Goal: Check status: Check status

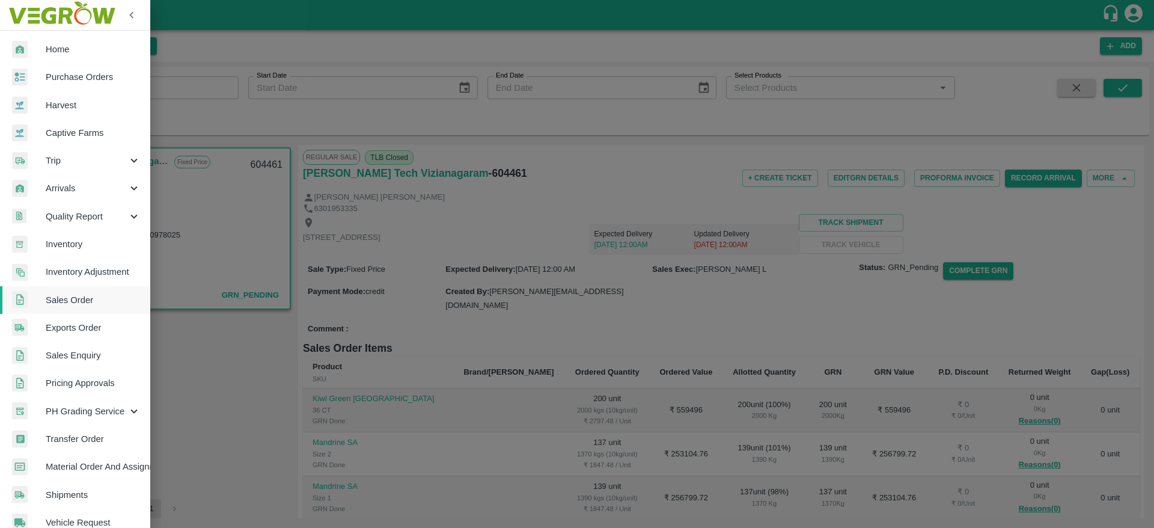
scroll to position [295, 0]
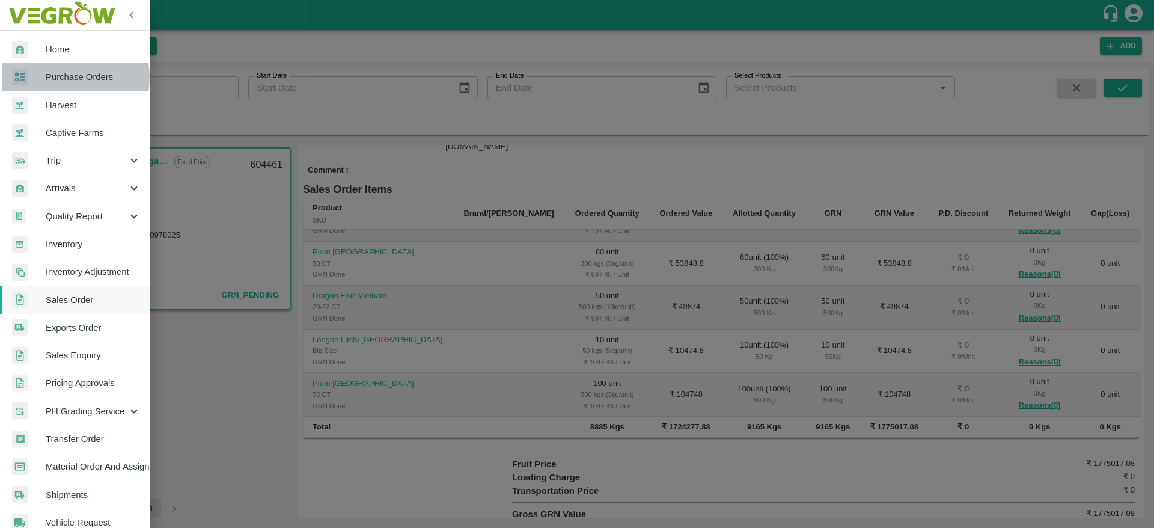
click at [59, 78] on span "Purchase Orders" at bounding box center [93, 76] width 95 height 13
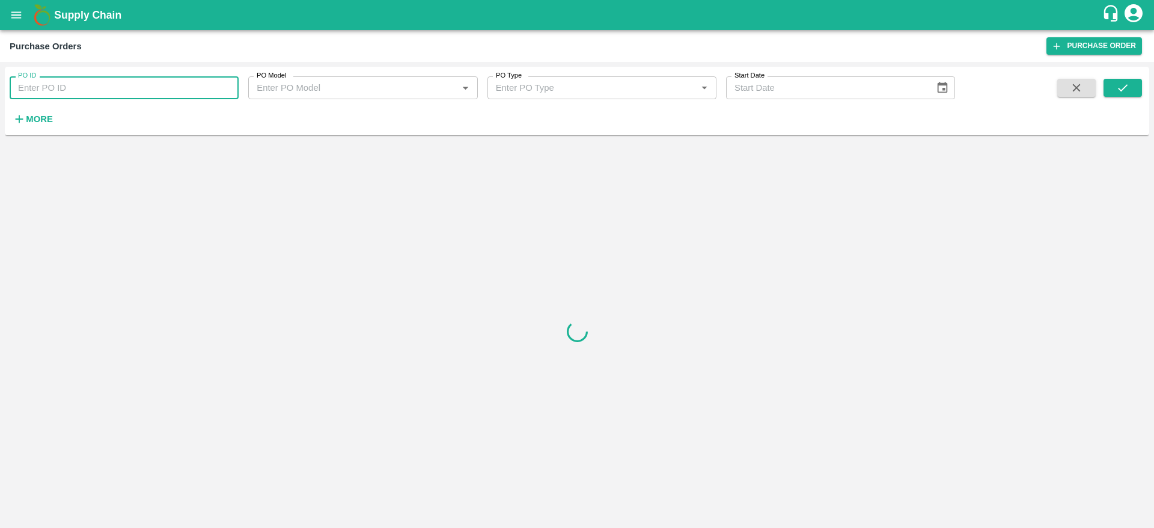
click at [99, 87] on input "PO ID" at bounding box center [124, 87] width 229 height 23
paste input "178655"
click at [1123, 81] on icon "submit" at bounding box center [1122, 87] width 13 height 13
click at [185, 85] on input "178655" at bounding box center [124, 87] width 229 height 23
type input "178655"
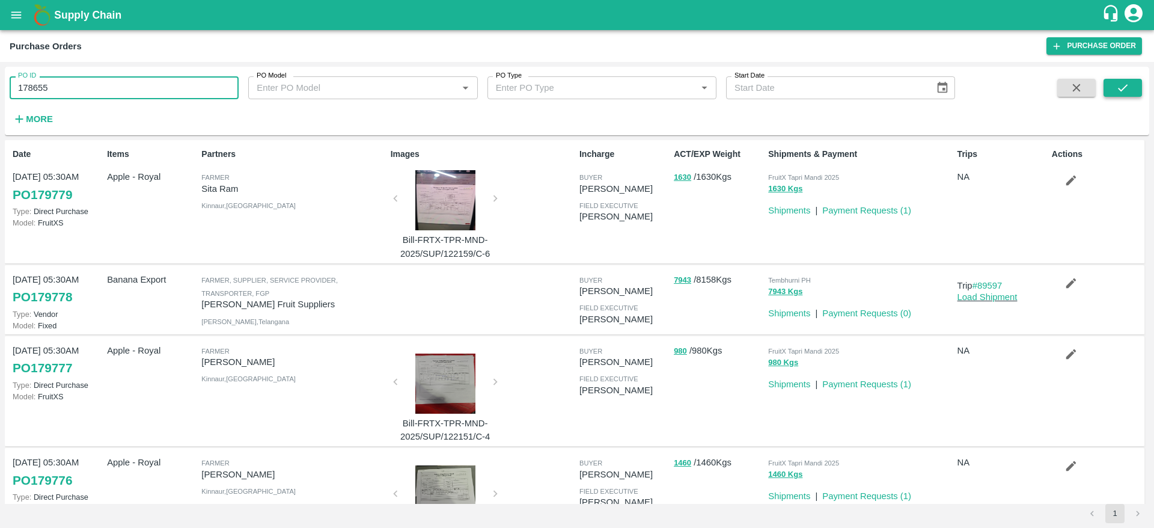
click at [1117, 81] on icon "submit" at bounding box center [1122, 87] width 13 height 13
click at [1112, 91] on button "submit" at bounding box center [1123, 88] width 38 height 18
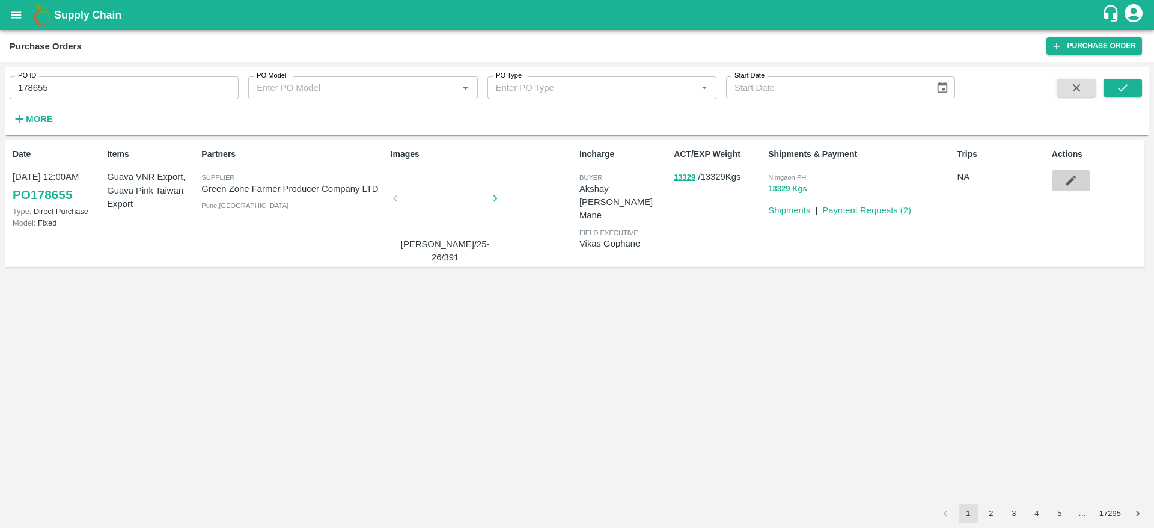
click at [1059, 183] on button "button" at bounding box center [1071, 180] width 38 height 20
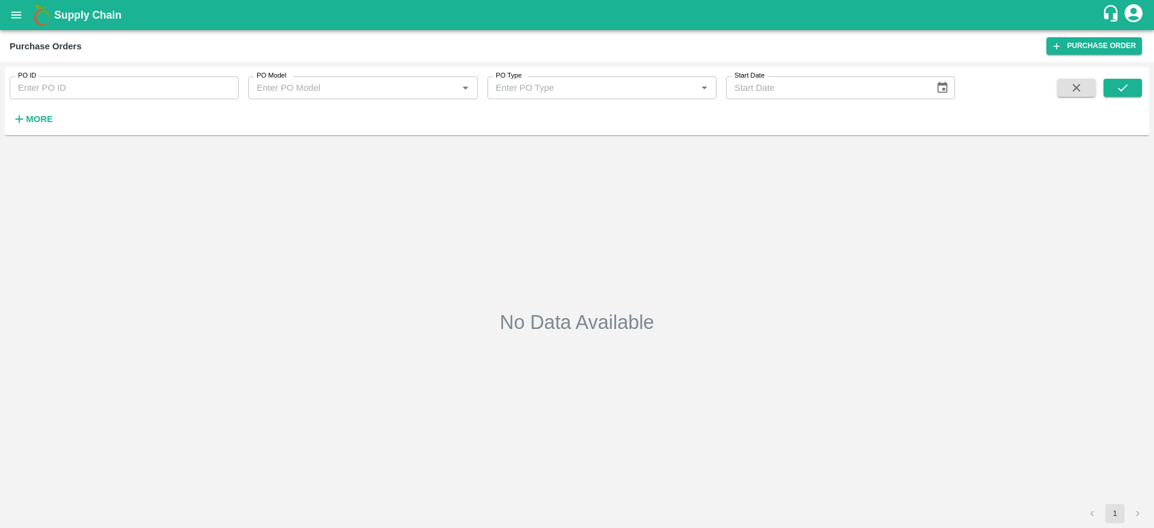
type input "178655"
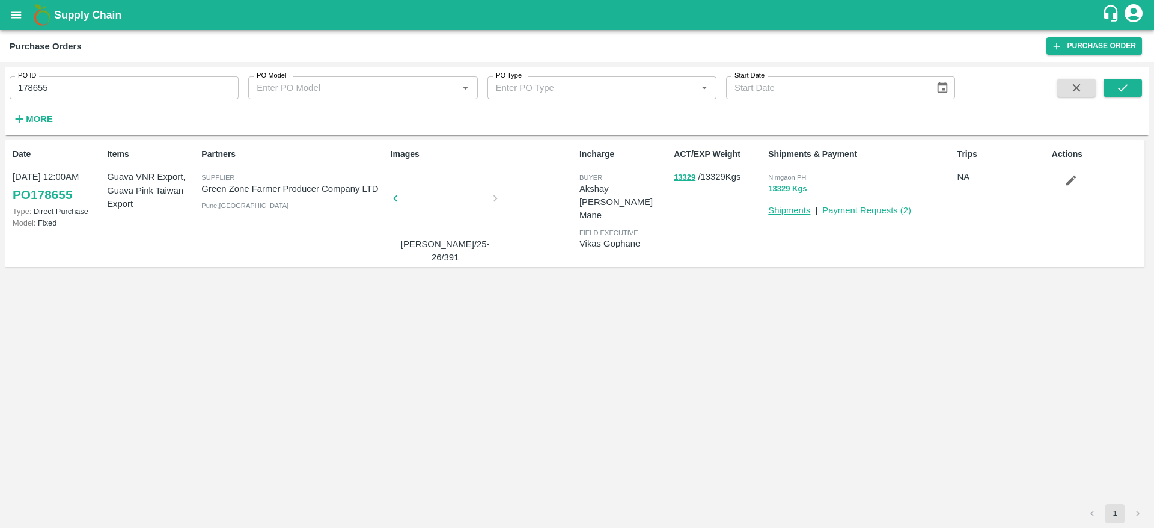
click at [777, 208] on link "Shipments" at bounding box center [789, 211] width 42 height 10
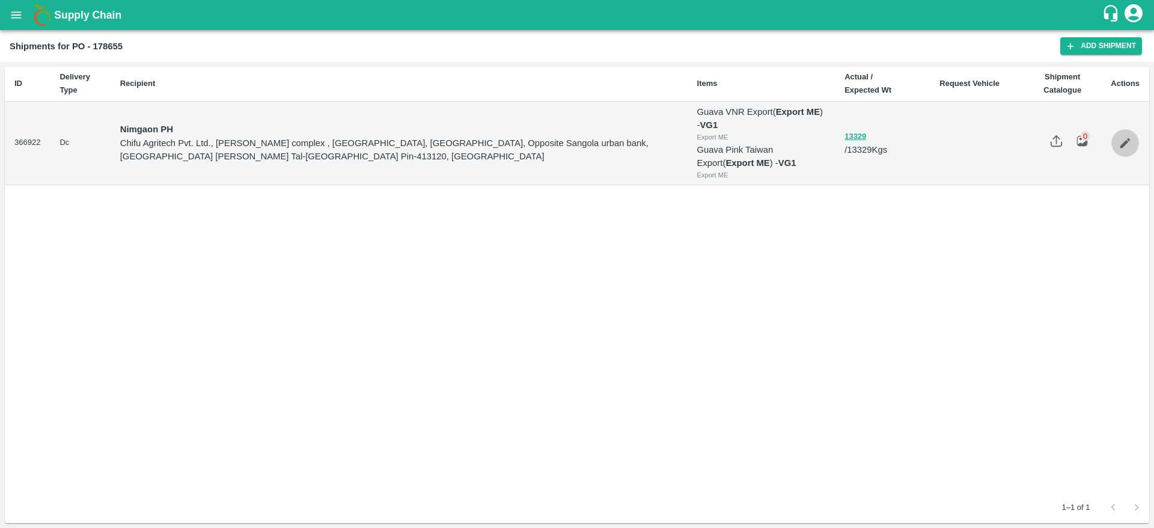
click at [1123, 136] on icon "Edit" at bounding box center [1125, 142] width 13 height 13
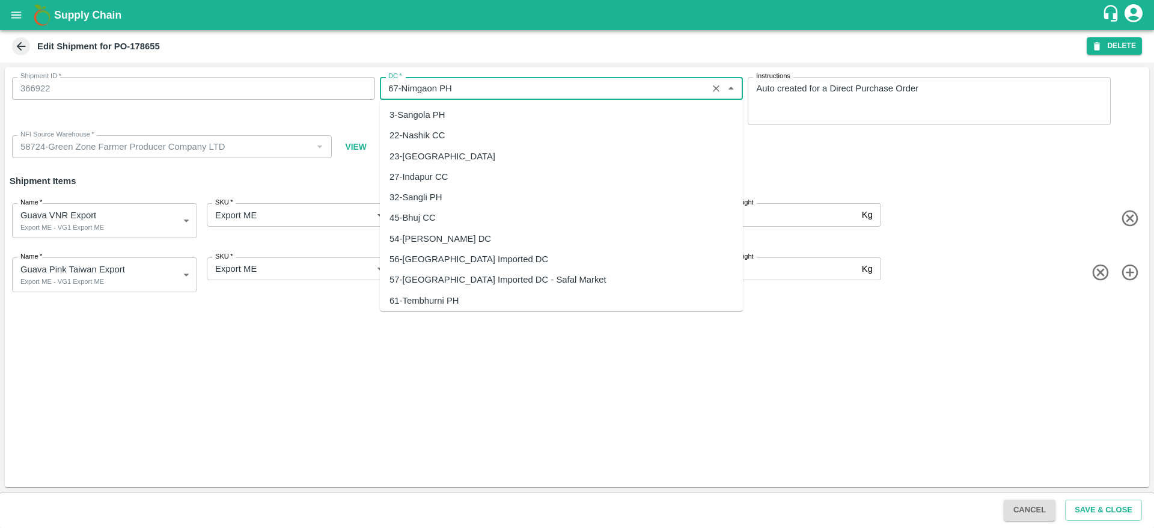
click at [429, 90] on input "DC   *" at bounding box center [544, 89] width 320 height 16
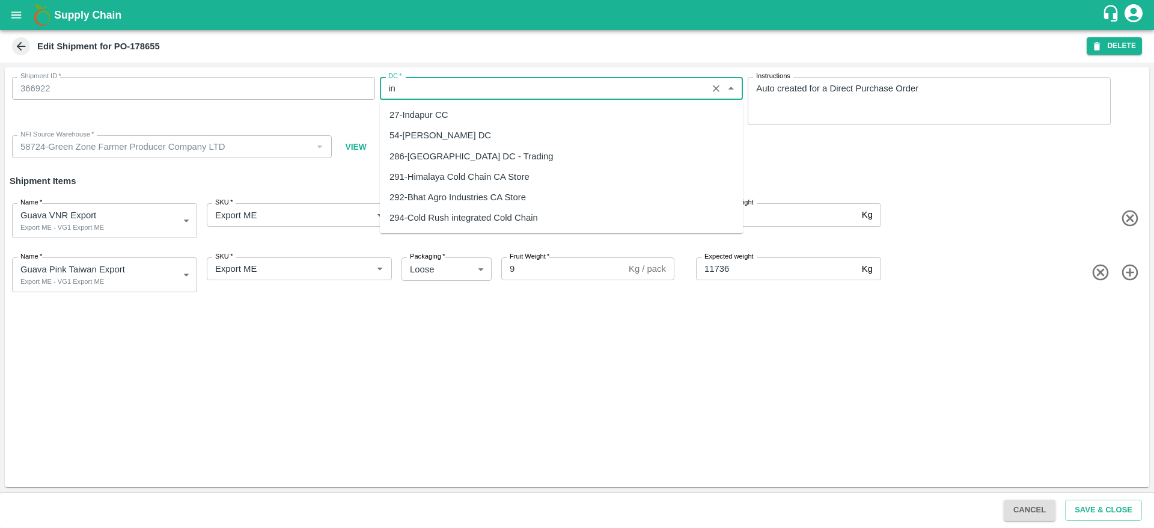
click at [420, 123] on div "27-Indapur CC" at bounding box center [561, 115] width 363 height 20
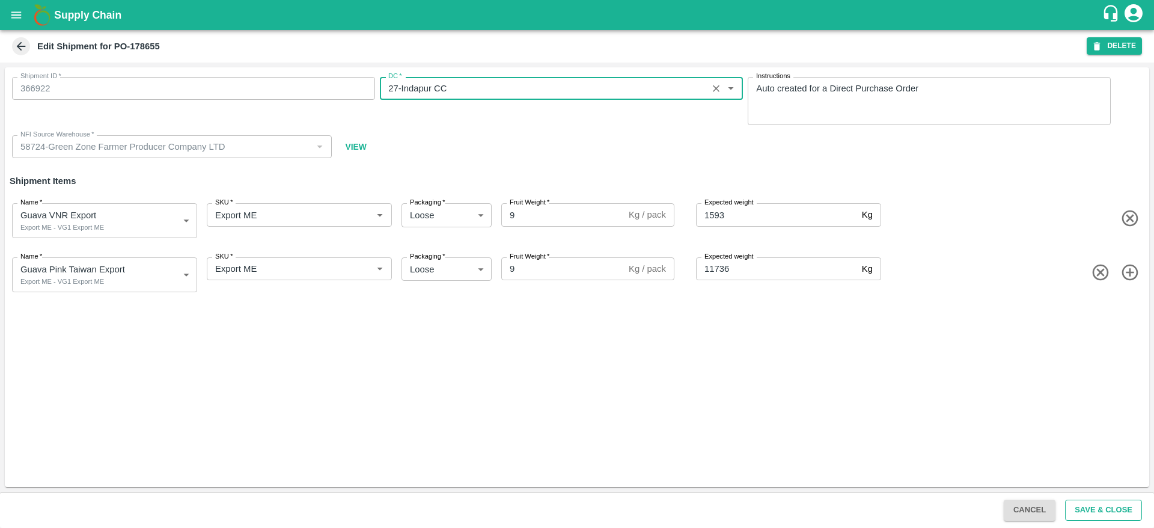
type input "27-Indapur CC"
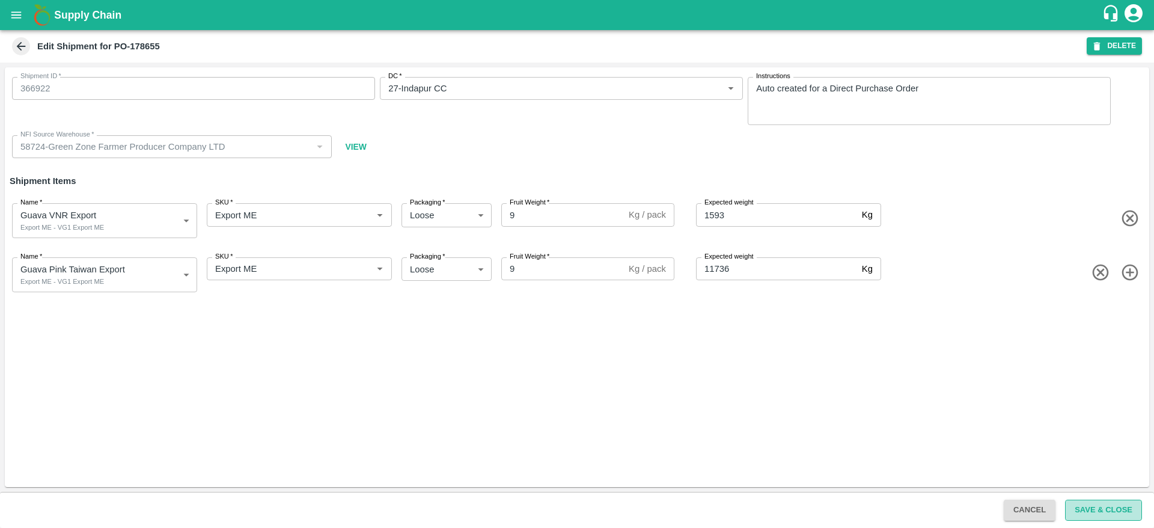
click at [1075, 503] on button "Save & Close" at bounding box center [1103, 510] width 77 height 21
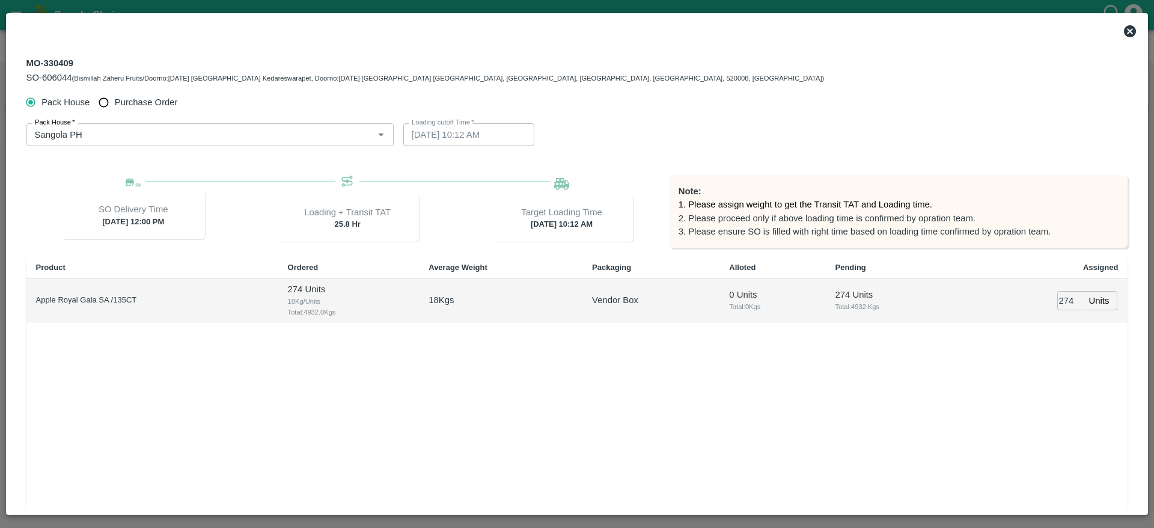
click at [1135, 26] on icon at bounding box center [1130, 31] width 14 height 14
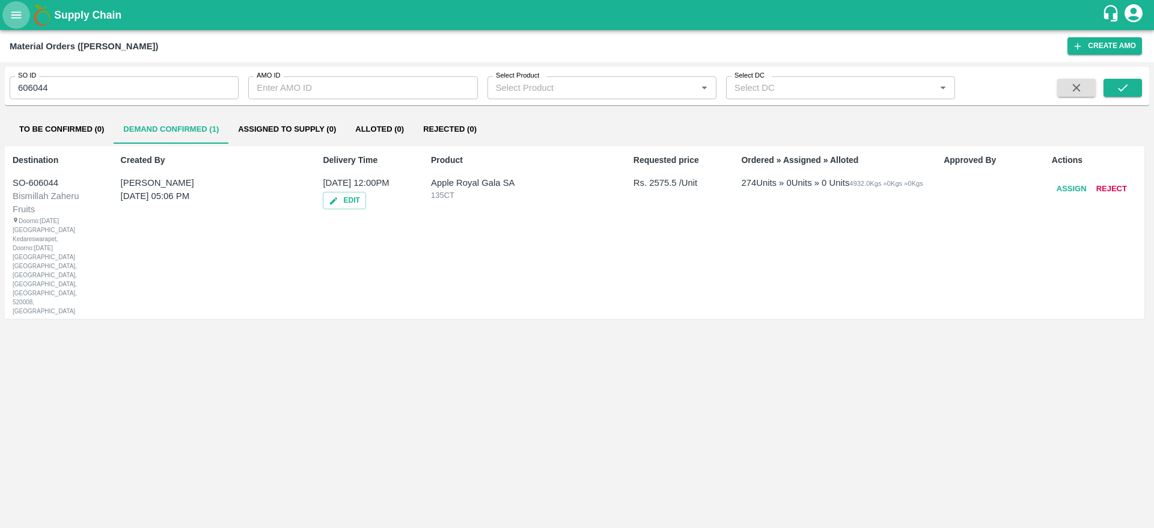
click at [21, 14] on icon "open drawer" at bounding box center [16, 14] width 13 height 13
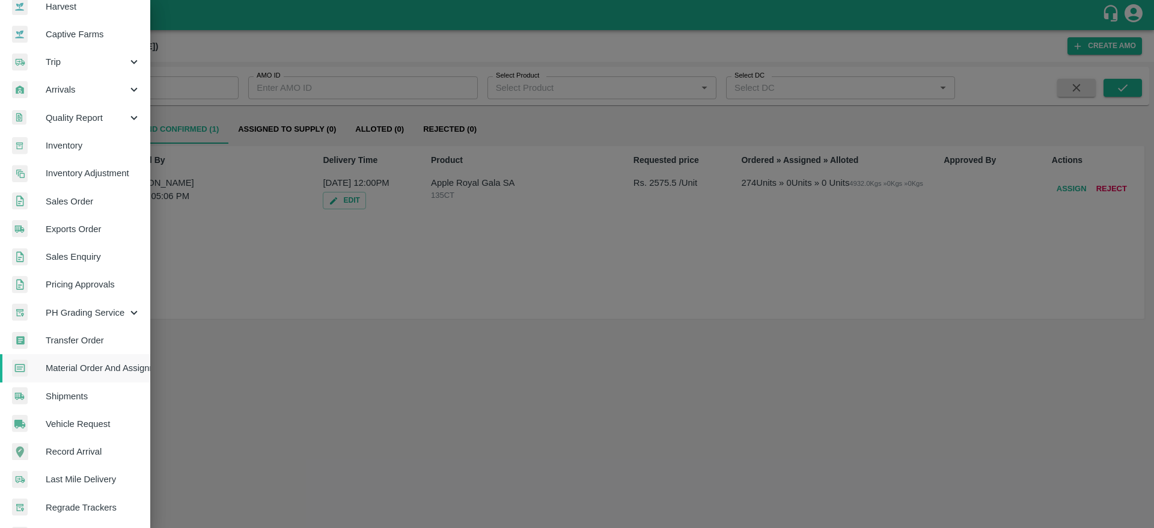
scroll to position [97, 0]
click at [99, 91] on span "Arrivals" at bounding box center [87, 90] width 82 height 13
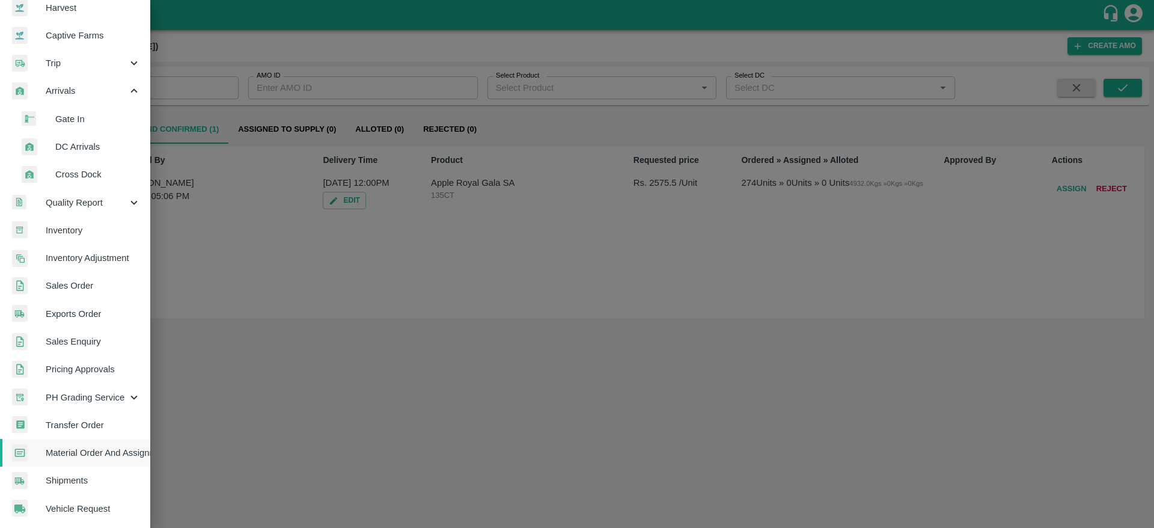
click at [91, 142] on span "DC Arrivals" at bounding box center [97, 146] width 85 height 13
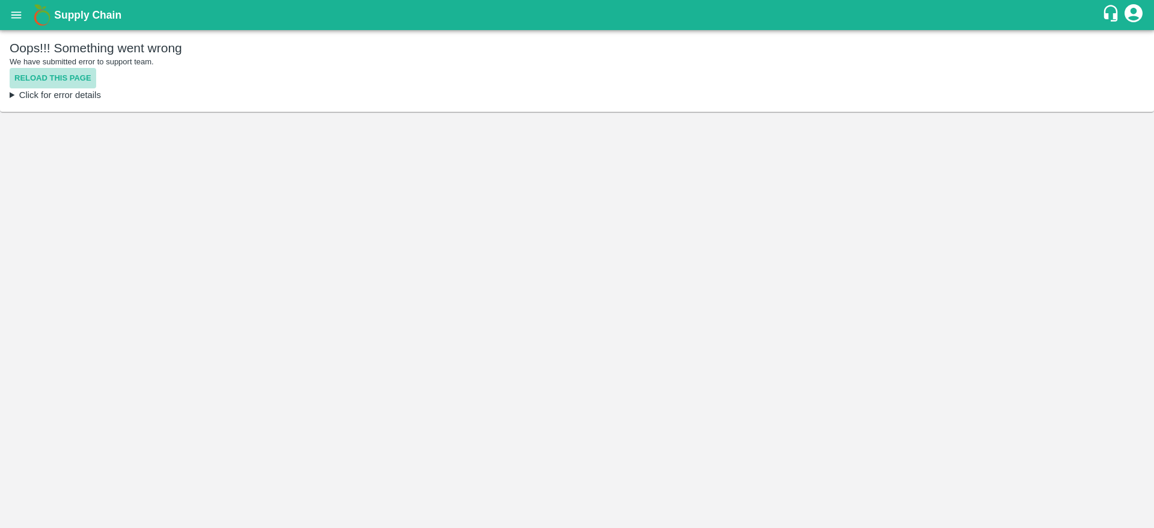
click at [70, 77] on button "Reload this page" at bounding box center [53, 78] width 87 height 21
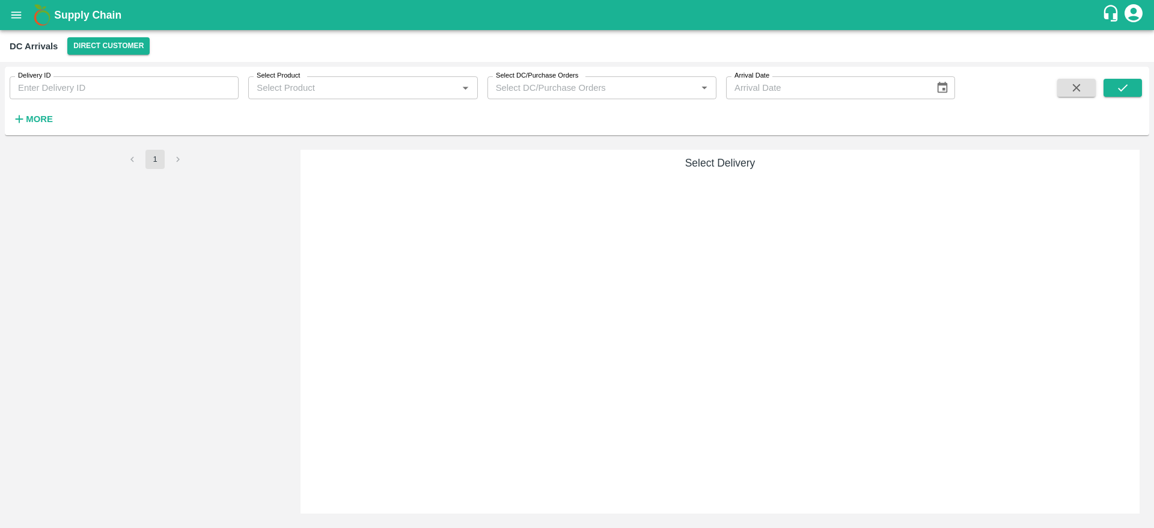
click at [108, 57] on div "DC Arrivals Direct Customer" at bounding box center [577, 46] width 1154 height 32
click at [115, 51] on button "Direct Customer" at bounding box center [108, 45] width 82 height 17
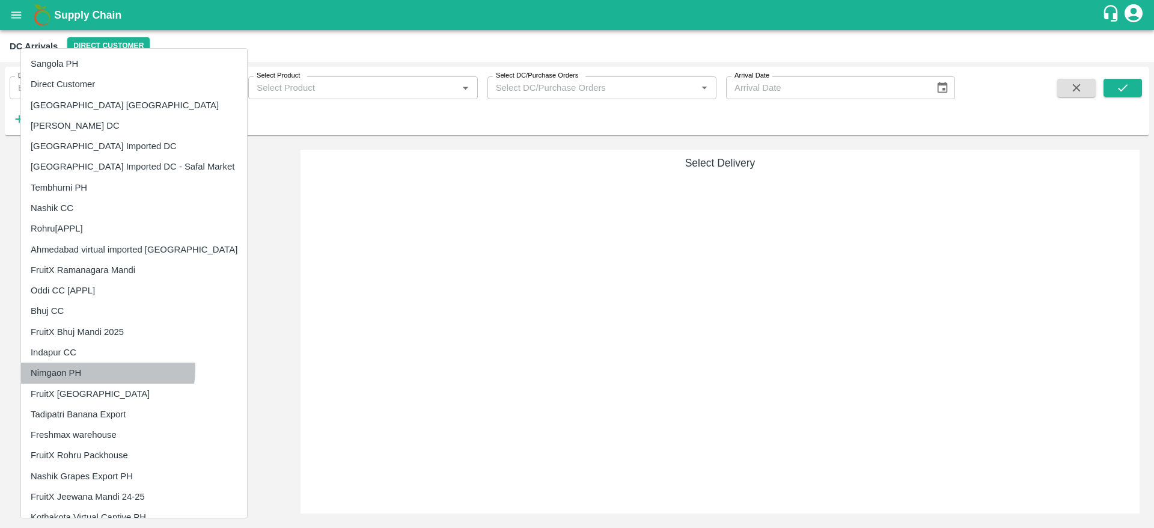
click at [98, 369] on li "Nimgaon PH" at bounding box center [134, 373] width 226 height 20
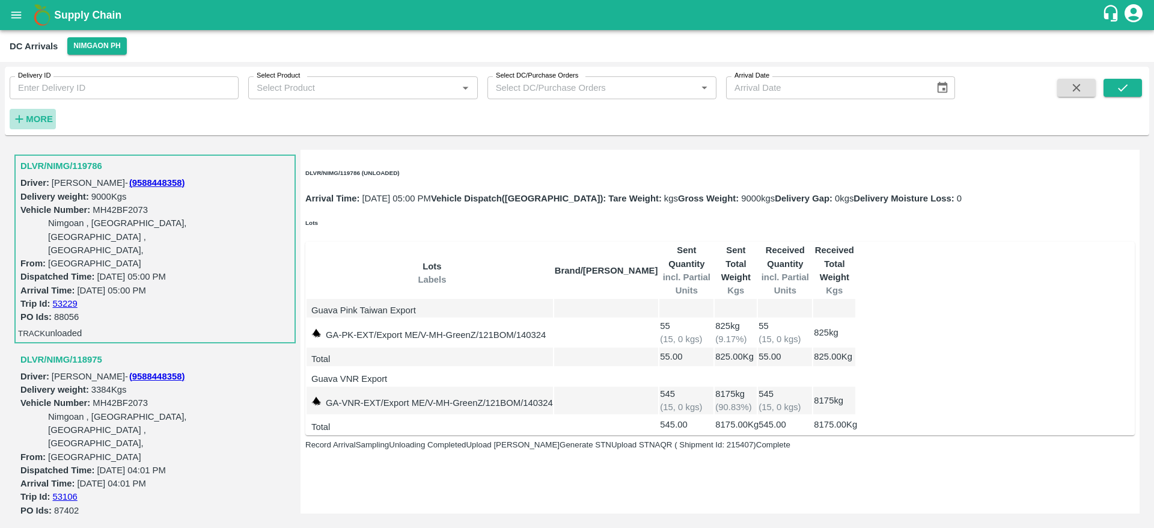
click at [22, 110] on button "More" at bounding box center [33, 119] width 46 height 20
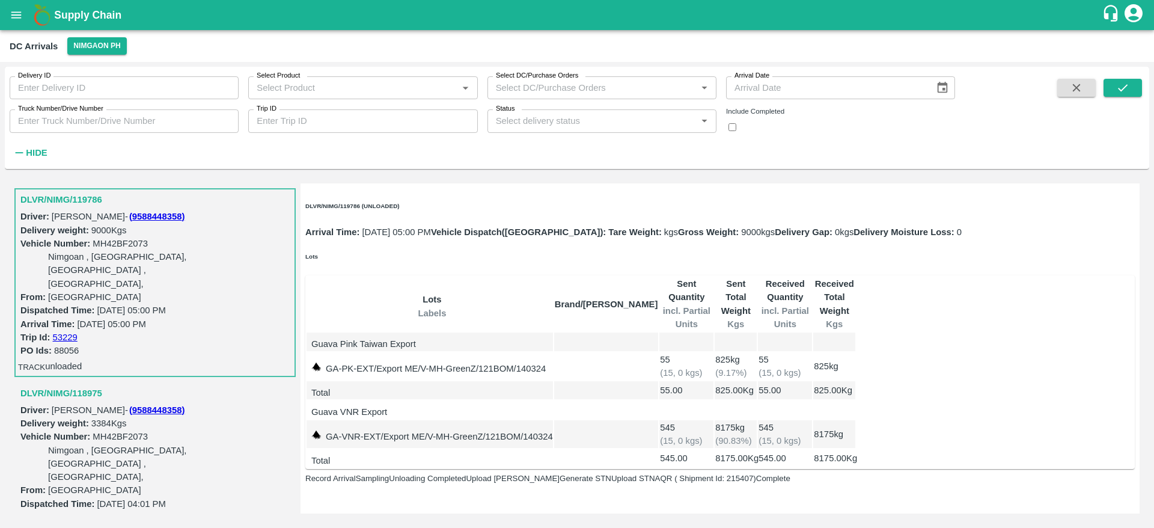
click at [721, 121] on div "Include Completed" at bounding box center [836, 116] width 239 height 34
click at [737, 128] on input "checkbox" at bounding box center [733, 127] width 8 height 8
checkbox input "true"
click at [1121, 90] on icon "submit" at bounding box center [1123, 87] width 10 height 7
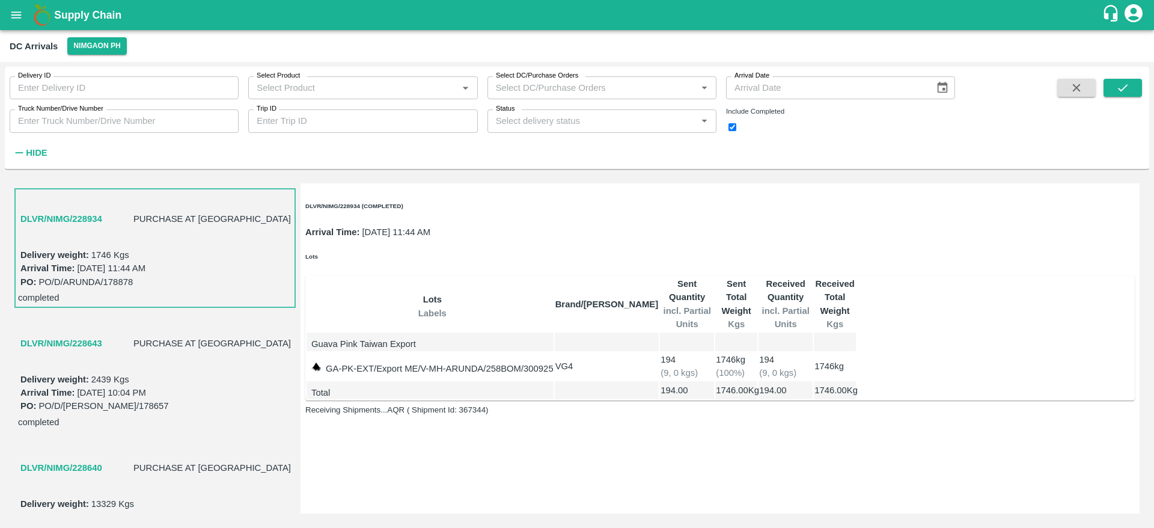
click at [82, 460] on h3 "DLVR/NIMG/228640" at bounding box center [61, 468] width 82 height 16
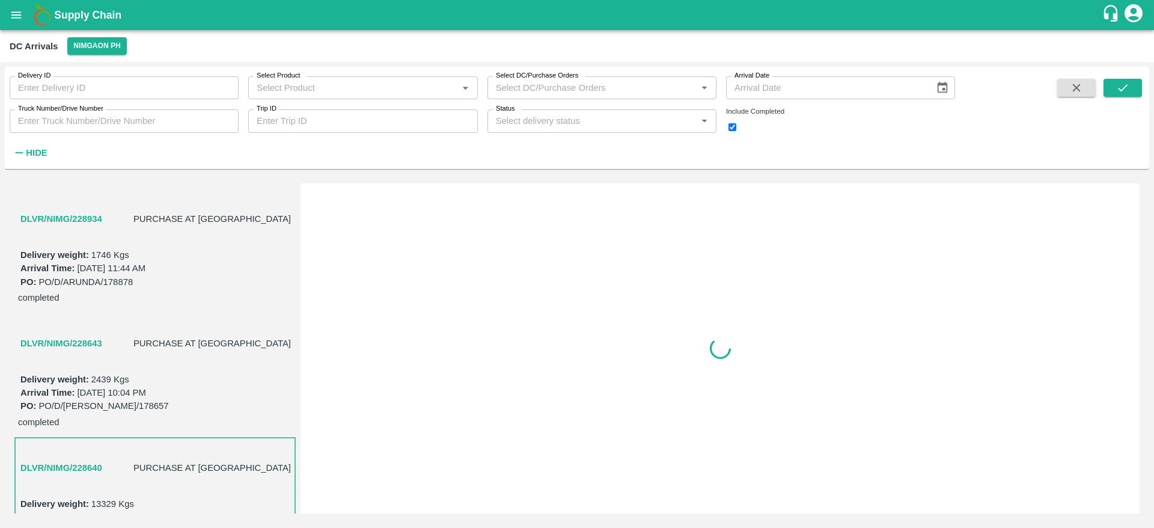
scroll to position [179, 0]
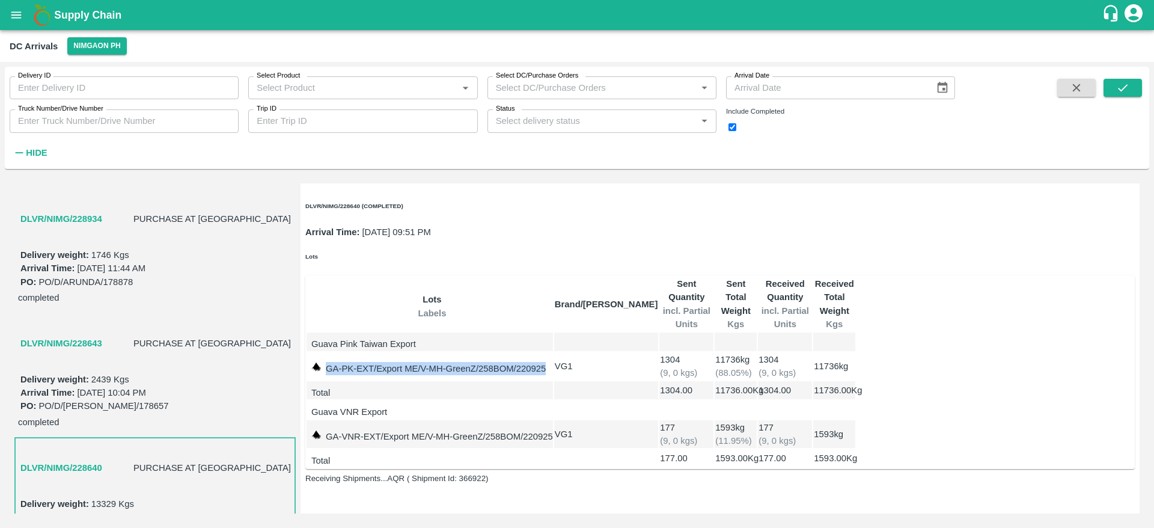
drag, startPoint x: 322, startPoint y: 340, endPoint x: 542, endPoint y: 325, distance: 220.5
click at [542, 352] on td "GA-PK-EXT/Export ME/V-MH-GreenZ/258BOM/220925" at bounding box center [430, 366] width 247 height 28
copy td "GA-PK-EXT/Export ME/V-MH-GreenZ/258BOM/220925"
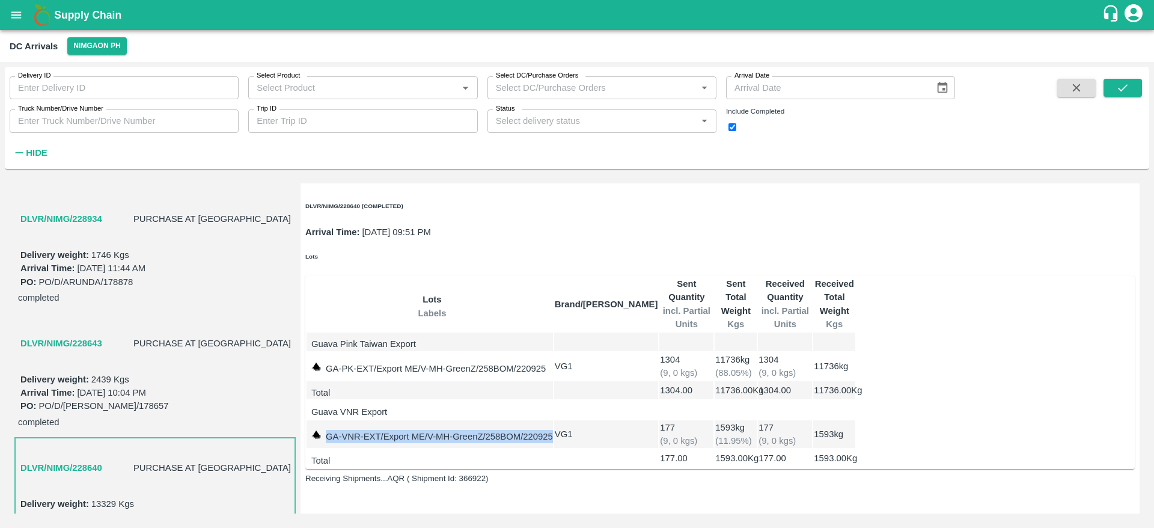
drag, startPoint x: 325, startPoint y: 431, endPoint x: 542, endPoint y: 414, distance: 217.1
click at [542, 420] on td "GA-VNR-EXT/Export ME/V-MH-GreenZ/258BOM/220925" at bounding box center [430, 434] width 247 height 28
copy td "GA-VNR-EXT/Export ME/V-MH-GreenZ/258BOM/220925"
click at [85, 335] on h3 "DLVR/NIMG/228643" at bounding box center [61, 343] width 82 height 16
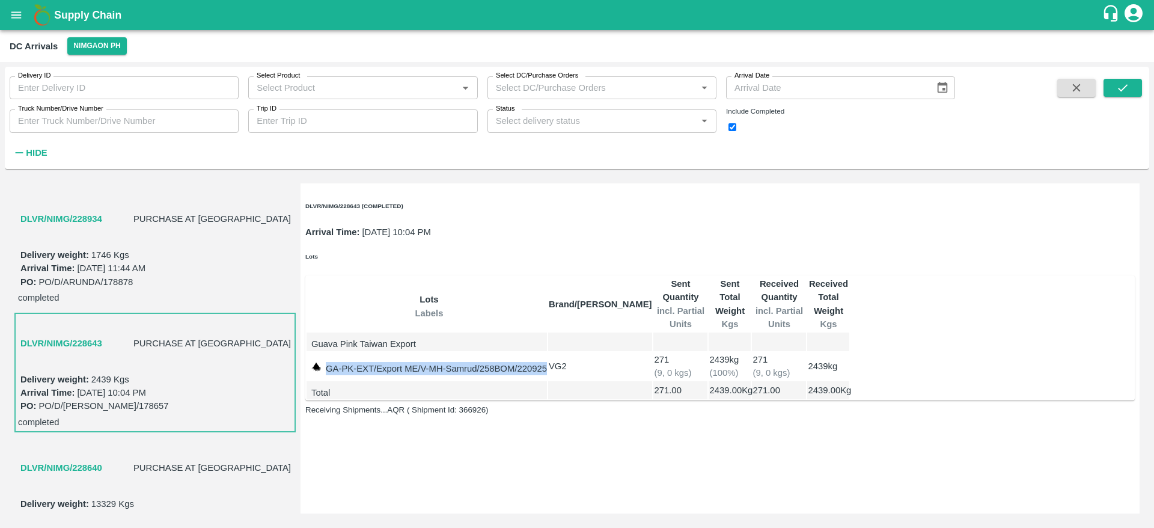
drag, startPoint x: 323, startPoint y: 342, endPoint x: 557, endPoint y: 332, distance: 233.5
click at [547, 352] on td "GA-PK-EXT/Export ME/V-MH-Samrud/258BOM/220925" at bounding box center [427, 366] width 240 height 28
copy td "GA-PK-EXT/Export ME/V-MH-Samrud/258BOM/220925"
click at [90, 192] on div "DLVR/NIMG/228934 PURCHASE AT DC" at bounding box center [155, 218] width 279 height 59
click at [90, 211] on h3 "DLVR/NIMG/228934" at bounding box center [61, 219] width 82 height 16
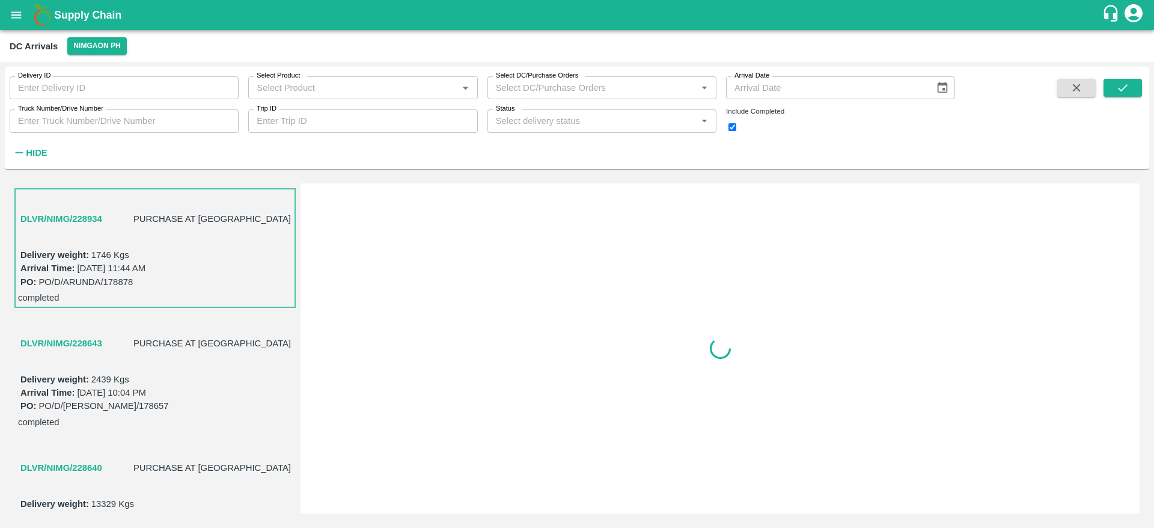
scroll to position [5, 0]
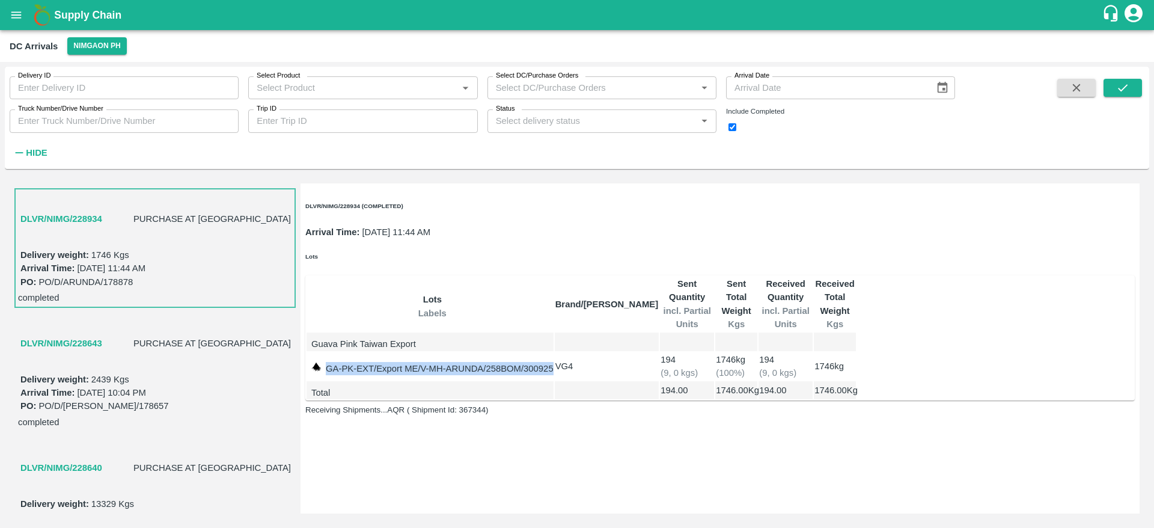
drag, startPoint x: 324, startPoint y: 343, endPoint x: 579, endPoint y: 340, distance: 254.9
click at [554, 352] on td "GA-PK-EXT/Export ME/V-MH-ARUNDA/258BOM/300925" at bounding box center [430, 366] width 247 height 28
copy td "GA-PK-EXT/Export ME/V-MH-ARUNDA/258BOM/300925"
click at [25, 17] on button "open drawer" at bounding box center [16, 15] width 28 height 28
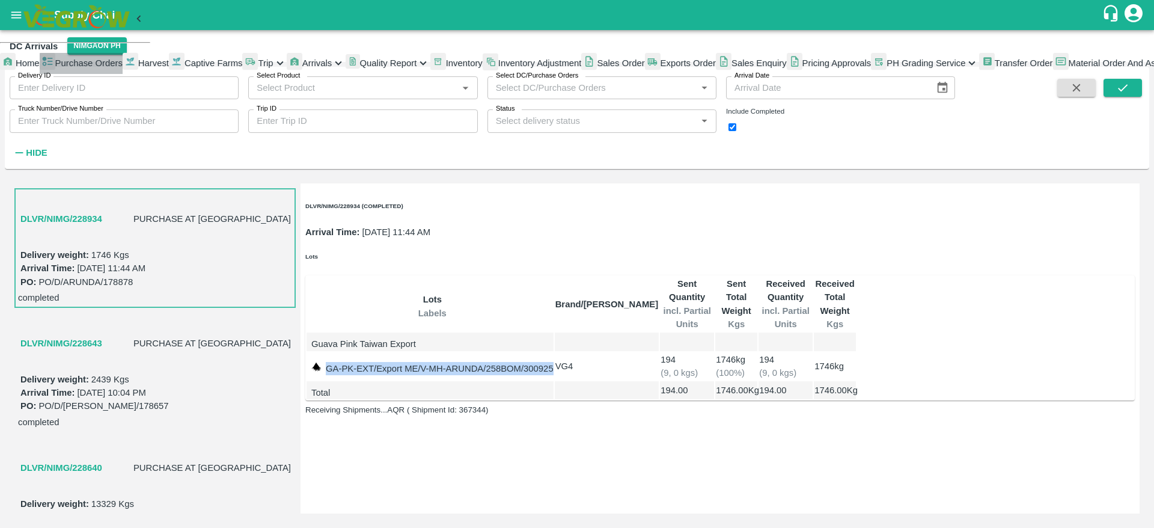
click at [93, 68] on span "Purchase Orders" at bounding box center [88, 63] width 67 height 10
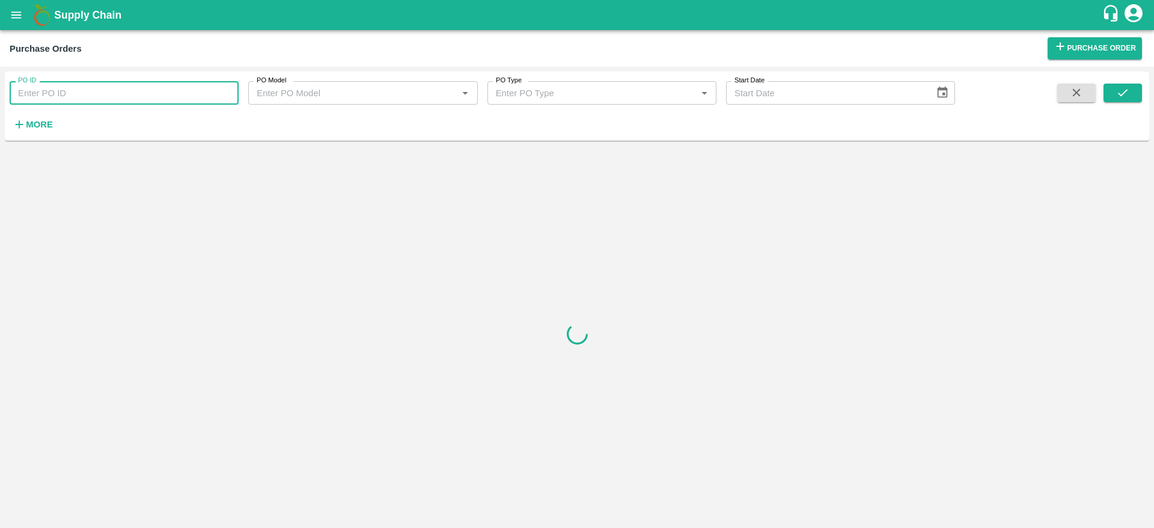
click at [111, 82] on input "PO ID" at bounding box center [124, 92] width 229 height 23
paste input "177544"
click at [1121, 86] on icon "submit" at bounding box center [1122, 92] width 13 height 13
click at [90, 91] on input "177544" at bounding box center [124, 92] width 229 height 23
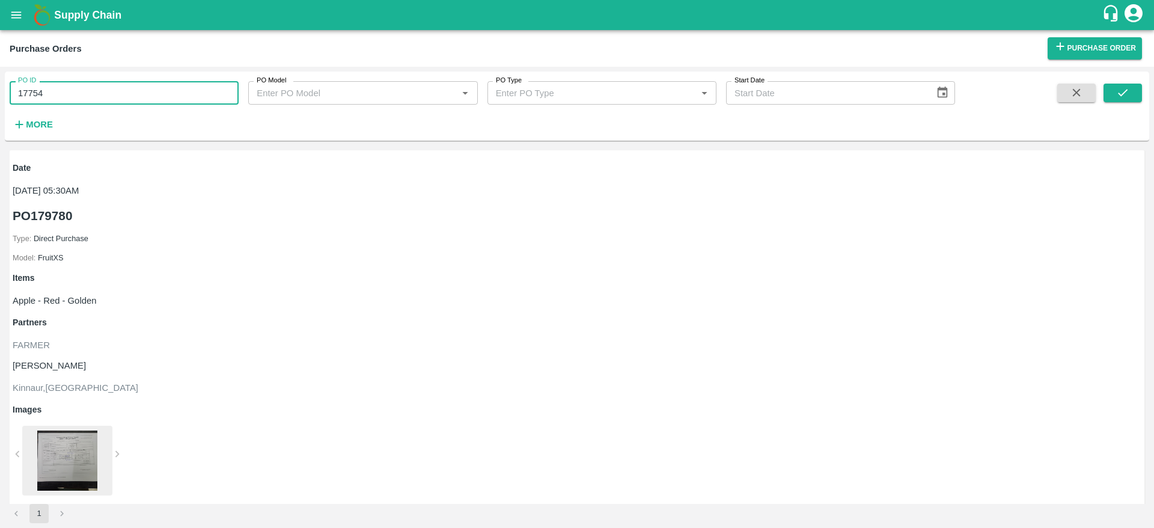
type input "177544"
click at [1127, 92] on icon "submit" at bounding box center [1122, 92] width 13 height 13
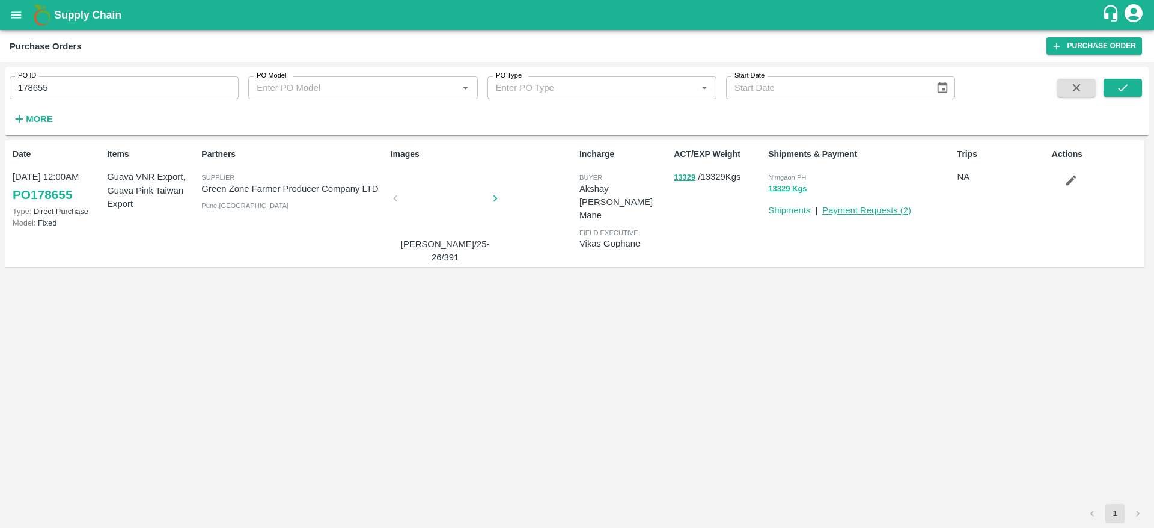
click at [864, 212] on link "Payment Requests ( 2 )" at bounding box center [866, 211] width 89 height 10
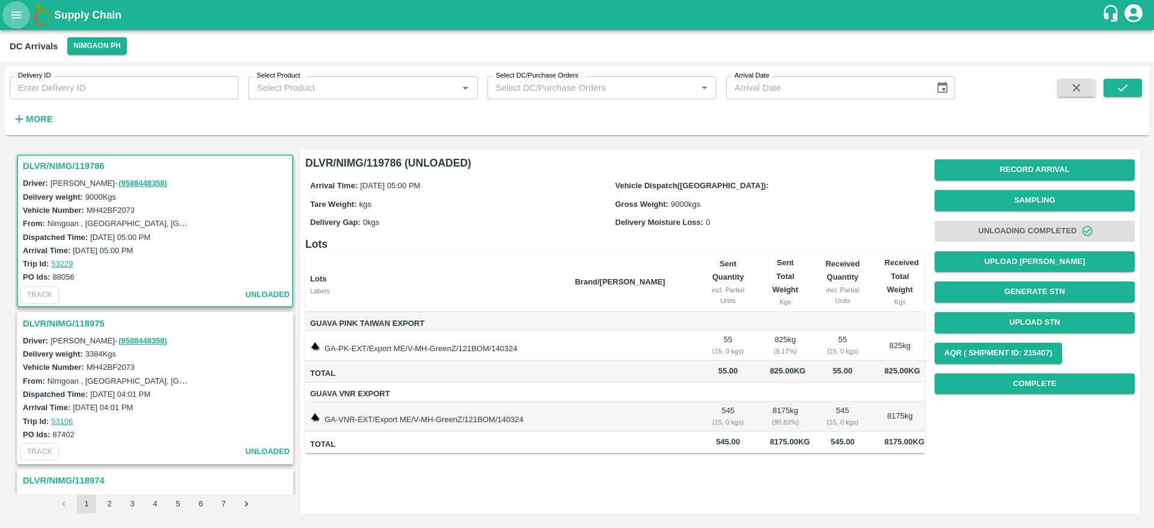
click at [21, 22] on button "open drawer" at bounding box center [16, 15] width 28 height 28
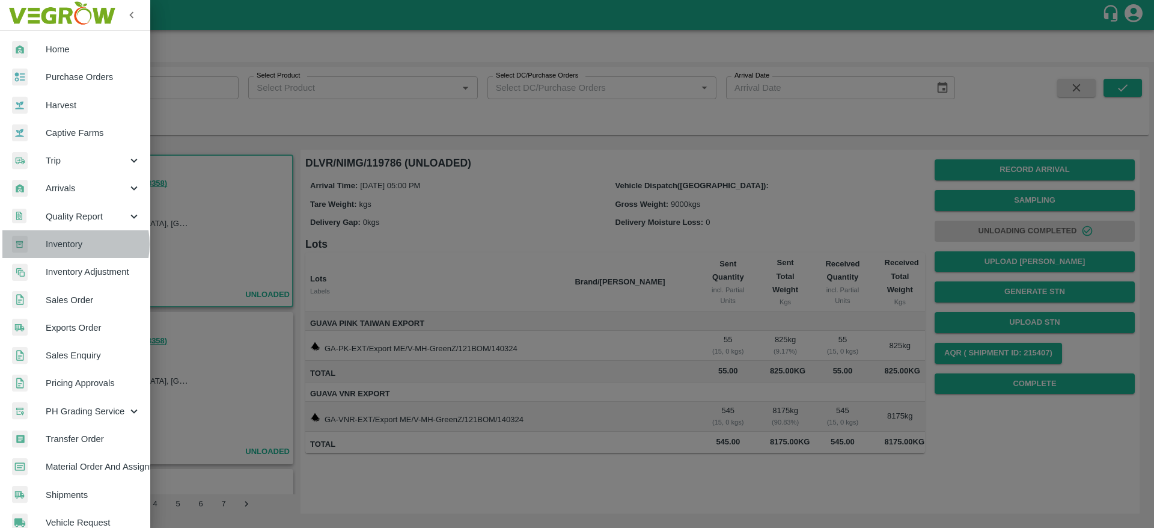
click at [67, 244] on span "Inventory" at bounding box center [93, 243] width 95 height 13
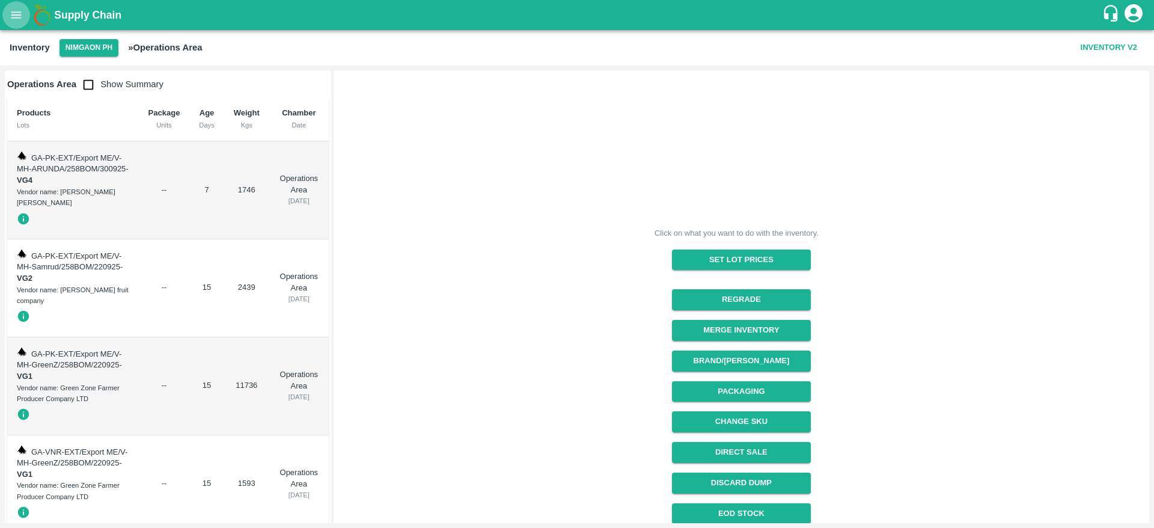
click at [17, 25] on button "open drawer" at bounding box center [16, 15] width 28 height 28
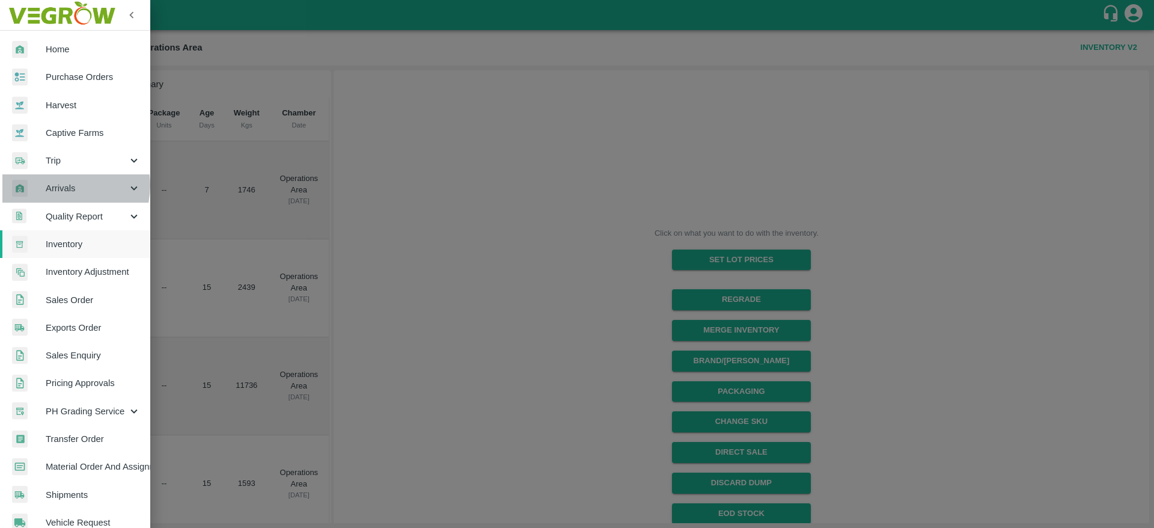
click at [68, 185] on span "Arrivals" at bounding box center [87, 188] width 82 height 13
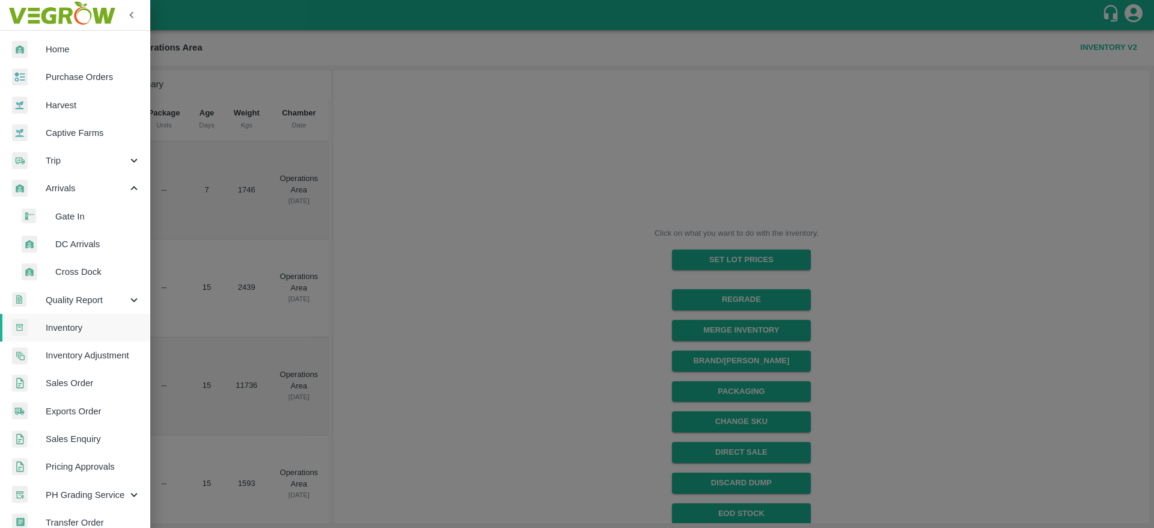
click at [75, 239] on span "DC Arrivals" at bounding box center [97, 243] width 85 height 13
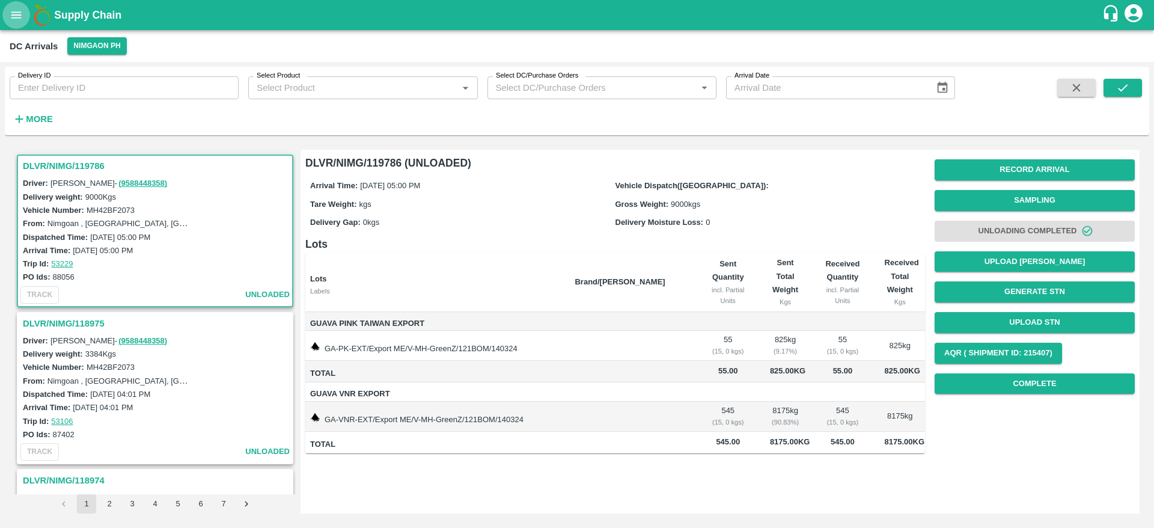
click at [22, 11] on icon "open drawer" at bounding box center [16, 14] width 13 height 13
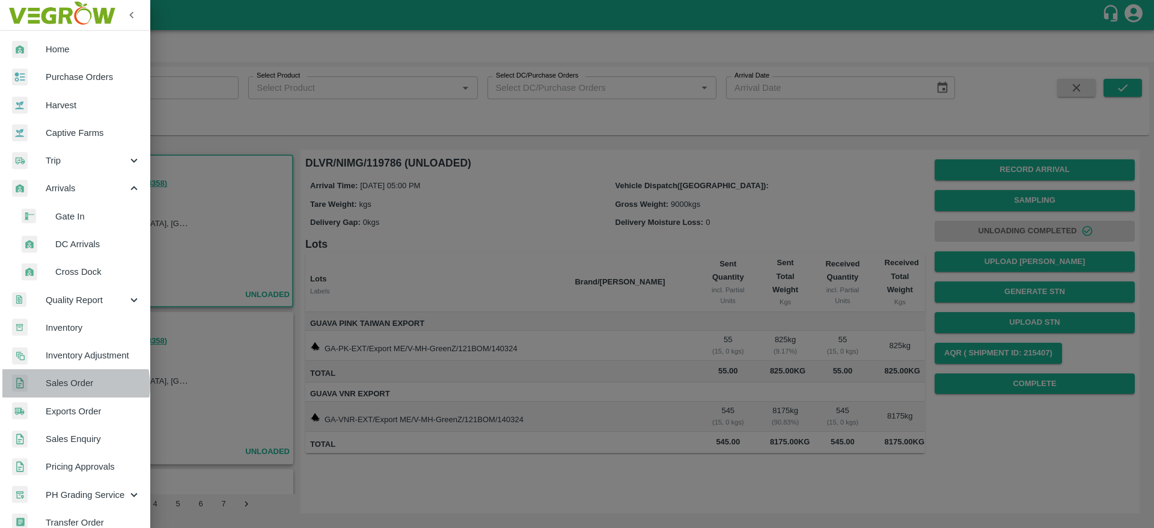
click at [72, 385] on span "Sales Order" at bounding box center [93, 382] width 95 height 13
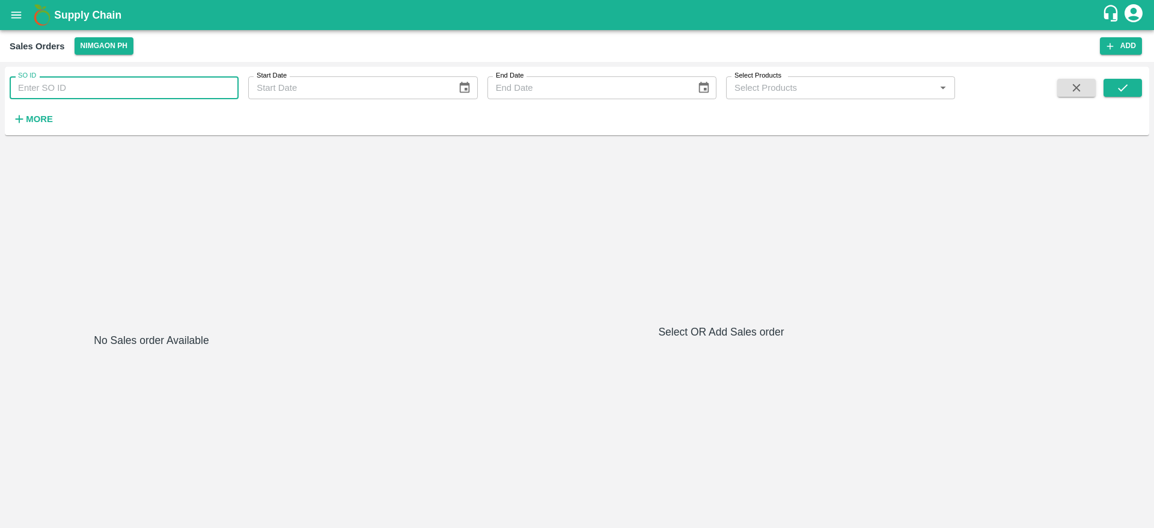
click at [163, 97] on input "SO ID" at bounding box center [124, 87] width 229 height 23
type input "605323"
click at [1107, 81] on button "submit" at bounding box center [1123, 88] width 38 height 18
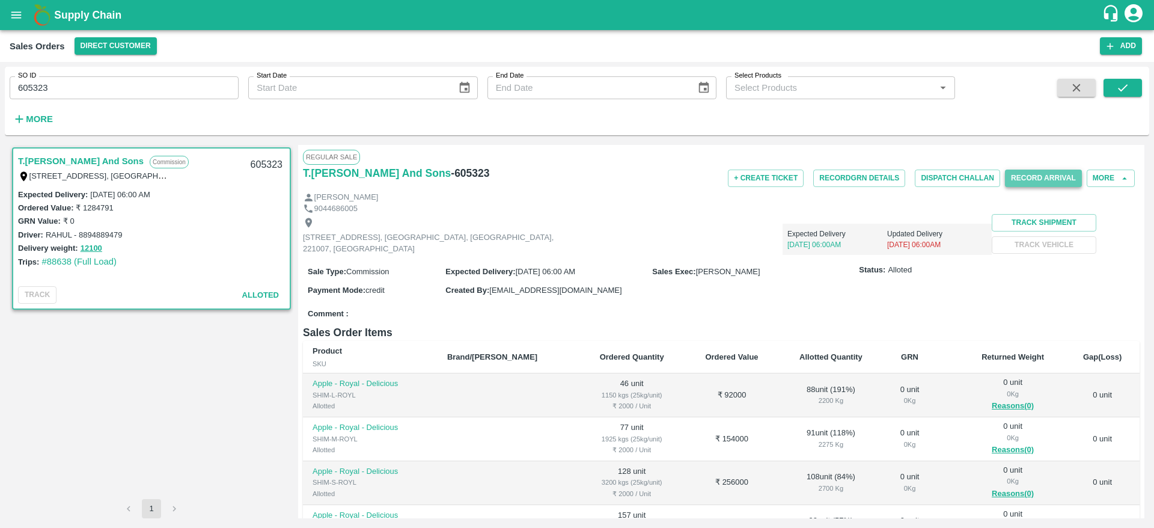
click at [1037, 182] on button "Record Arrival" at bounding box center [1043, 178] width 77 height 17
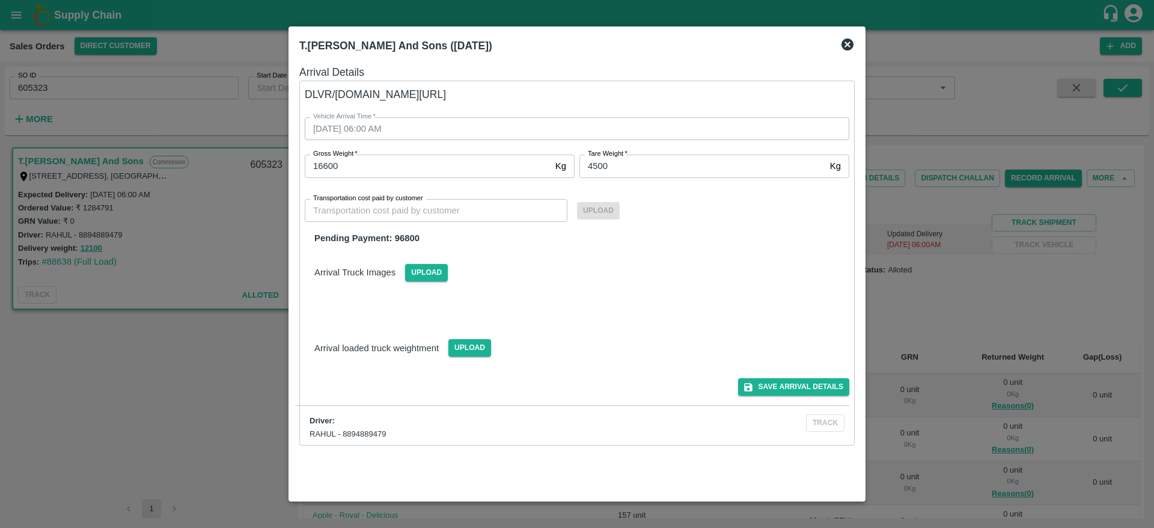
click at [954, 287] on div at bounding box center [577, 264] width 1154 height 528
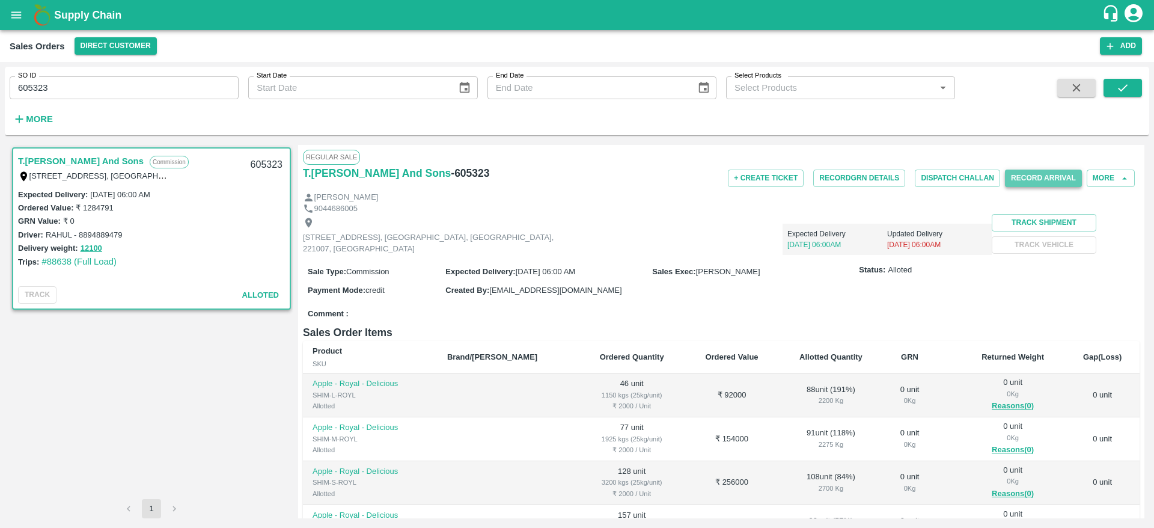
click at [1040, 173] on button "Record Arrival" at bounding box center [1043, 178] width 77 height 17
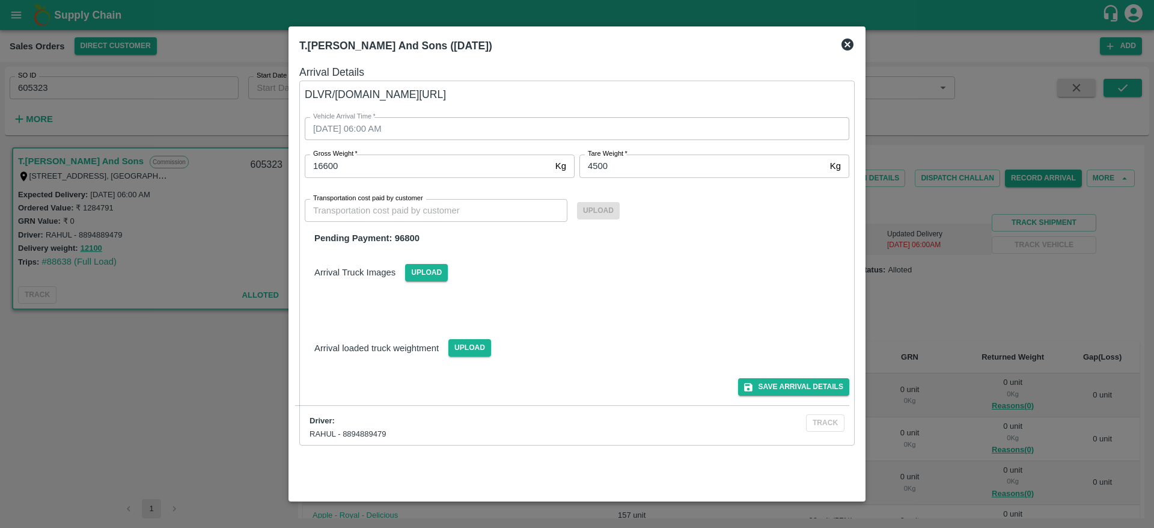
click at [75, 88] on div at bounding box center [577, 264] width 1154 height 528
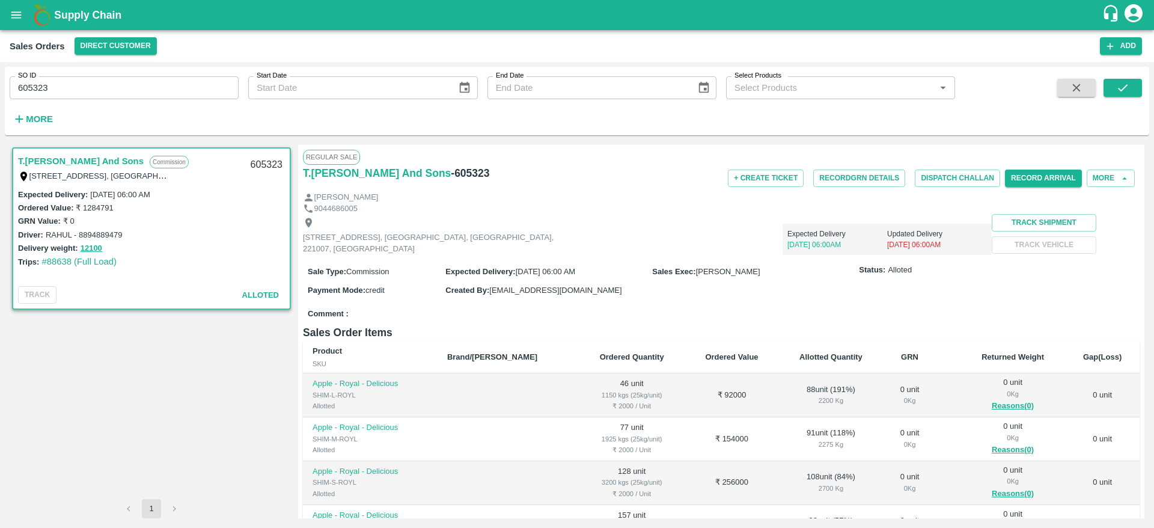
click at [19, 36] on div "Sales Orders Direct Customer Add" at bounding box center [577, 46] width 1154 height 32
click at [18, 27] on button "open drawer" at bounding box center [16, 15] width 28 height 28
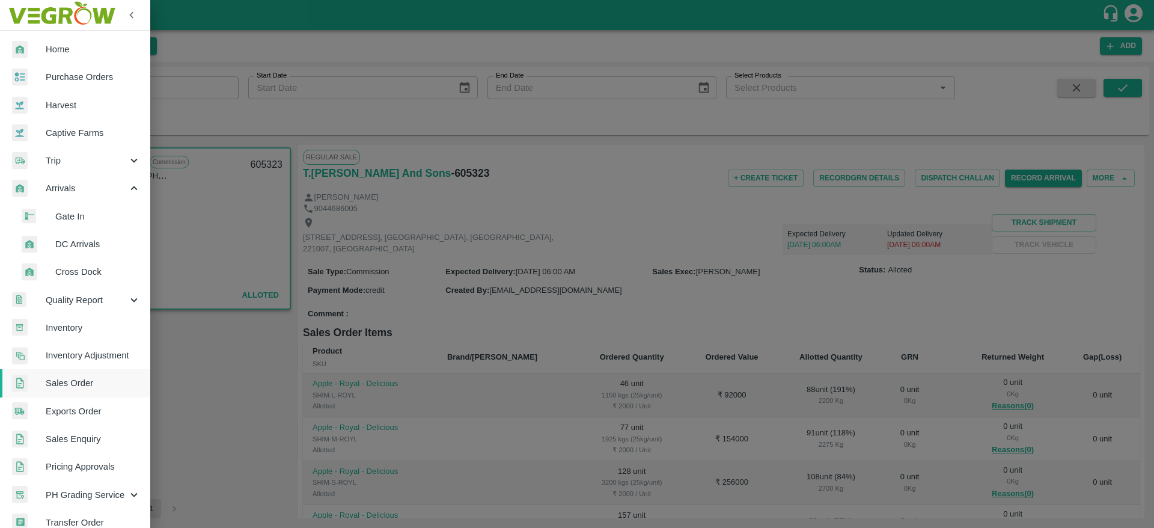
click at [67, 235] on li "DC Arrivals" at bounding box center [80, 244] width 141 height 28
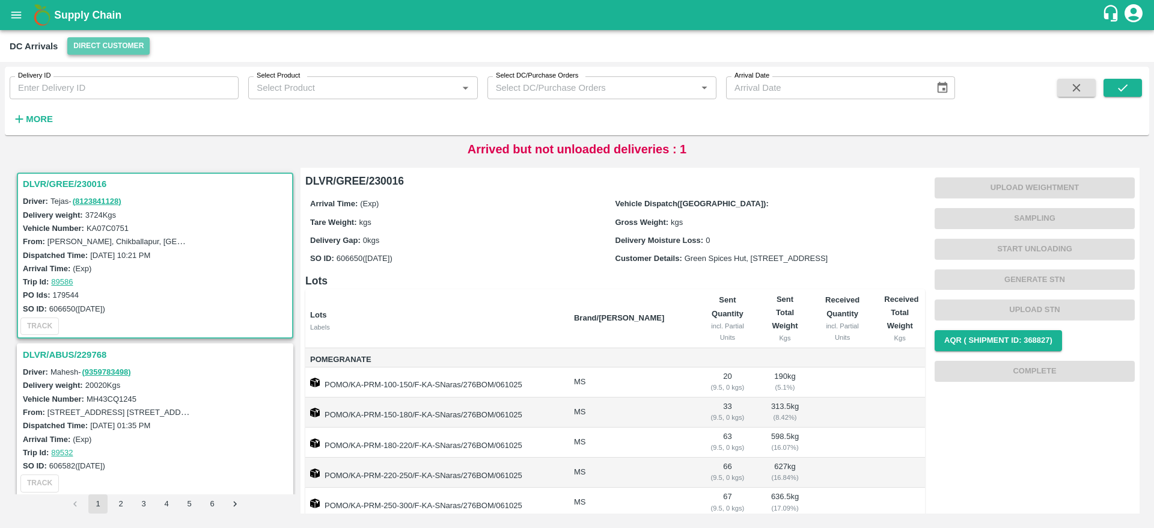
click at [117, 44] on button "Direct Customer" at bounding box center [108, 45] width 82 height 17
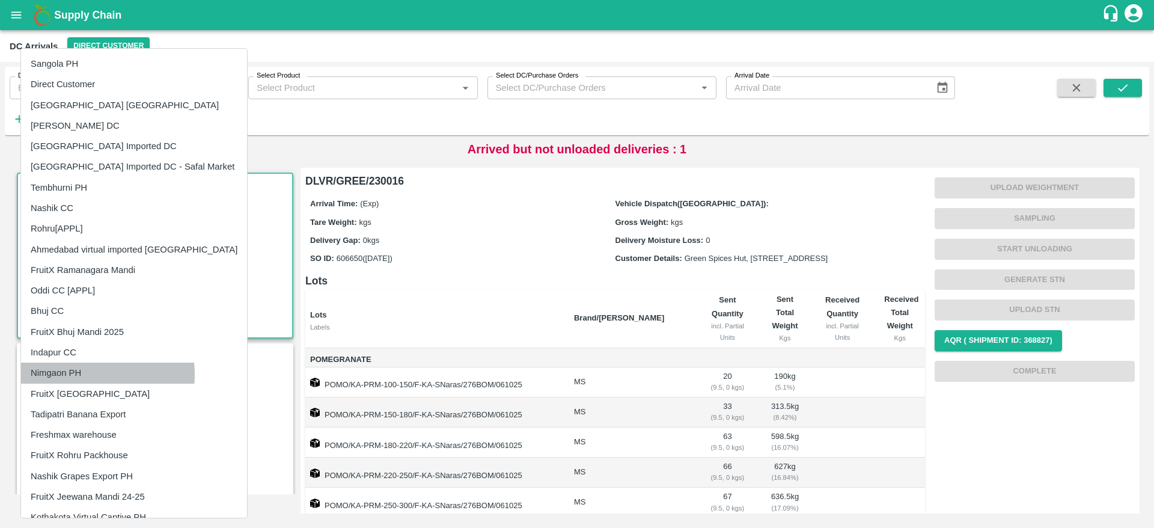
click at [64, 375] on li "Nimgaon PH" at bounding box center [134, 373] width 226 height 20
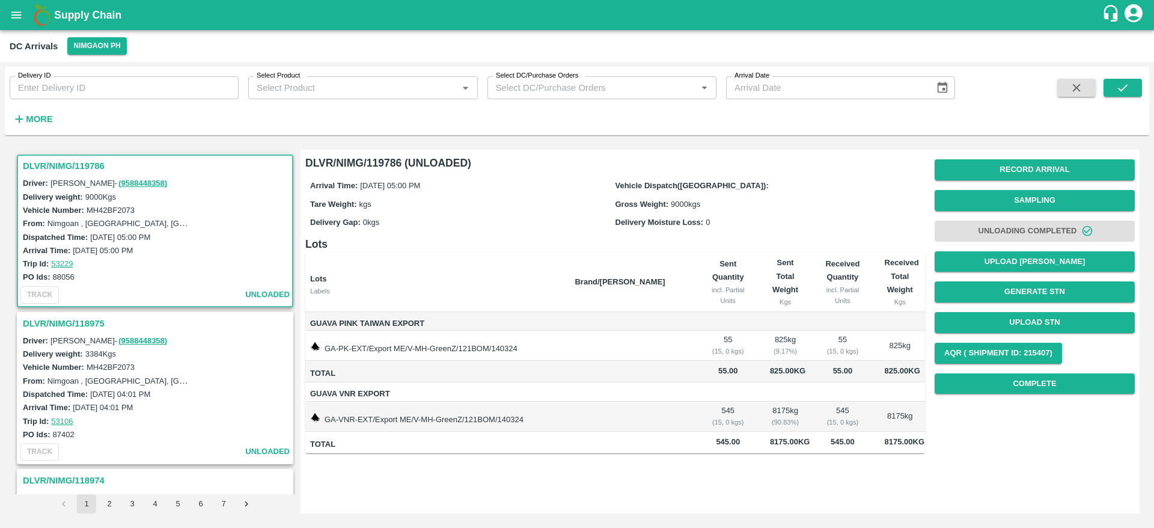
click at [60, 117] on div "Delivery ID Delivery ID Select Product Select Product   * Select DC/Purchase Or…" at bounding box center [477, 98] width 955 height 63
click at [18, 115] on icon "button" at bounding box center [19, 118] width 13 height 13
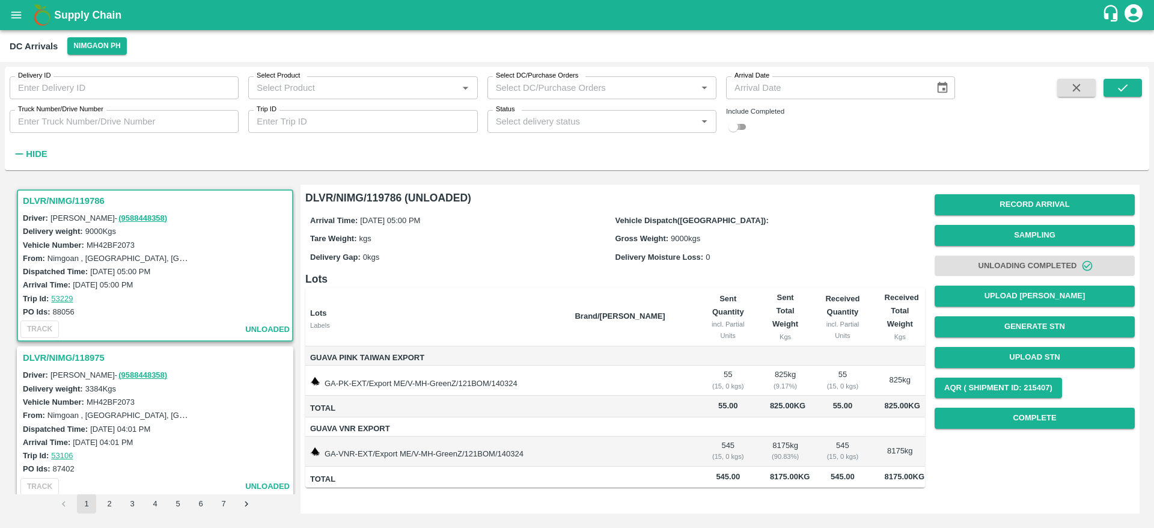
click at [740, 130] on input "checkbox" at bounding box center [733, 127] width 43 height 14
checkbox input "true"
click at [1116, 87] on icon "submit" at bounding box center [1122, 87] width 13 height 13
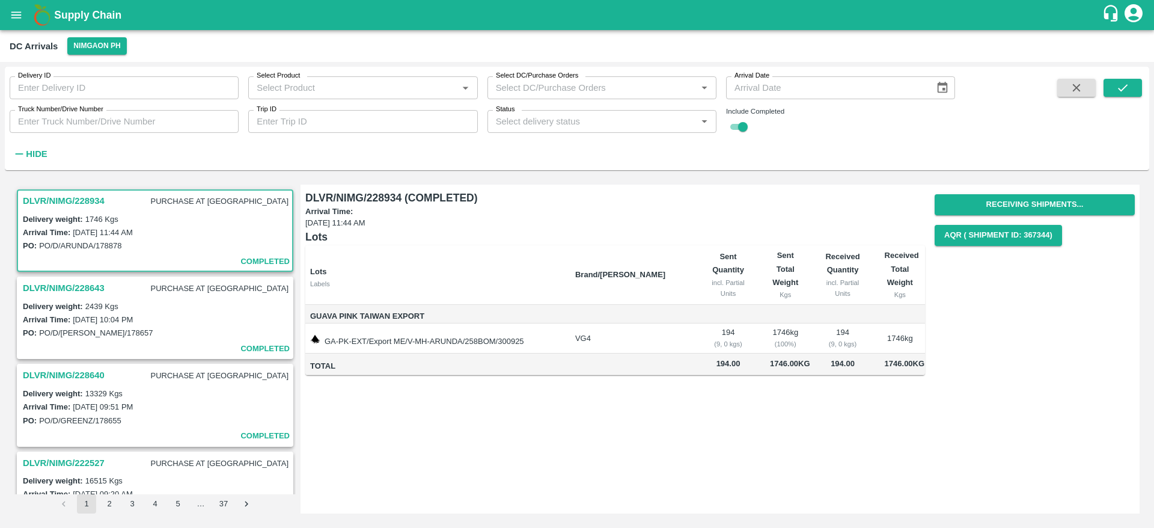
scroll to position [14, 0]
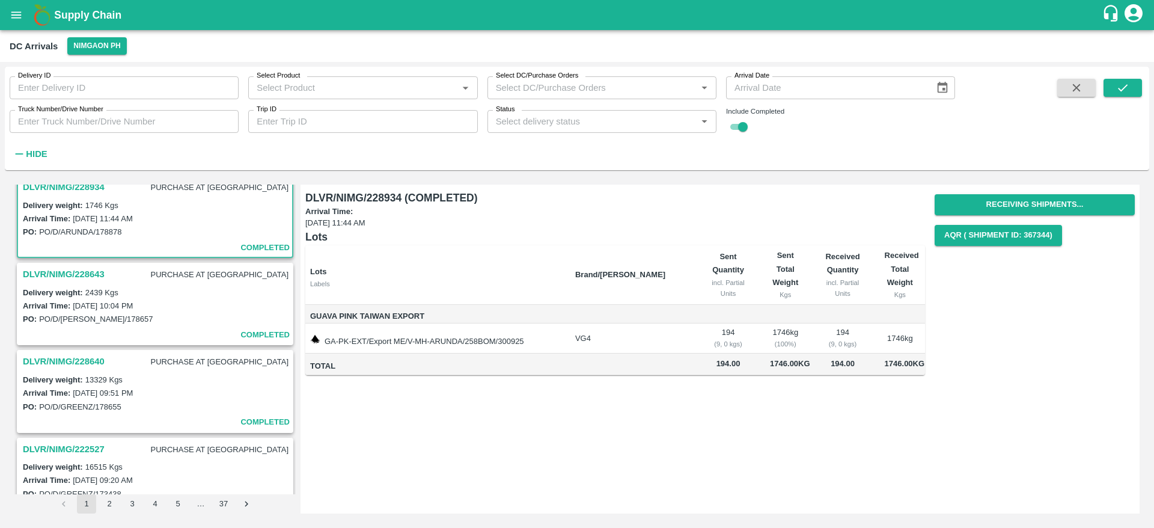
click at [62, 366] on h3 "DLVR/NIMG/228640" at bounding box center [64, 362] width 82 height 16
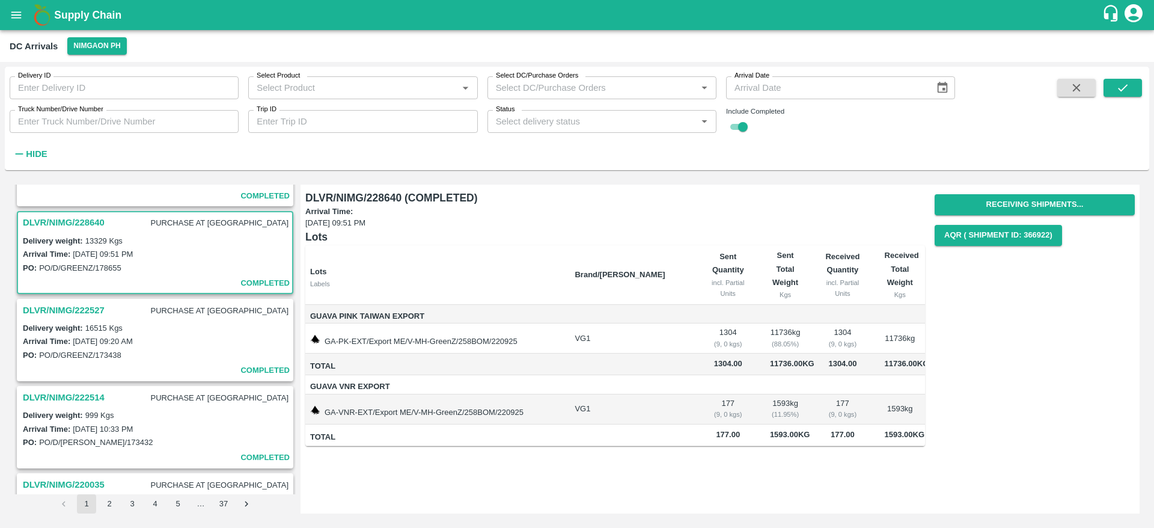
scroll to position [179, 0]
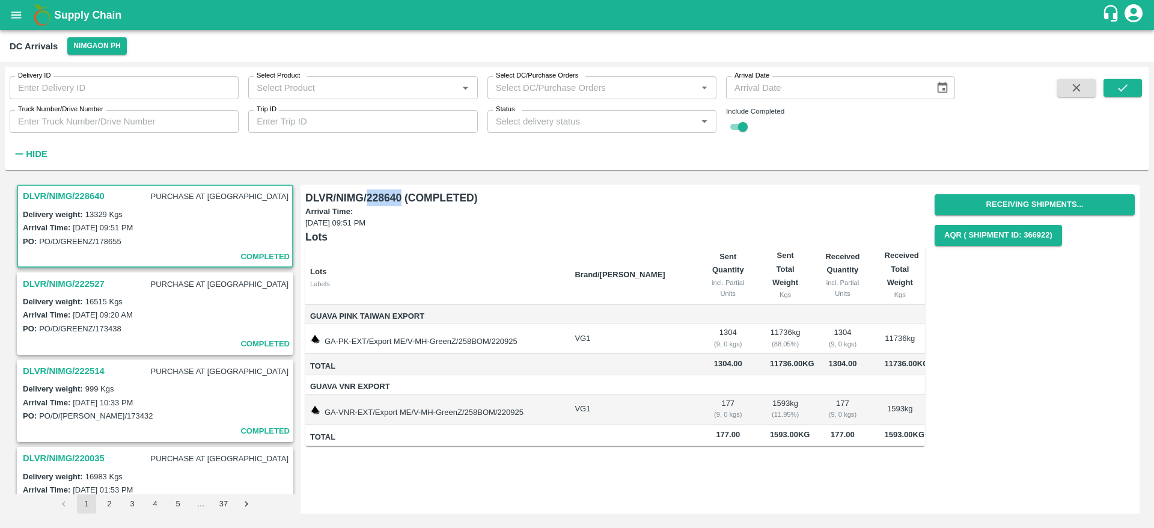
drag, startPoint x: 368, startPoint y: 197, endPoint x: 402, endPoint y: 195, distance: 33.7
click at [402, 195] on h6 "DLVR/NIMG/228640 (COMPLETED)" at bounding box center [615, 197] width 620 height 17
copy h6 "228640"
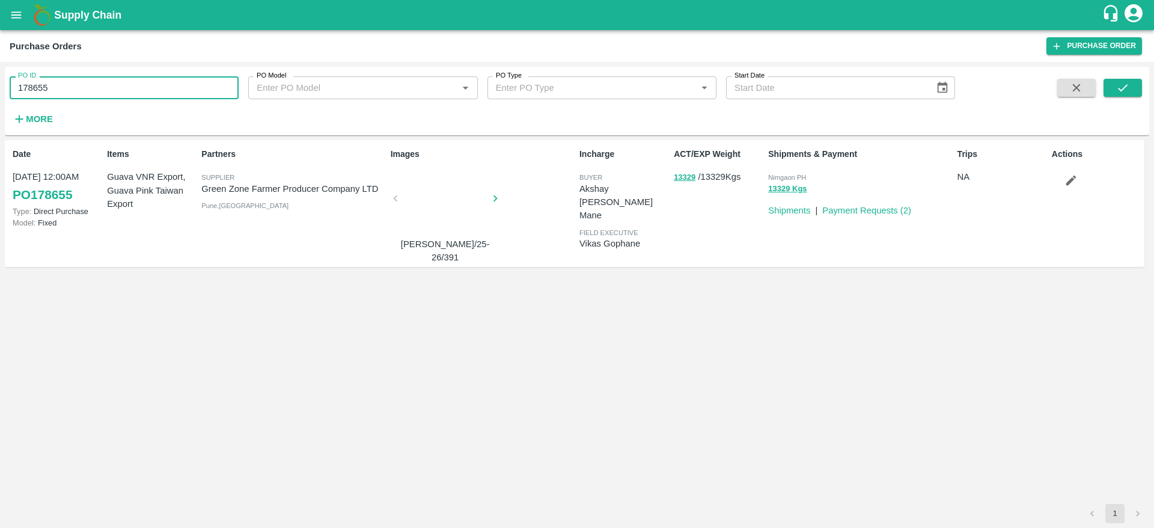
drag, startPoint x: 67, startPoint y: 91, endPoint x: 0, endPoint y: 91, distance: 67.3
click at [0, 91] on div "PO ID 178655 PO ID PO Model PO Model   * PO Type PO Type   * Start Date Start D…" at bounding box center [577, 295] width 1154 height 466
paste input "text"
click at [1116, 84] on icon "submit" at bounding box center [1122, 87] width 13 height 13
drag, startPoint x: 63, startPoint y: 88, endPoint x: 0, endPoint y: 87, distance: 62.5
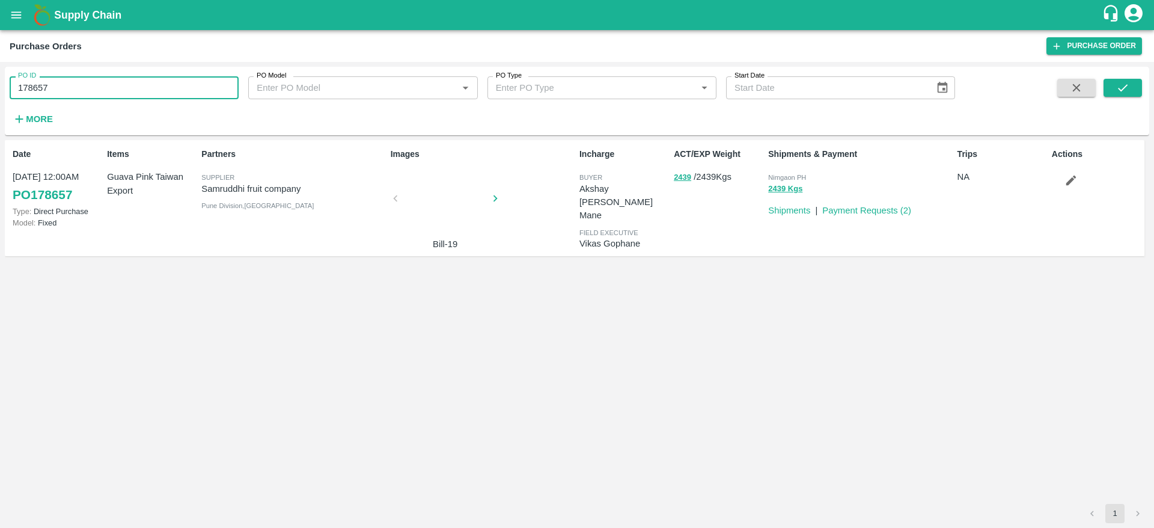
click at [0, 87] on div "PO ID 178657 PO ID PO Model PO Model   * PO Type PO Type   * Start Date Start D…" at bounding box center [577, 295] width 1154 height 466
paste input "text"
type input "178878"
click at [1126, 82] on icon "submit" at bounding box center [1122, 87] width 13 height 13
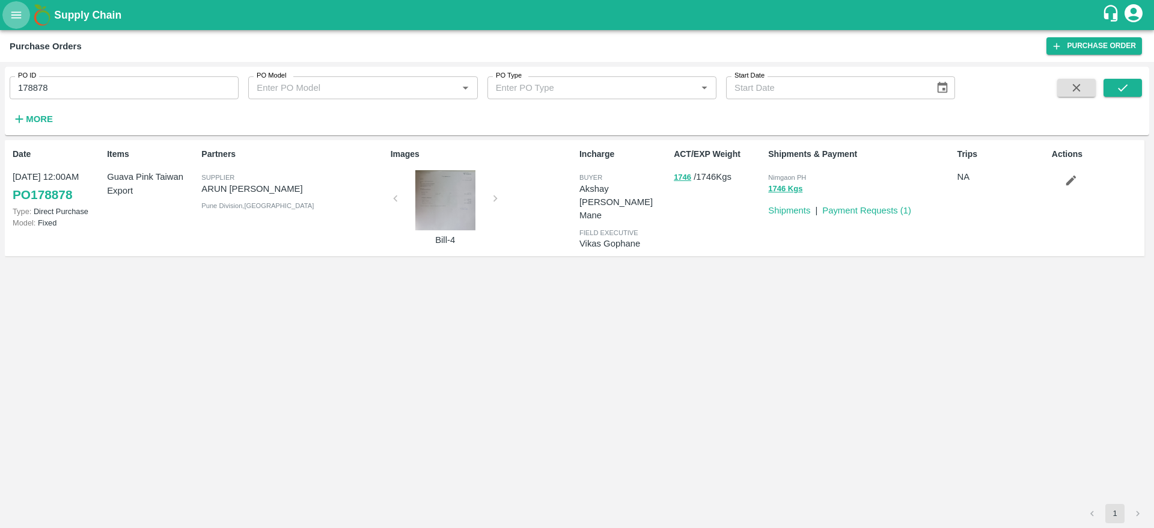
click at [10, 3] on button "open drawer" at bounding box center [16, 15] width 28 height 28
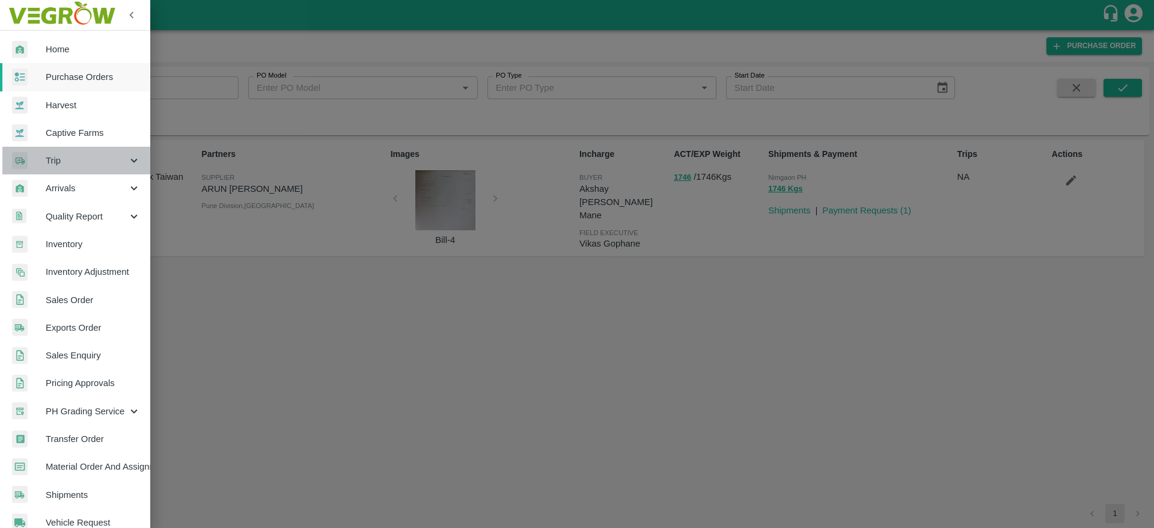
click at [82, 158] on span "Trip" at bounding box center [87, 160] width 82 height 13
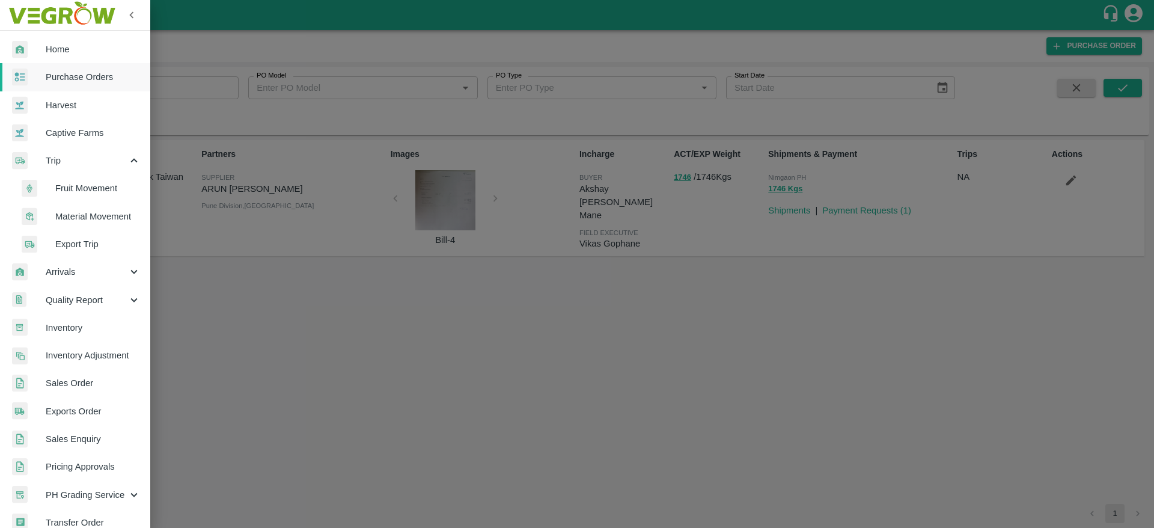
click at [90, 184] on span "Fruit Movement" at bounding box center [97, 188] width 85 height 13
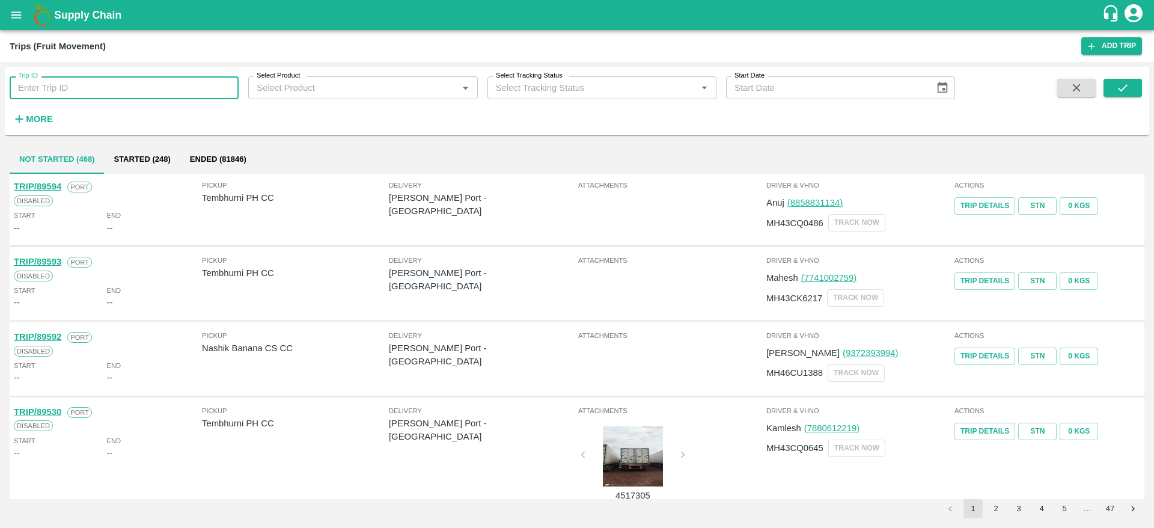
click at [200, 86] on input "Trip ID" at bounding box center [124, 87] width 229 height 23
paste input "88638"
type input "88638"
click at [1113, 86] on button "submit" at bounding box center [1123, 88] width 38 height 18
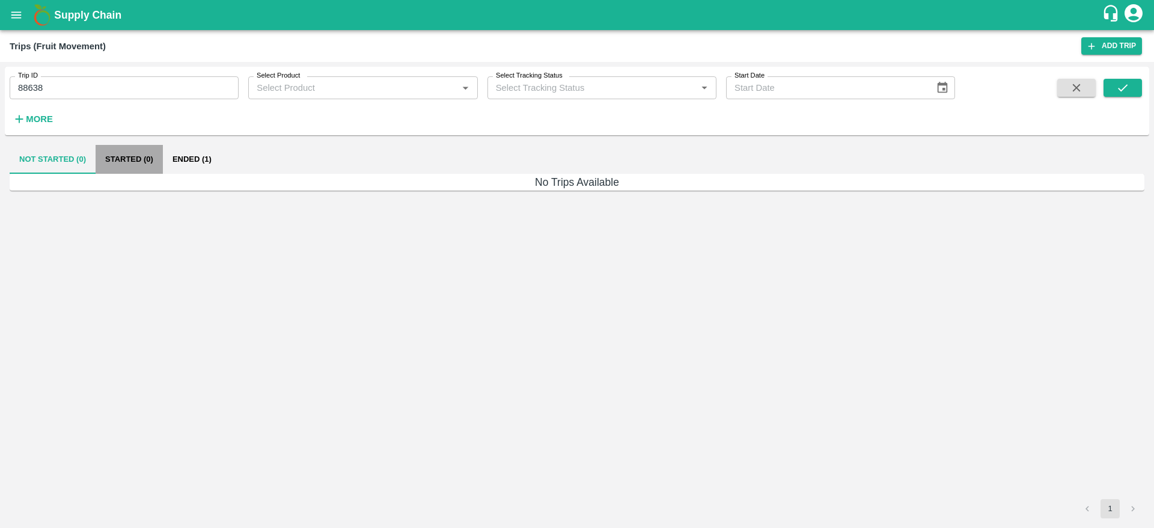
click at [160, 161] on button "Started (0)" at bounding box center [129, 159] width 67 height 29
click at [188, 159] on button "Ended (1)" at bounding box center [192, 159] width 58 height 29
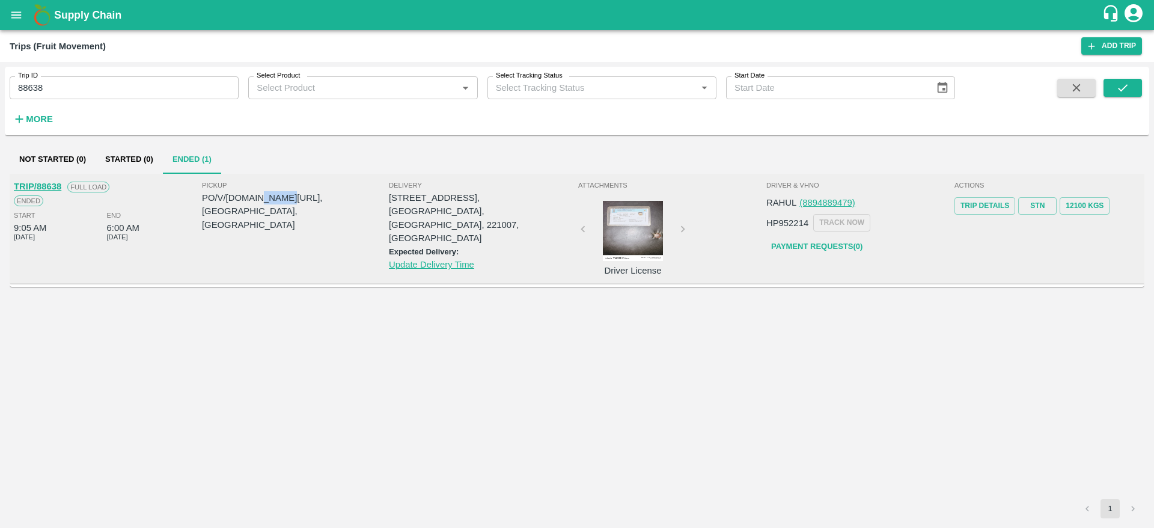
drag, startPoint x: 259, startPoint y: 200, endPoint x: 286, endPoint y: 196, distance: 27.9
click at [286, 196] on p "PO/V/S.O.FR/177544, Shimla, Himachal Pradesh" at bounding box center [295, 211] width 187 height 40
copy p "177544"
click at [16, 7] on button "open drawer" at bounding box center [16, 15] width 28 height 28
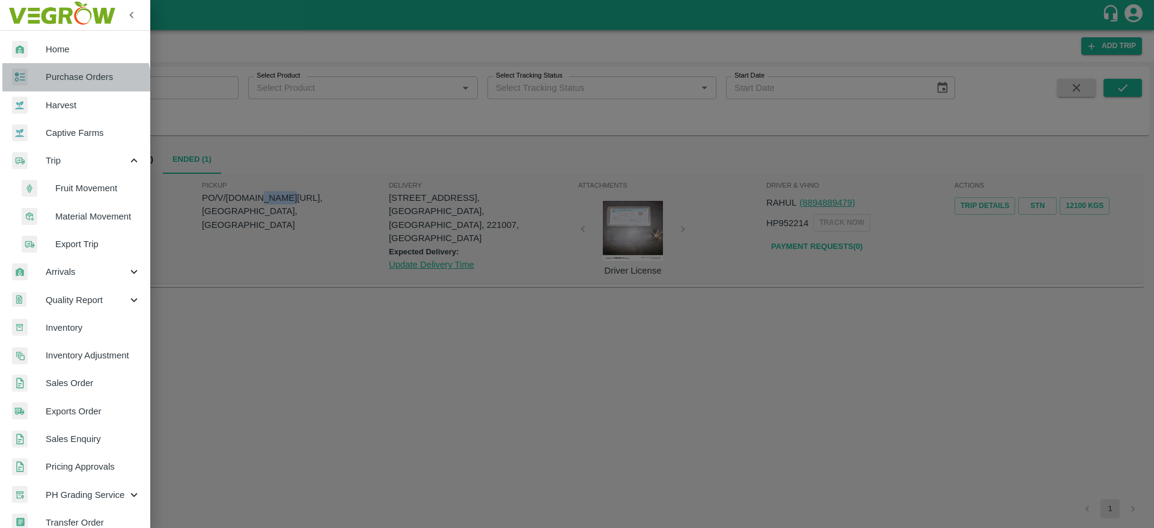
click at [75, 83] on span "Purchase Orders" at bounding box center [93, 76] width 95 height 13
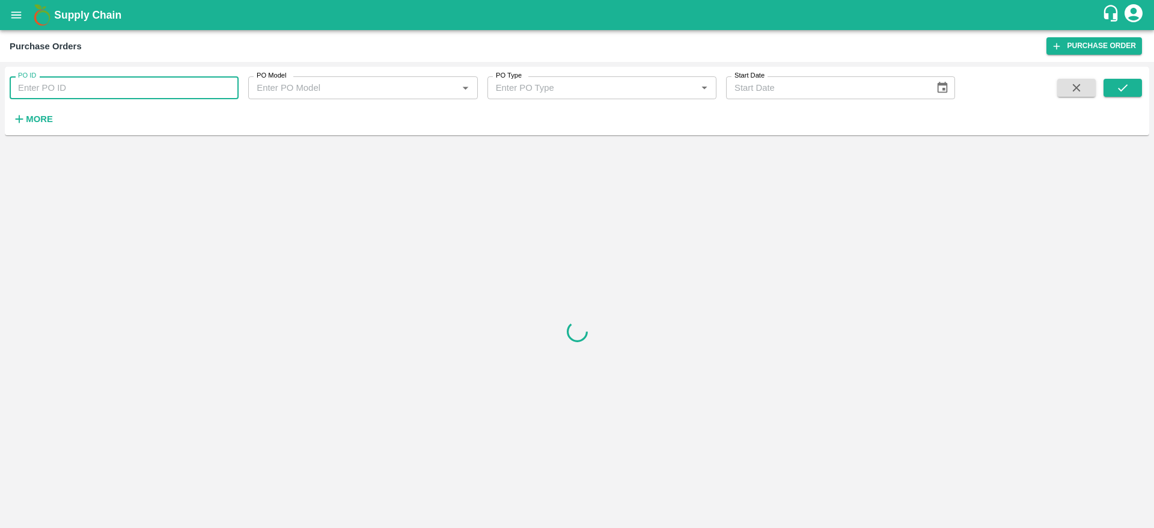
click at [106, 94] on input "PO ID" at bounding box center [124, 87] width 229 height 23
paste input "178655"
click at [1124, 87] on icon "submit" at bounding box center [1122, 87] width 13 height 13
click at [106, 90] on input "178655" at bounding box center [124, 87] width 229 height 23
type input "178655"
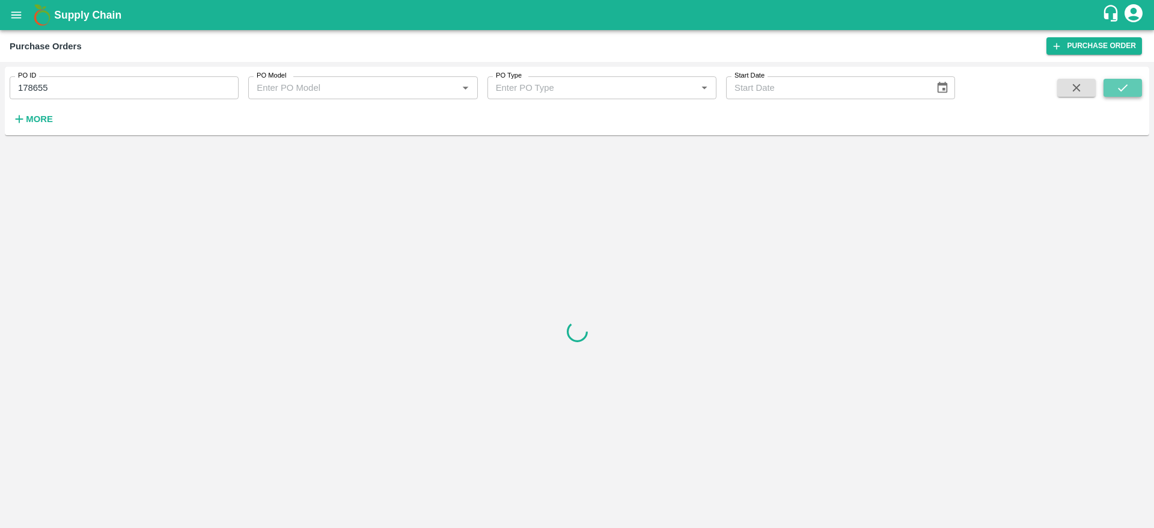
click at [1137, 87] on button "submit" at bounding box center [1123, 88] width 38 height 18
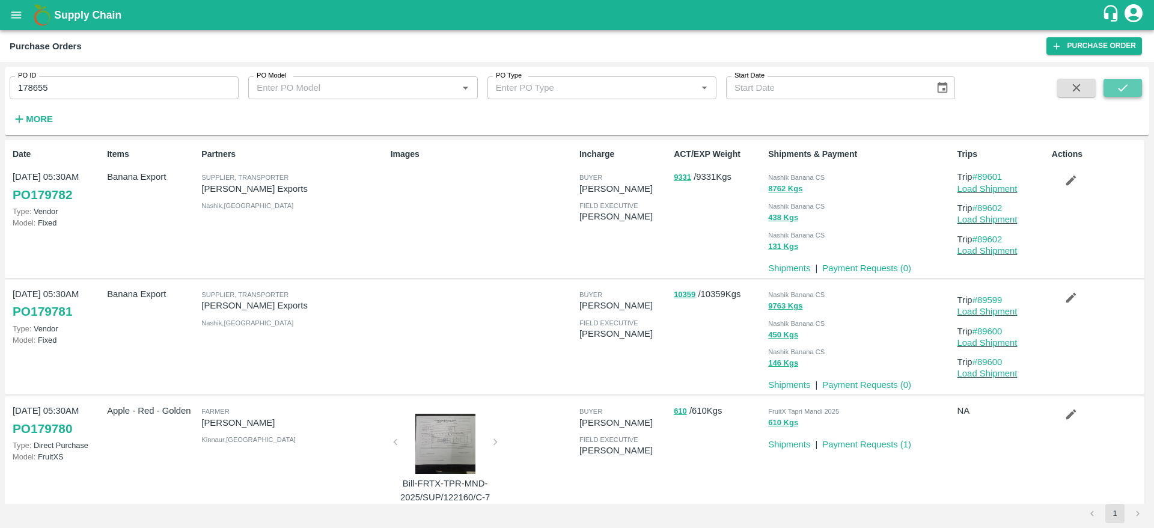
click at [1130, 87] on icon "submit" at bounding box center [1122, 87] width 13 height 13
click at [1116, 94] on button "submit" at bounding box center [1123, 88] width 38 height 18
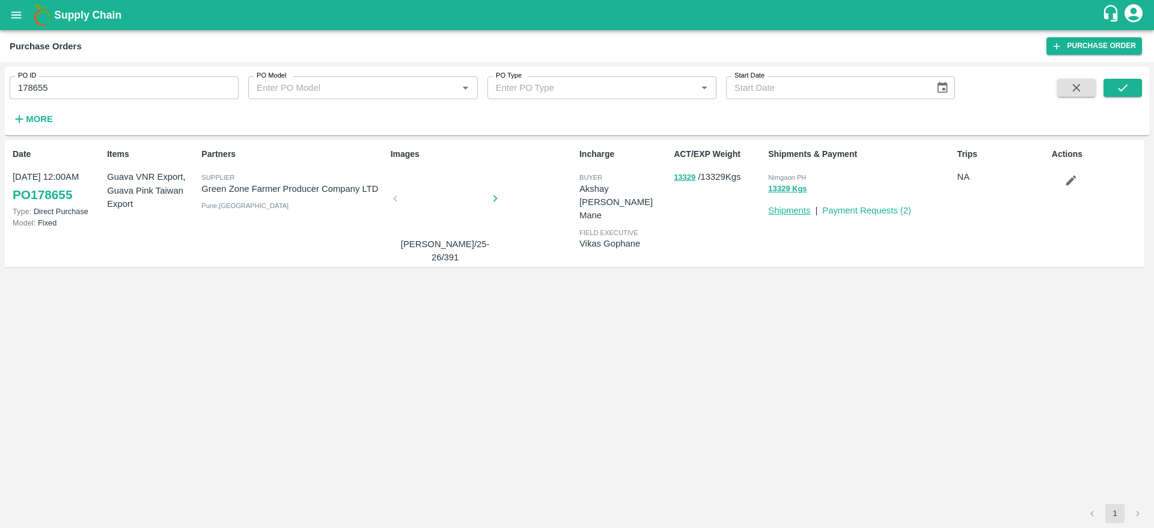
click at [794, 209] on link "Shipments" at bounding box center [789, 211] width 42 height 10
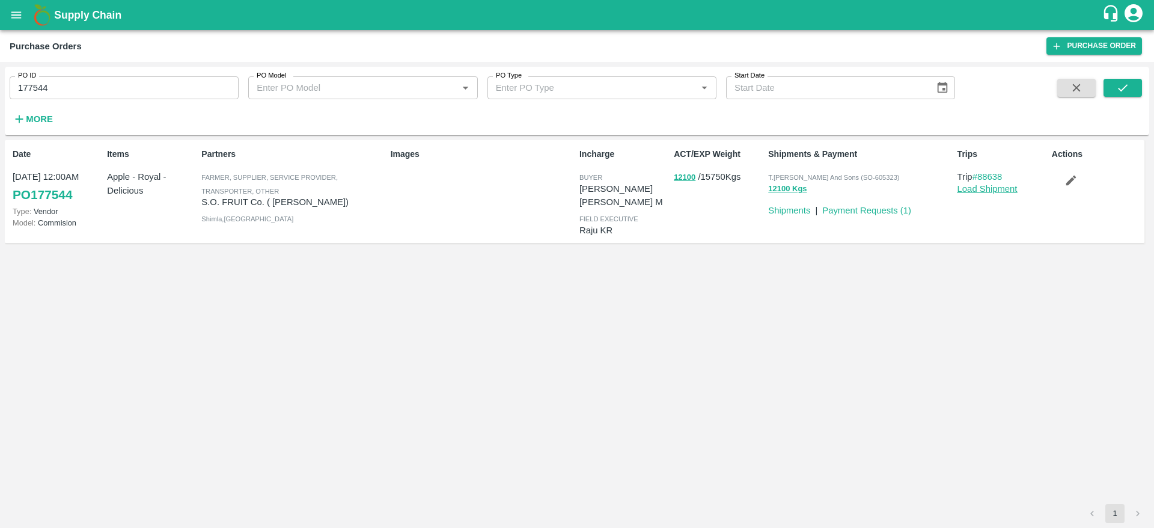
click at [979, 186] on link "Load Shipment" at bounding box center [988, 189] width 60 height 10
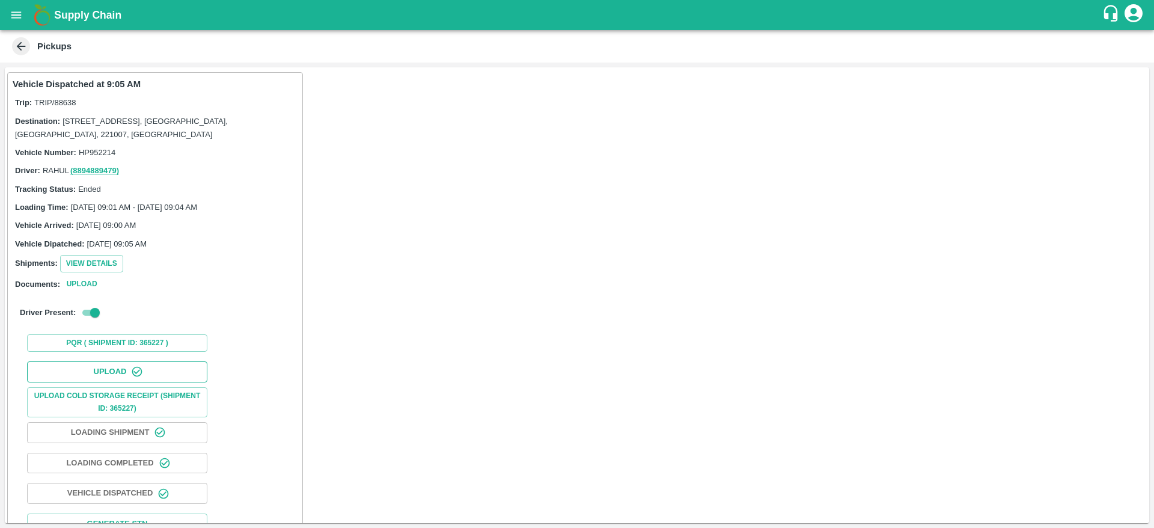
scroll to position [57, 0]
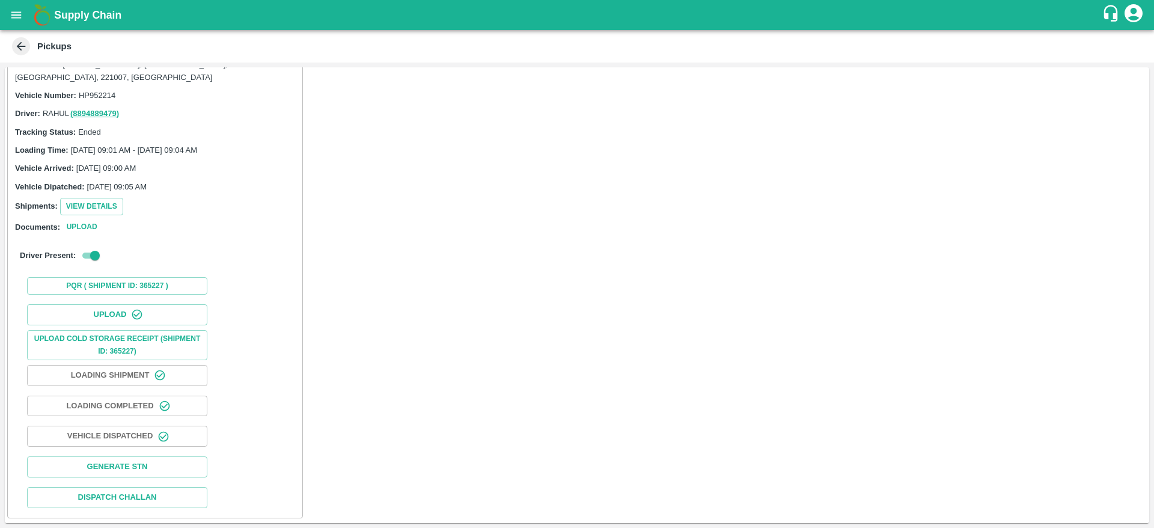
click at [176, 360] on div "Upload Upload Cold Storage Receipt (SHIPMENT ID: 365227) Loading Shipment Loadi…" at bounding box center [155, 405] width 285 height 213
click at [144, 372] on button "Loading Shipment" at bounding box center [117, 375] width 180 height 21
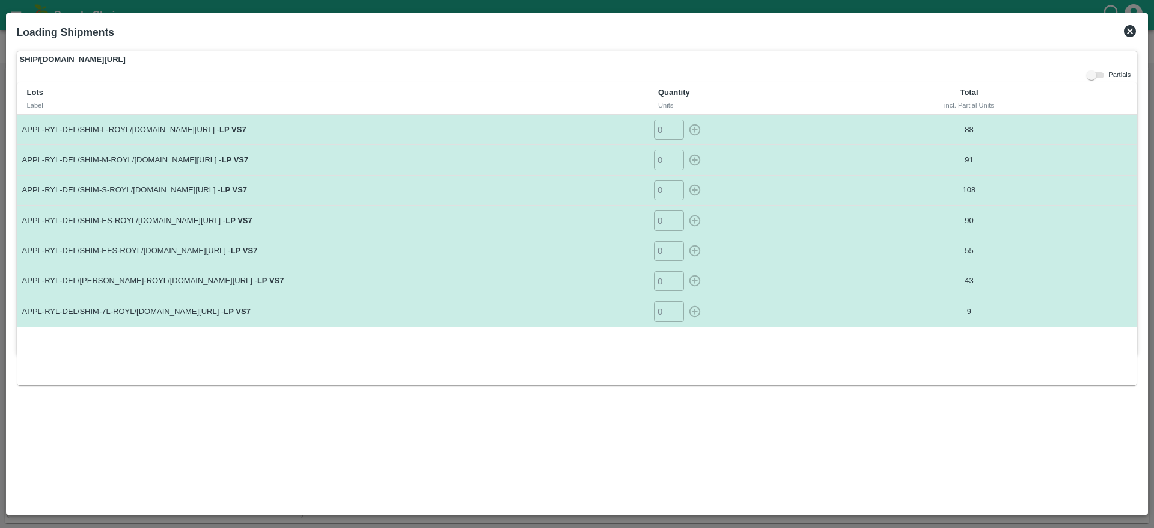
click at [1130, 32] on icon at bounding box center [1130, 31] width 14 height 14
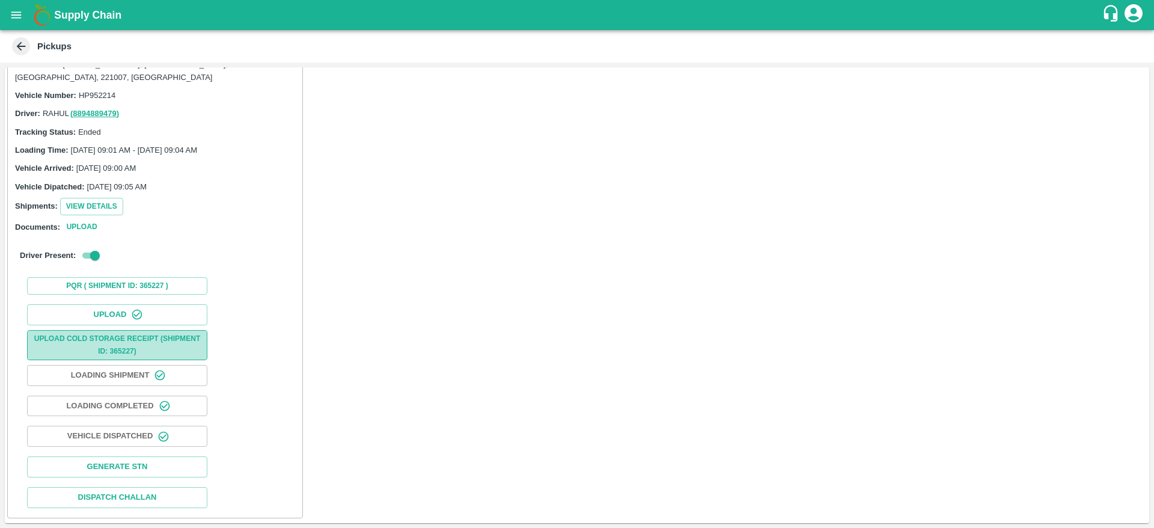
click at [156, 340] on button "Upload Cold Storage Receipt (SHIPMENT ID: 365227)" at bounding box center [117, 345] width 180 height 30
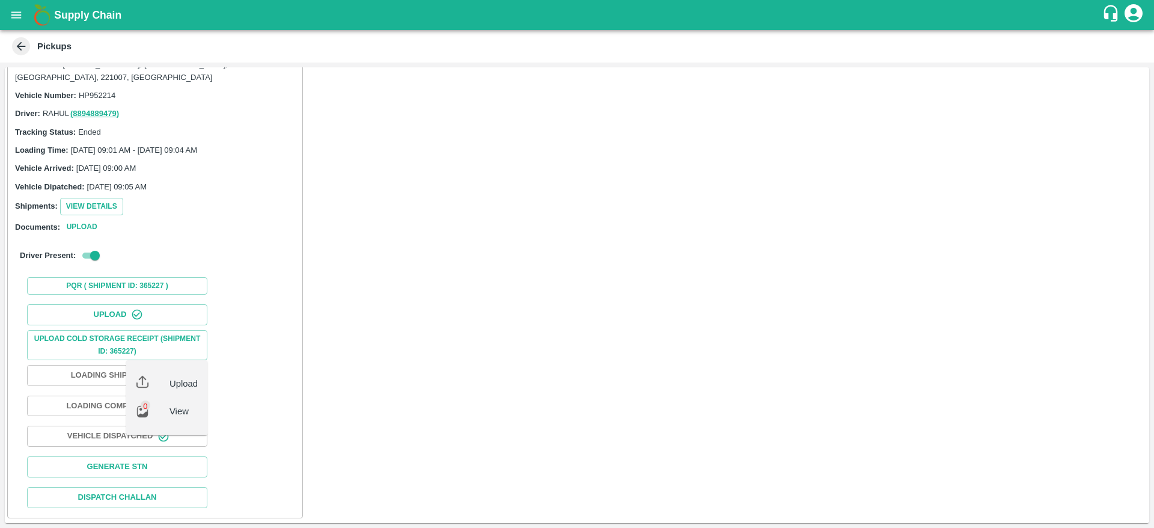
click at [831, 195] on div "Vehicle Dispatched at 9:05 AM Trip: TRIP/88638 Destination: [STREET_ADDRESS] 22…" at bounding box center [577, 295] width 1145 height 456
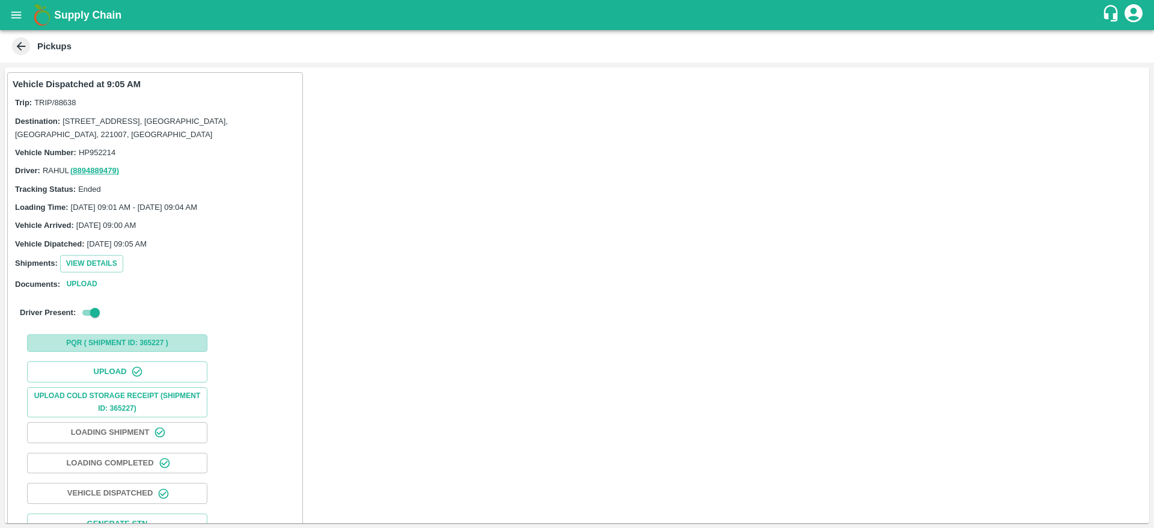
drag, startPoint x: 138, startPoint y: 345, endPoint x: 173, endPoint y: 343, distance: 35.6
click at [173, 343] on button "PQR ( Shipment Id: 365227 )" at bounding box center [117, 342] width 180 height 17
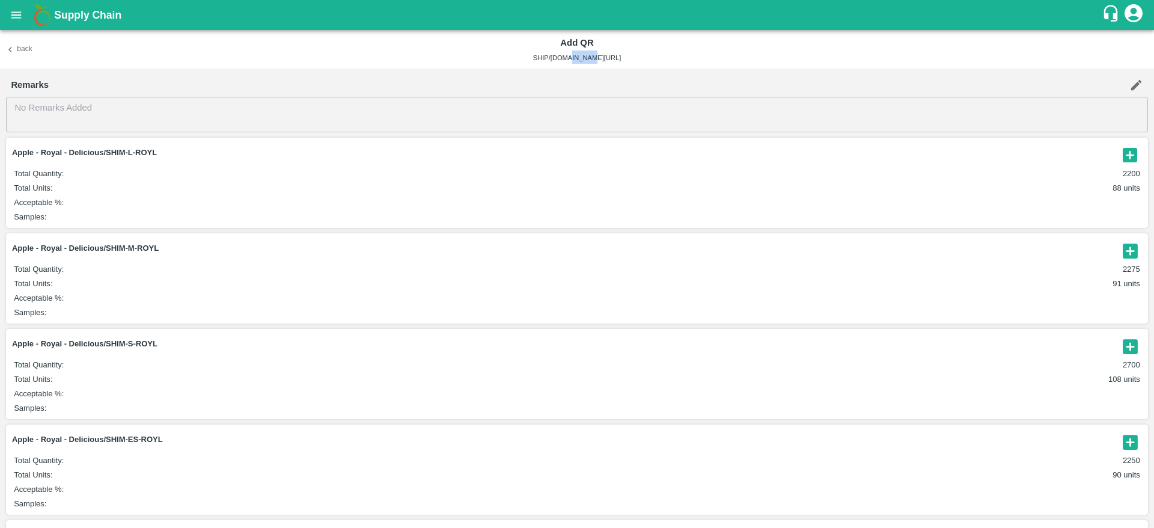
drag, startPoint x: 582, startPoint y: 56, endPoint x: 611, endPoint y: 52, distance: 29.1
click at [611, 52] on div "Add QR SHIP/[DOMAIN_NAME][URL]" at bounding box center [577, 49] width 687 height 29
copy span "365227"
click at [16, 51] on button "Back" at bounding box center [19, 49] width 38 height 17
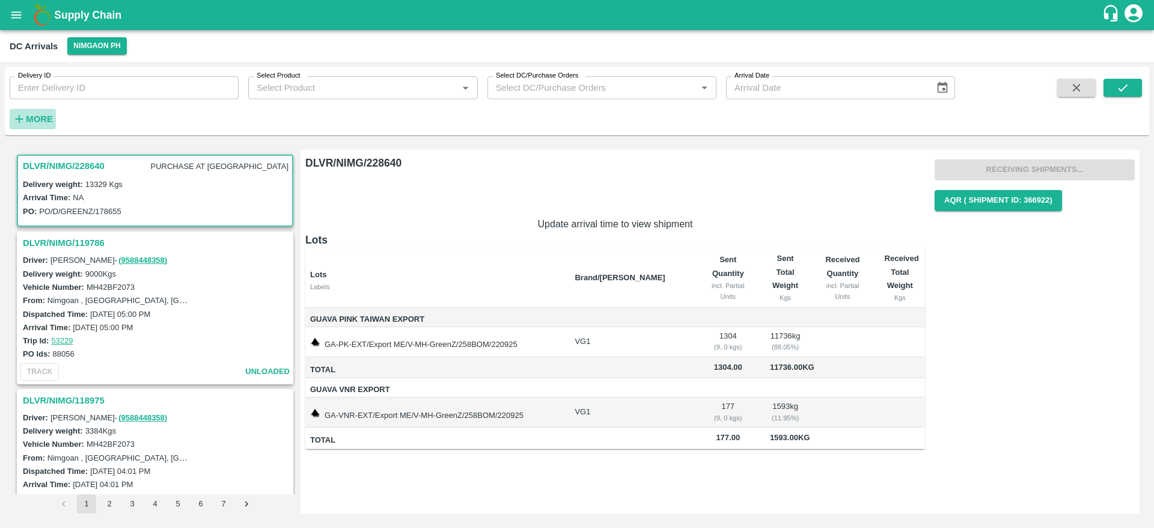
click at [41, 126] on h6 "More" at bounding box center [39, 119] width 27 height 16
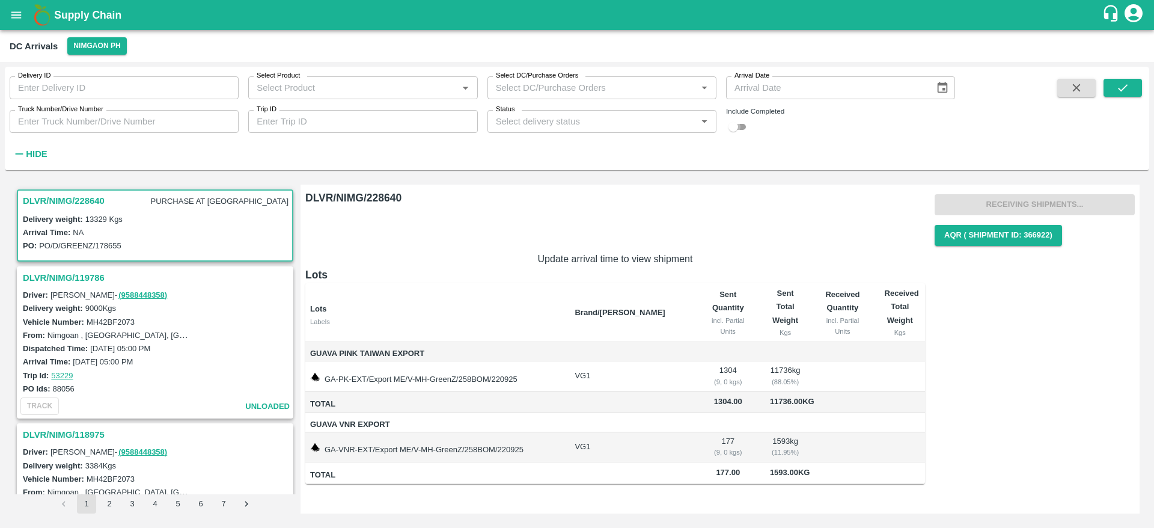
click at [741, 129] on input "checkbox" at bounding box center [733, 127] width 43 height 14
checkbox input "true"
click at [1139, 82] on button "submit" at bounding box center [1123, 88] width 38 height 18
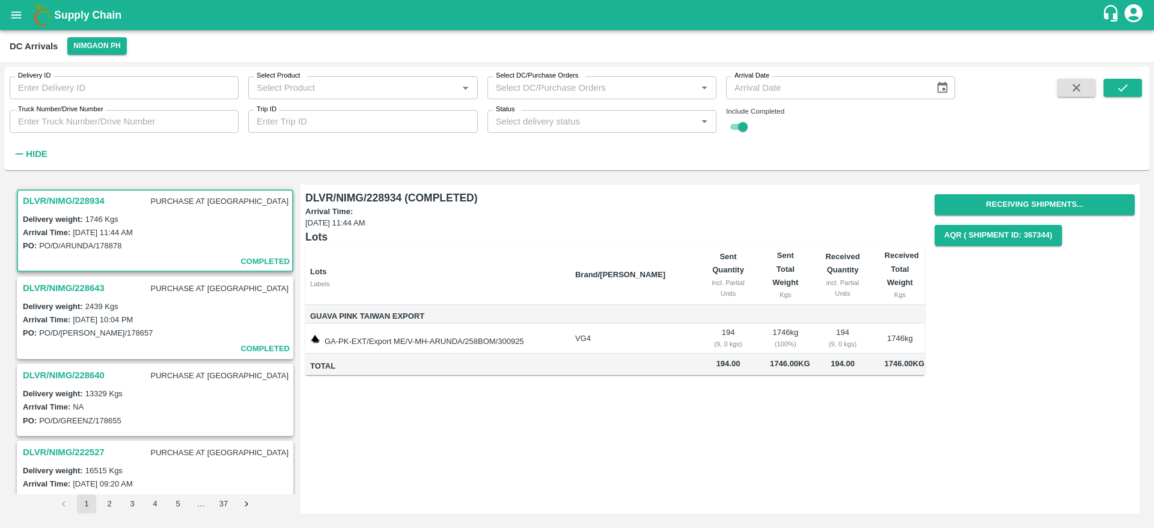
click at [65, 285] on h3 "DLVR/NIMG/228643" at bounding box center [64, 288] width 82 height 16
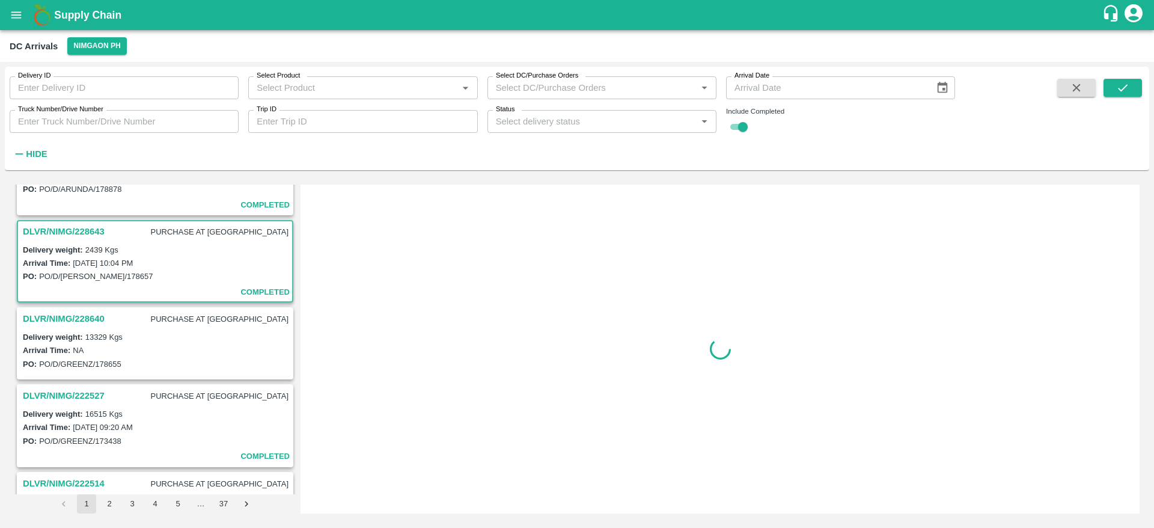
scroll to position [92, 0]
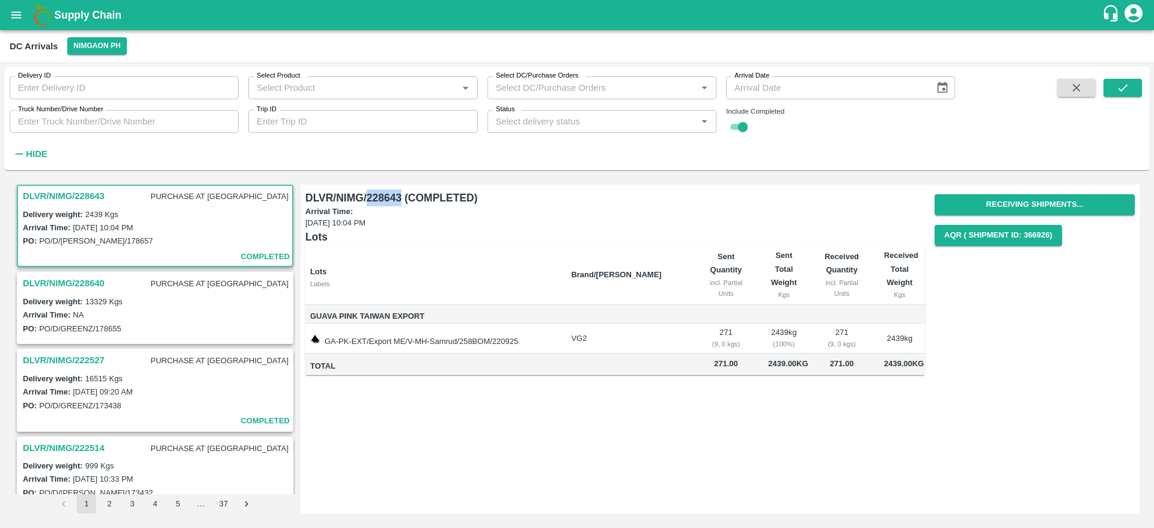
drag, startPoint x: 369, startPoint y: 197, endPoint x: 402, endPoint y: 194, distance: 33.8
click at [402, 194] on h6 "DLVR/NIMG/228643 (COMPLETED)" at bounding box center [615, 197] width 620 height 17
copy h6 "228643"
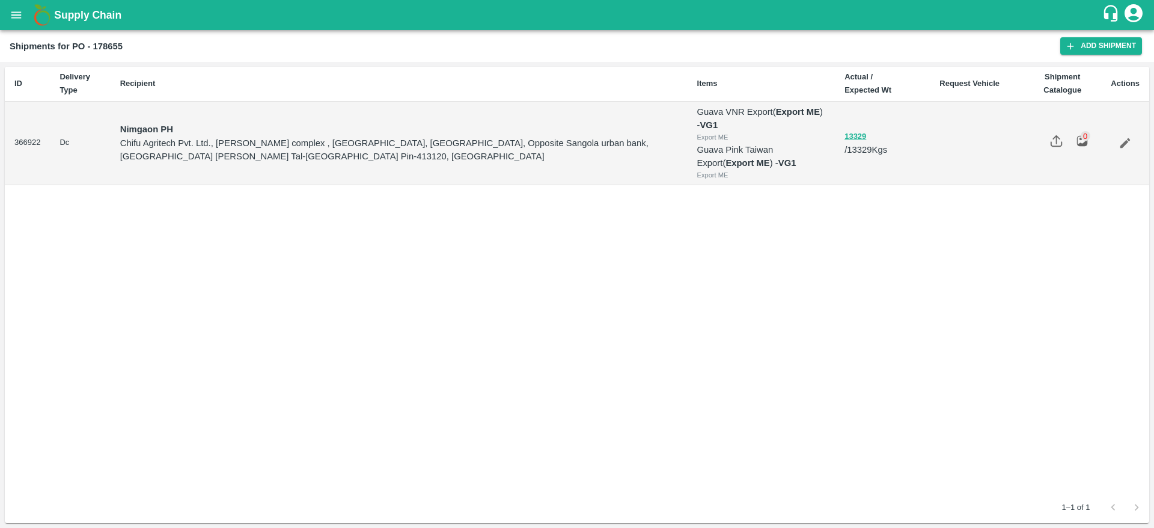
click at [1142, 145] on td at bounding box center [1125, 144] width 48 height 84
click at [1135, 143] on link "Edit" at bounding box center [1126, 143] width 28 height 28
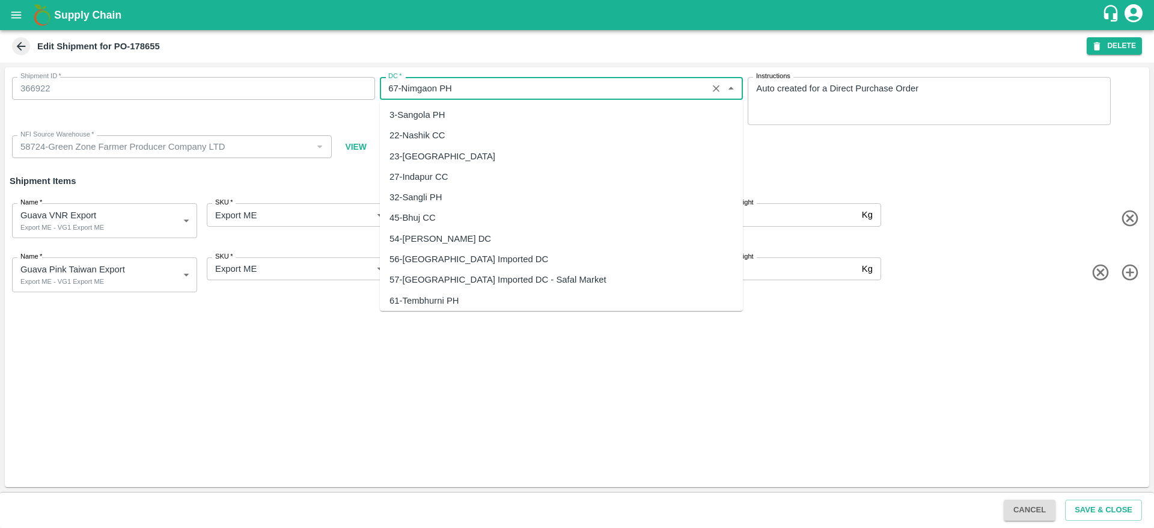
scroll to position [20, 0]
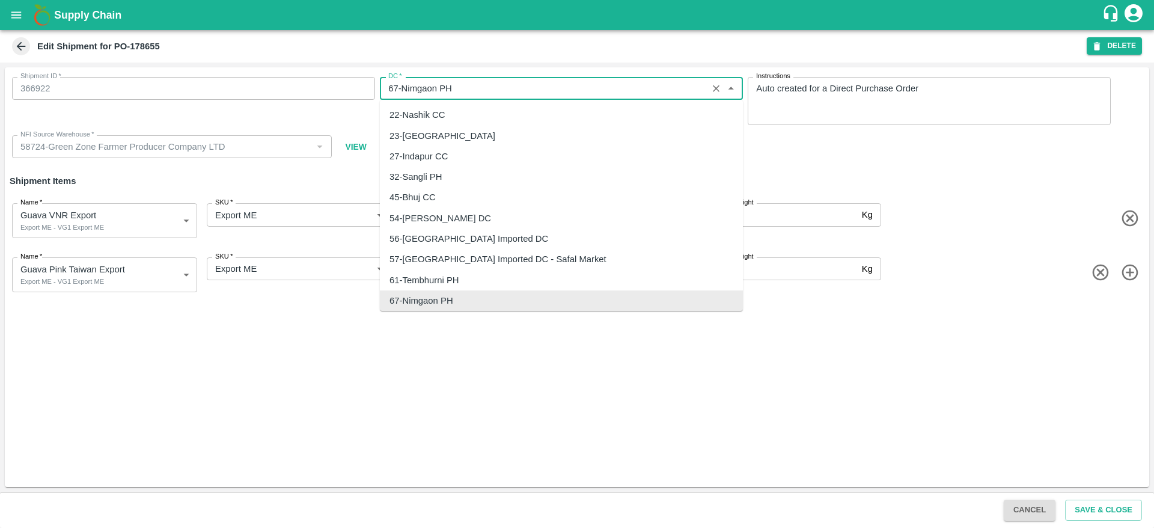
click at [483, 84] on input "DC   *" at bounding box center [544, 89] width 320 height 16
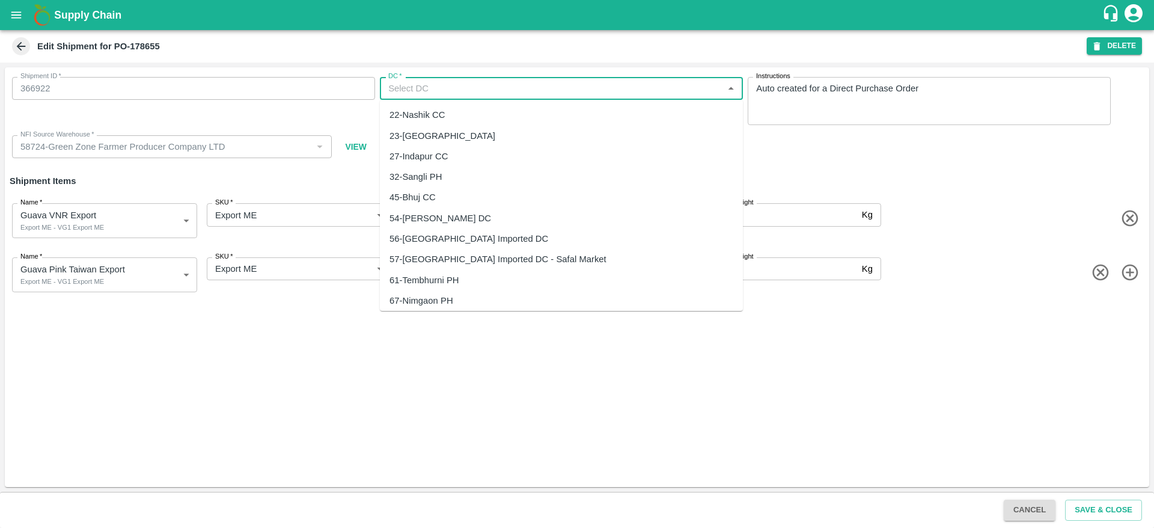
scroll to position [0, 0]
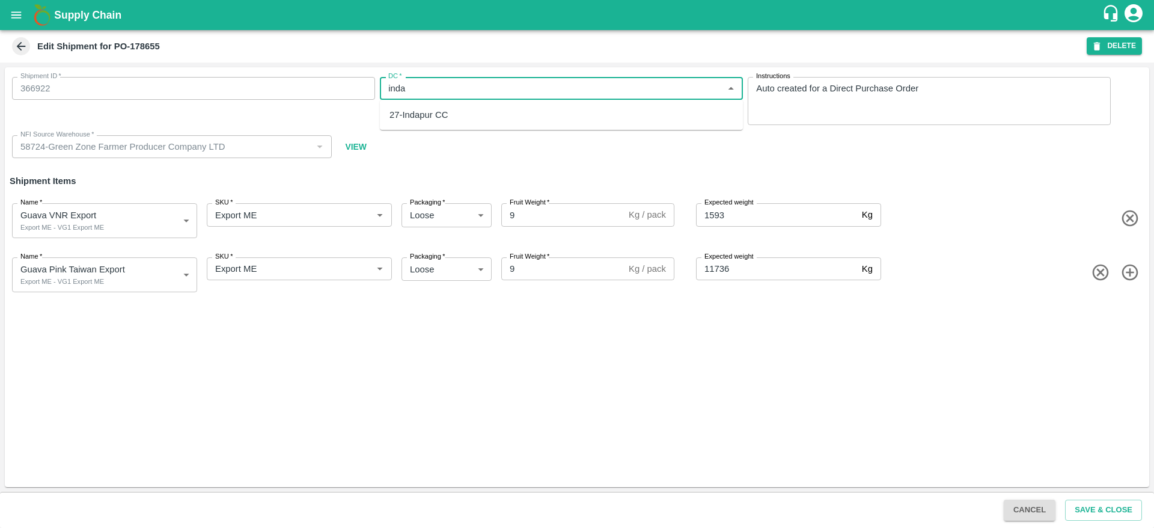
click at [459, 112] on div "27-Indapur CC" at bounding box center [561, 115] width 363 height 20
type input "27-Indapur CC"
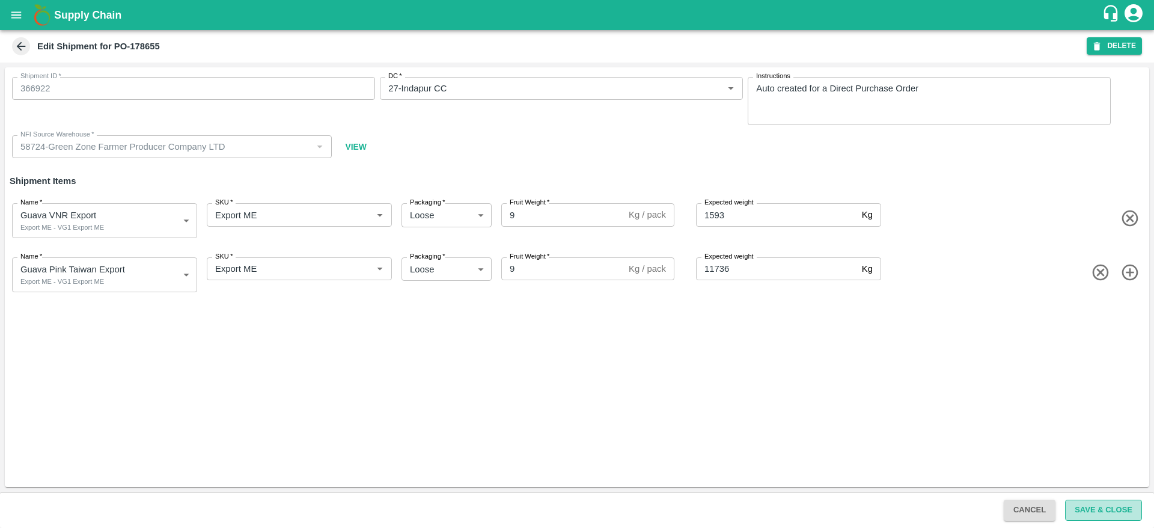
click at [1091, 503] on button "Save & Close" at bounding box center [1103, 510] width 77 height 21
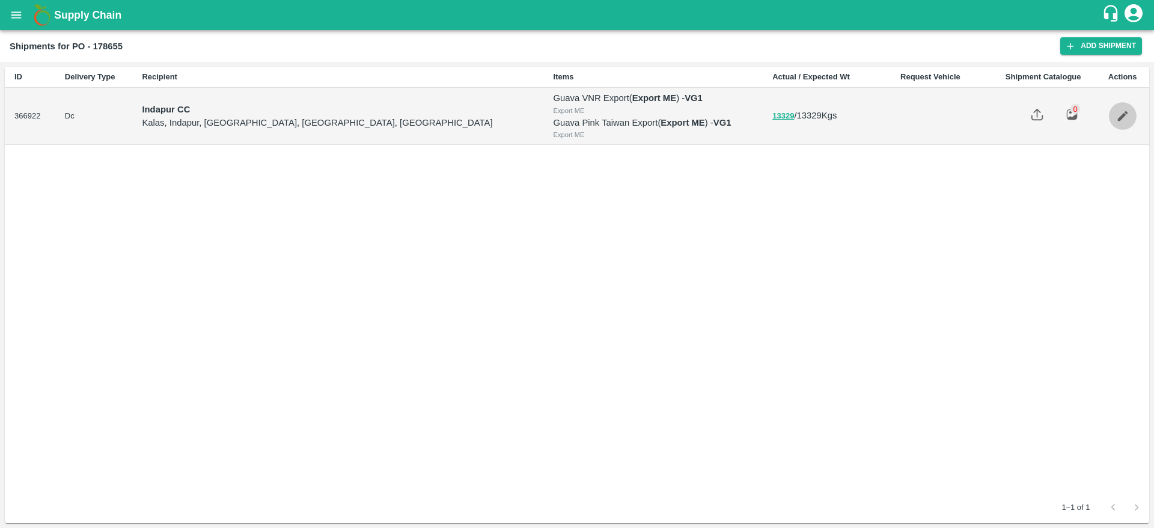
click at [1109, 124] on link "Edit" at bounding box center [1123, 116] width 28 height 28
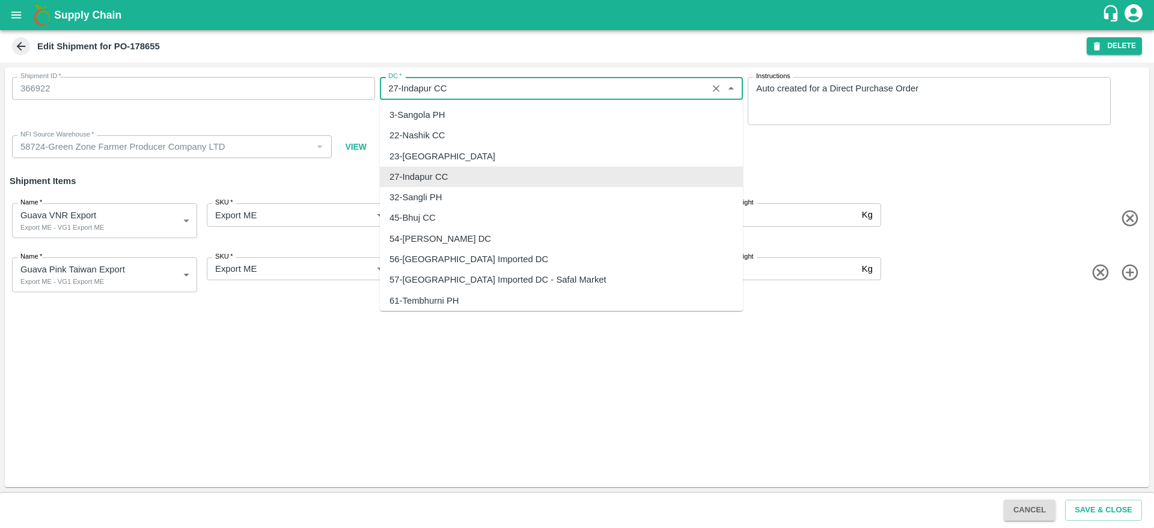
click at [539, 94] on input "DC   *" at bounding box center [544, 89] width 320 height 16
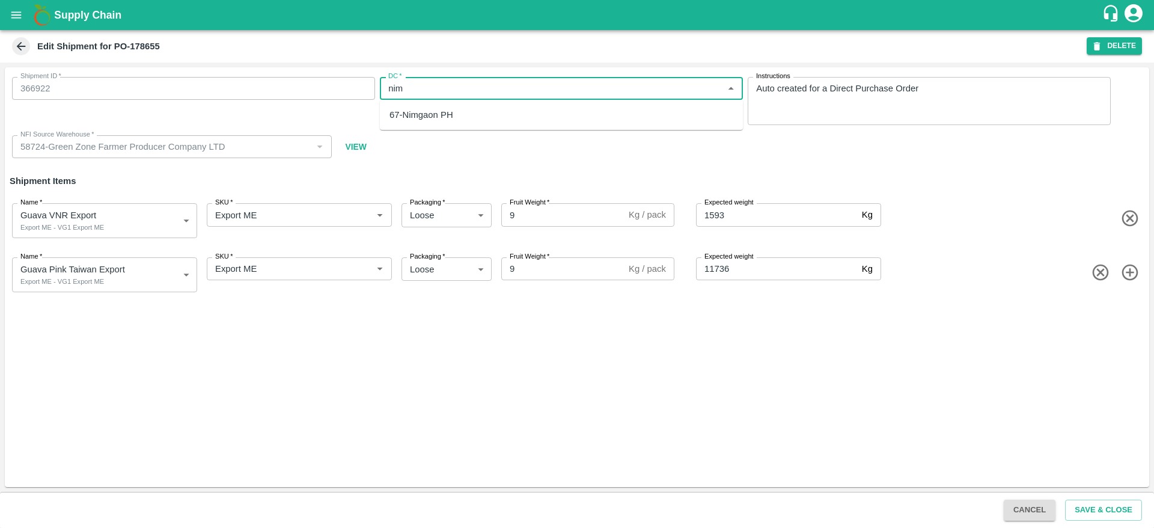
click at [500, 115] on div "67-Nimgaon PH" at bounding box center [561, 115] width 363 height 20
type input "67-Nimgaon PH"
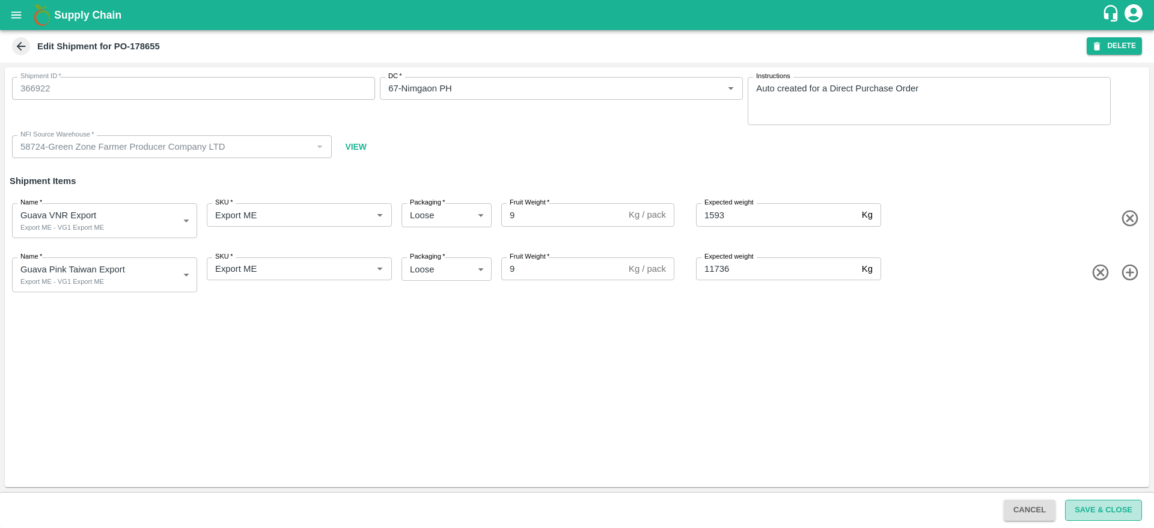
click at [1105, 503] on button "Save & Close" at bounding box center [1103, 510] width 77 height 21
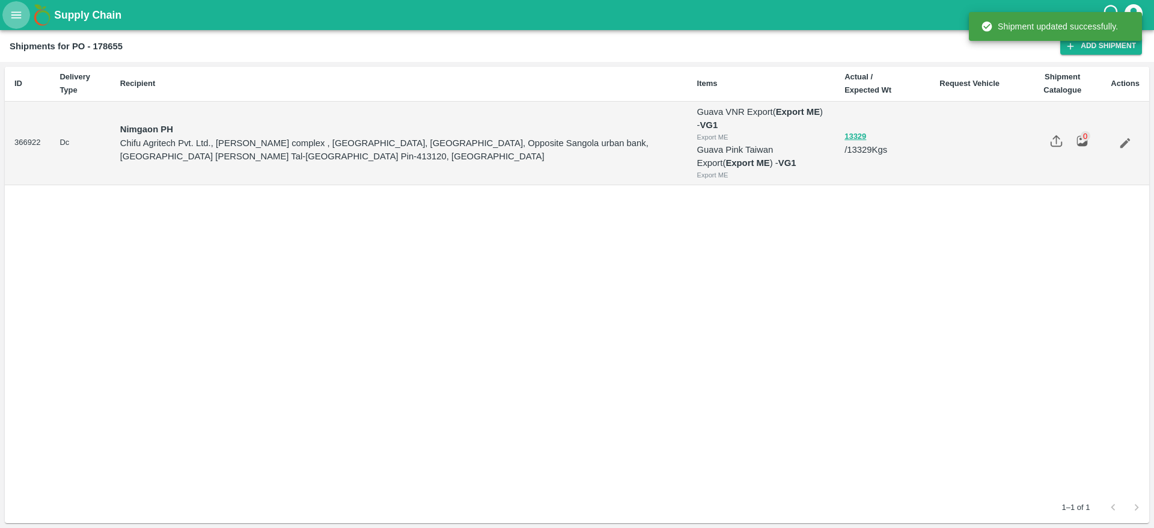
click at [22, 22] on button "open drawer" at bounding box center [16, 15] width 28 height 28
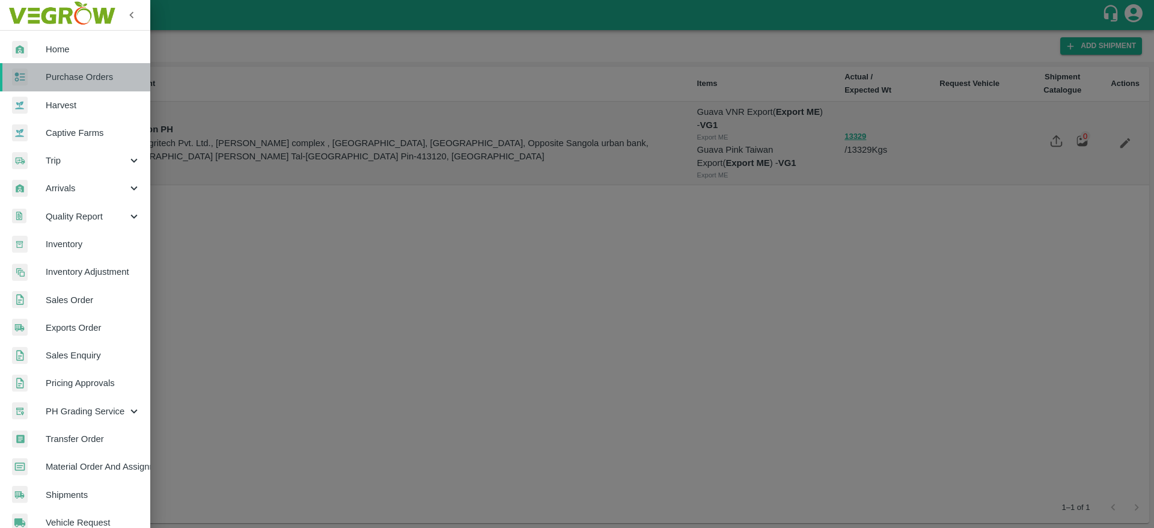
click at [80, 86] on link "Purchase Orders" at bounding box center [75, 77] width 150 height 28
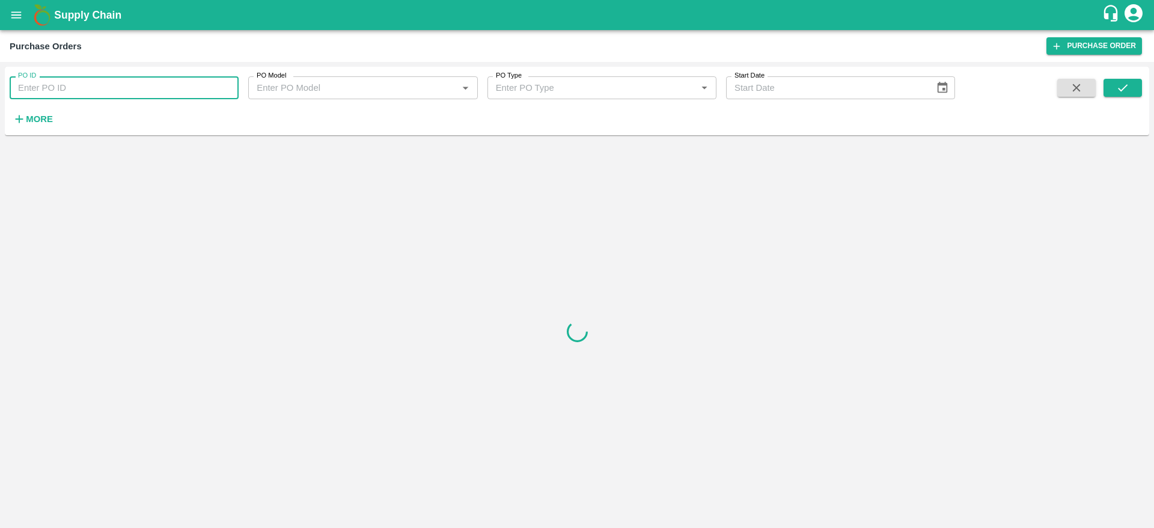
click at [130, 79] on input "PO ID" at bounding box center [124, 87] width 229 height 23
paste input "178657"
click at [1133, 77] on div "PO ID 178657 PO ID PO Model PO Model   * PO Type PO Type   * Start Date Start D…" at bounding box center [577, 101] width 1145 height 59
click at [1128, 81] on icon "submit" at bounding box center [1122, 87] width 13 height 13
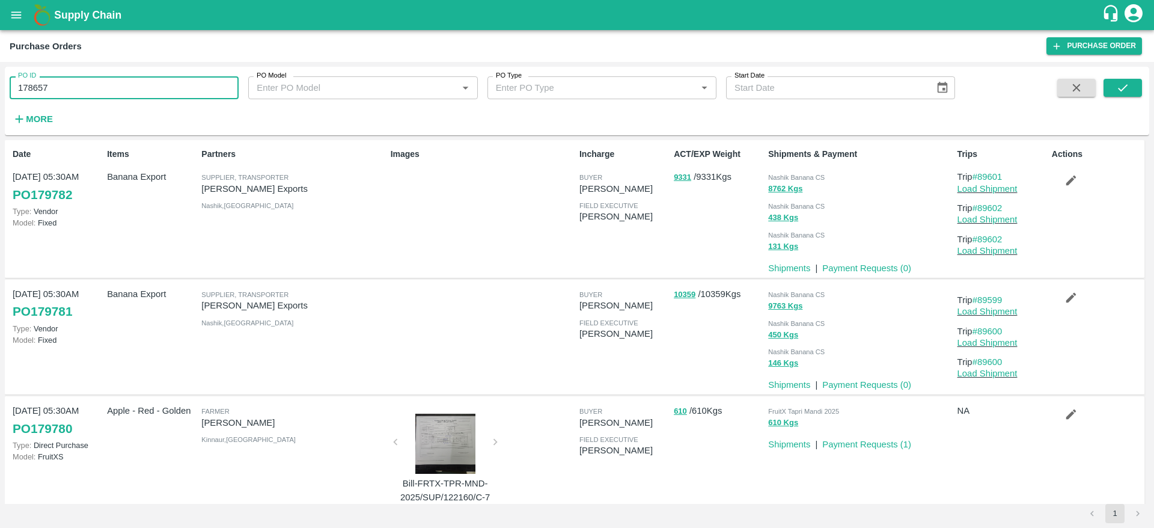
click at [139, 97] on input "178657" at bounding box center [124, 87] width 229 height 23
click at [1135, 85] on button "submit" at bounding box center [1123, 88] width 38 height 18
click at [1123, 86] on icon "submit" at bounding box center [1122, 87] width 13 height 13
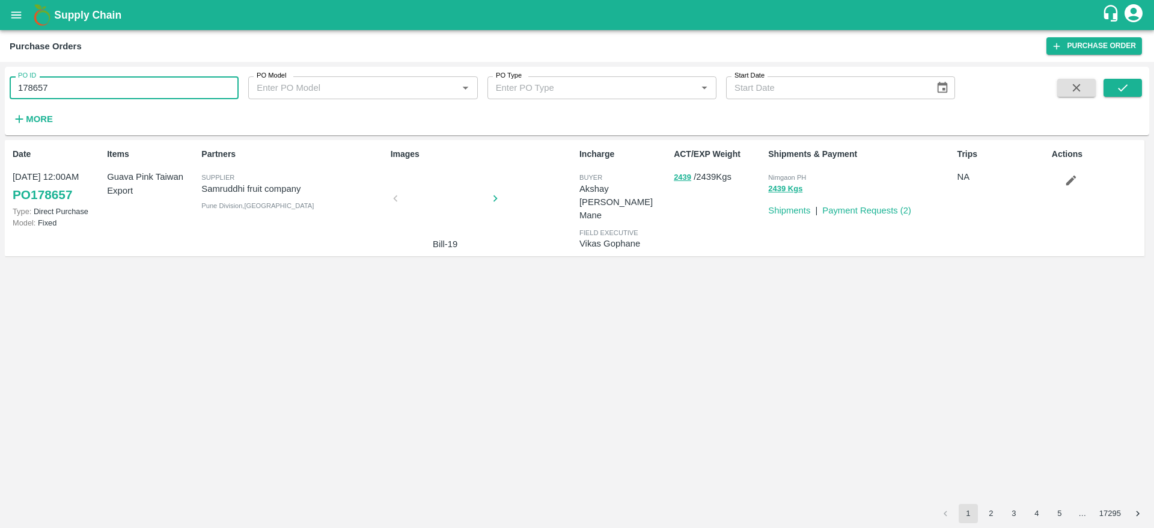
drag, startPoint x: 85, startPoint y: 96, endPoint x: 0, endPoint y: 106, distance: 85.4
click at [0, 106] on div "PO ID 178657 PO ID PO Model PO Model   * PO Type PO Type   * Start Date Start D…" at bounding box center [577, 295] width 1154 height 466
paste input "text"
type input "178878"
click at [1134, 94] on button "submit" at bounding box center [1123, 88] width 38 height 18
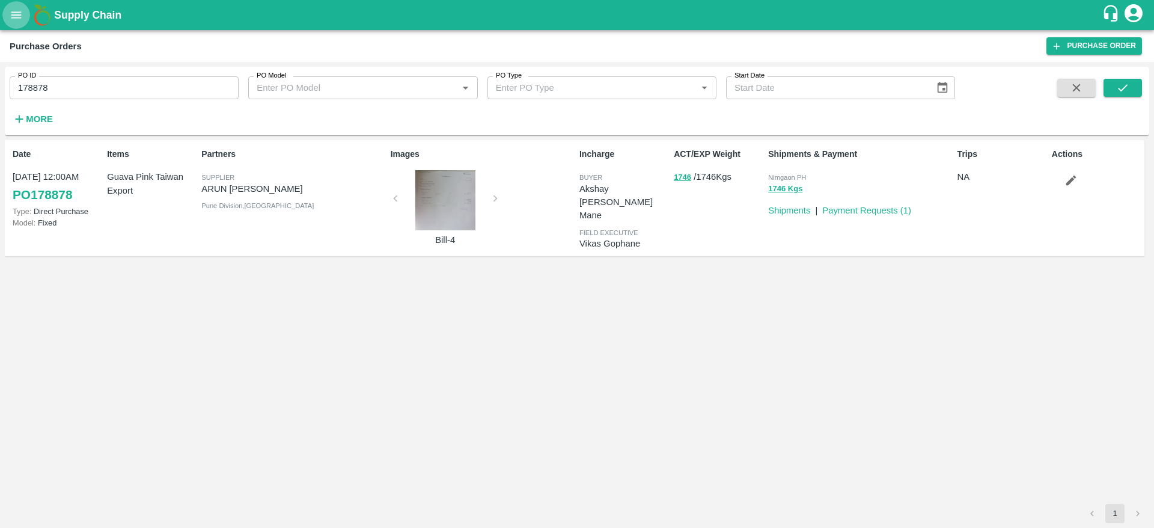
click at [11, 14] on icon "open drawer" at bounding box center [16, 14] width 10 height 7
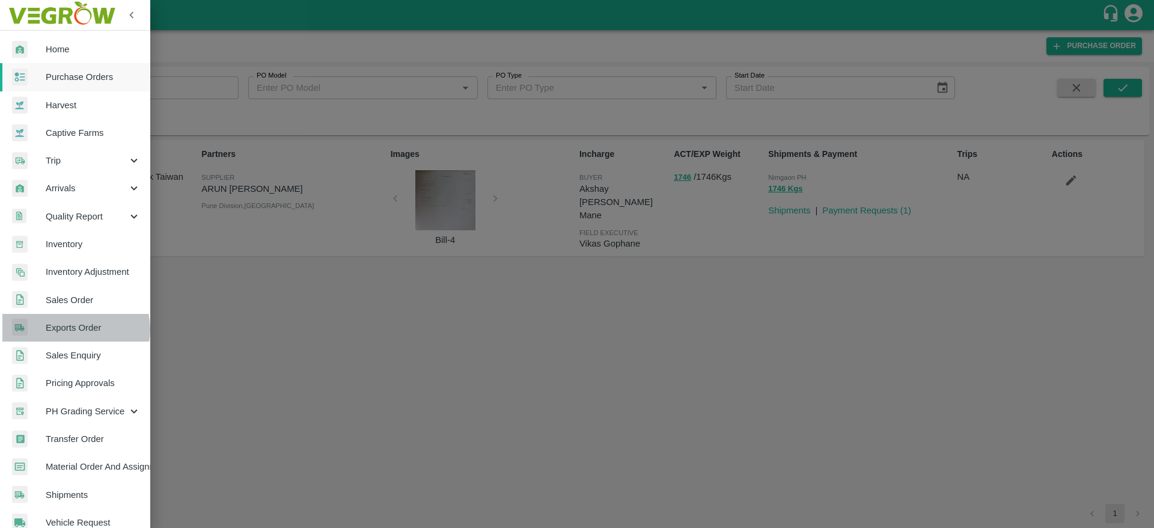
click at [74, 329] on span "Exports Order" at bounding box center [93, 327] width 95 height 13
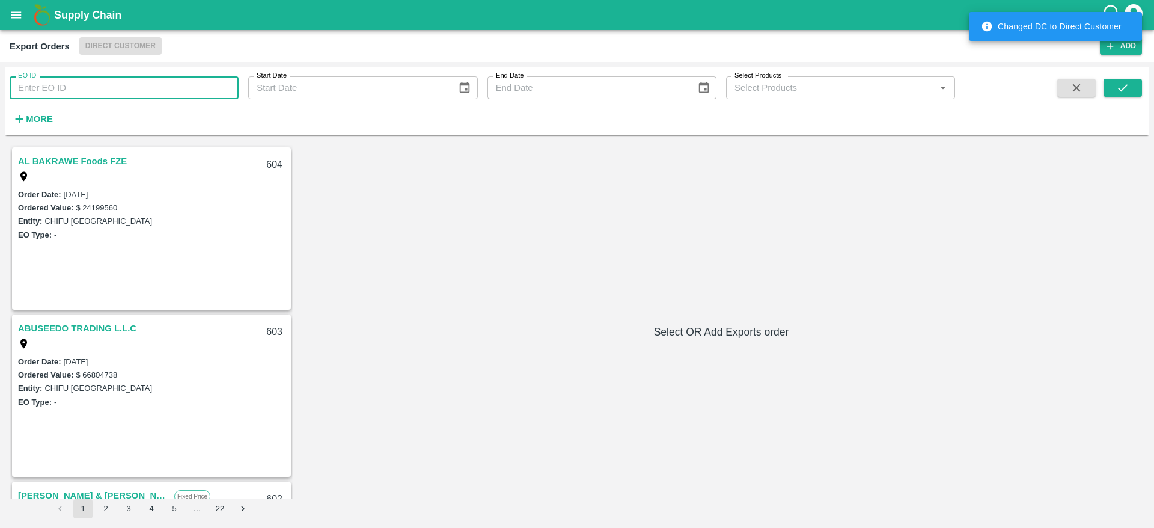
click at [147, 87] on input "EO ID" at bounding box center [124, 87] width 229 height 23
click at [1123, 85] on icon "submit" at bounding box center [1122, 87] width 13 height 13
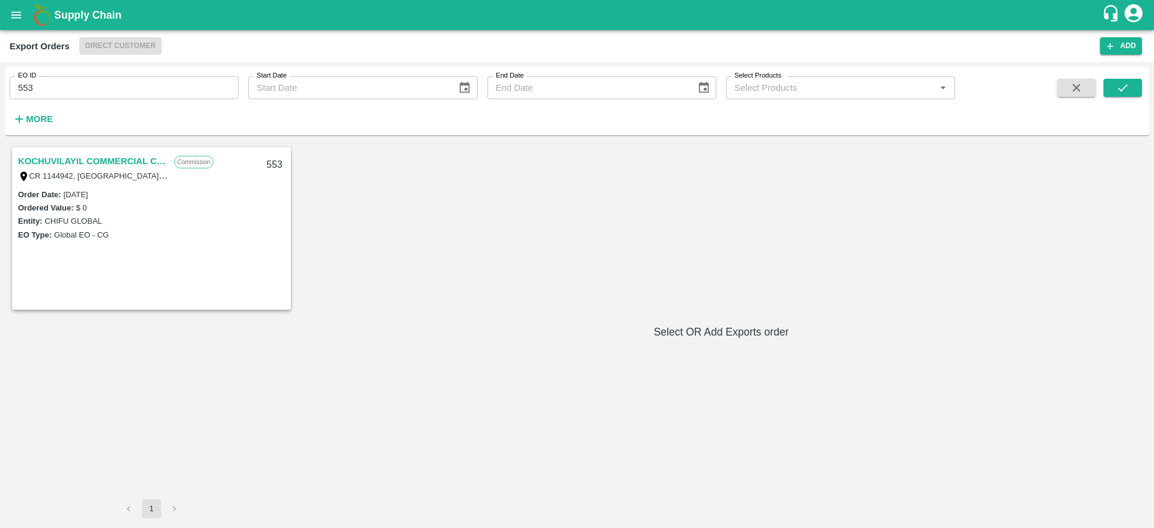
click at [126, 161] on link "KOCHUVILAYIL COMMERCIAL CENTRE L.L.C" at bounding box center [93, 161] width 150 height 16
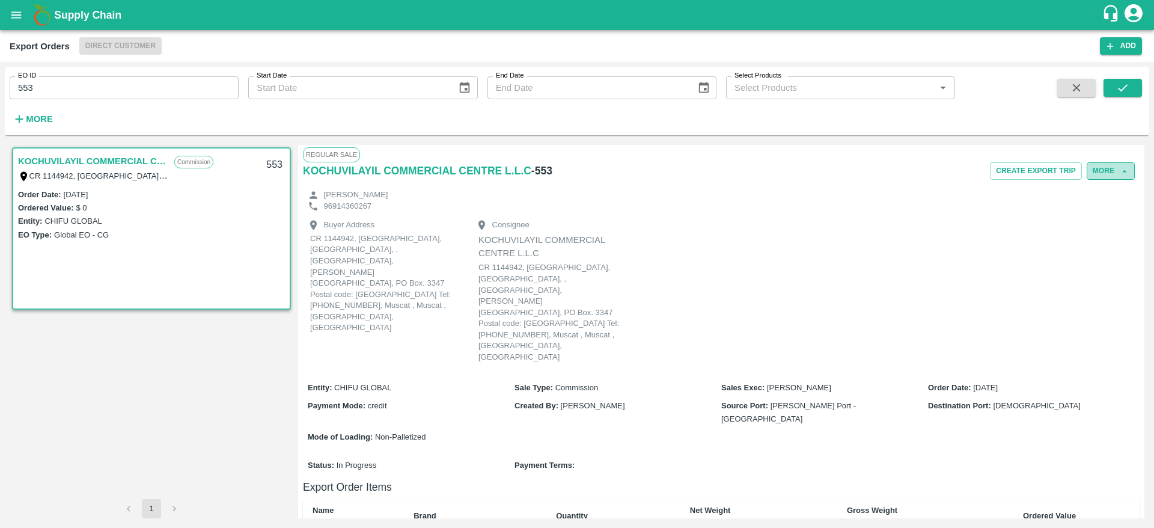
click at [1106, 170] on button "More" at bounding box center [1111, 170] width 48 height 17
click at [1104, 222] on span "Edit" at bounding box center [1111, 225] width 23 height 13
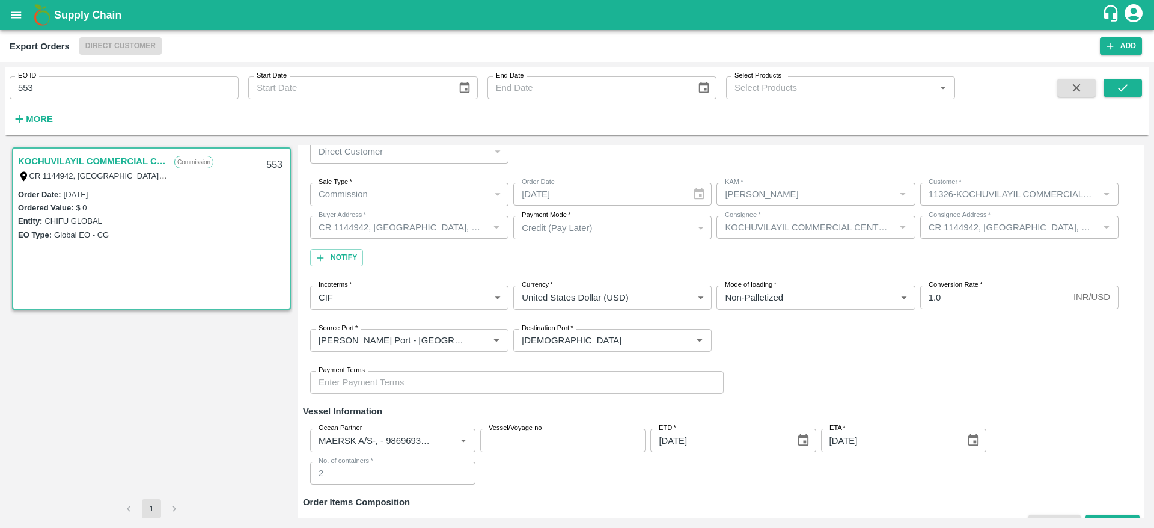
scroll to position [58, 0]
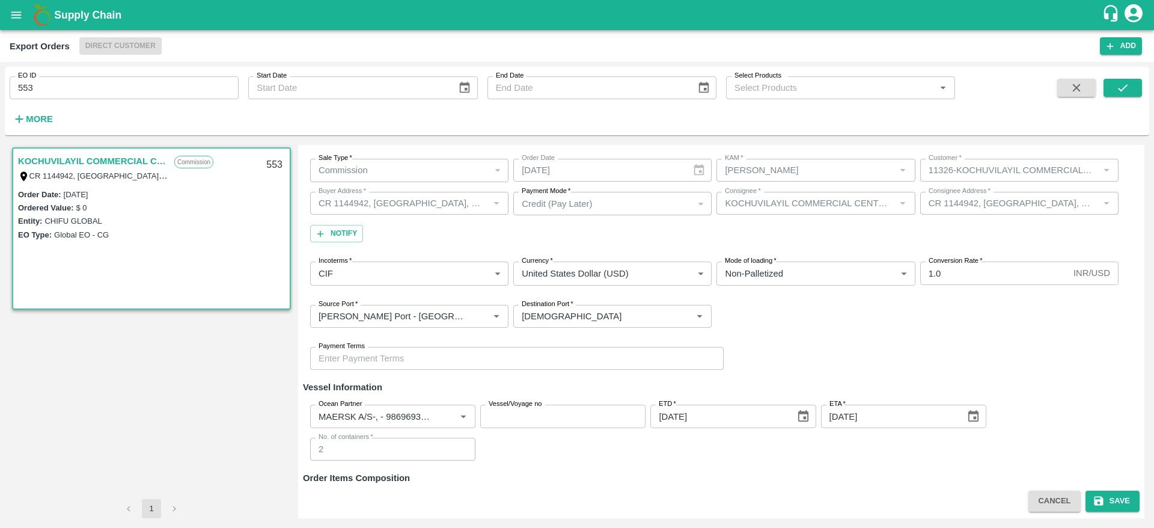
click at [105, 155] on link "KOCHUVILAYIL COMMERCIAL CENTRE L.L.C" at bounding box center [93, 161] width 150 height 16
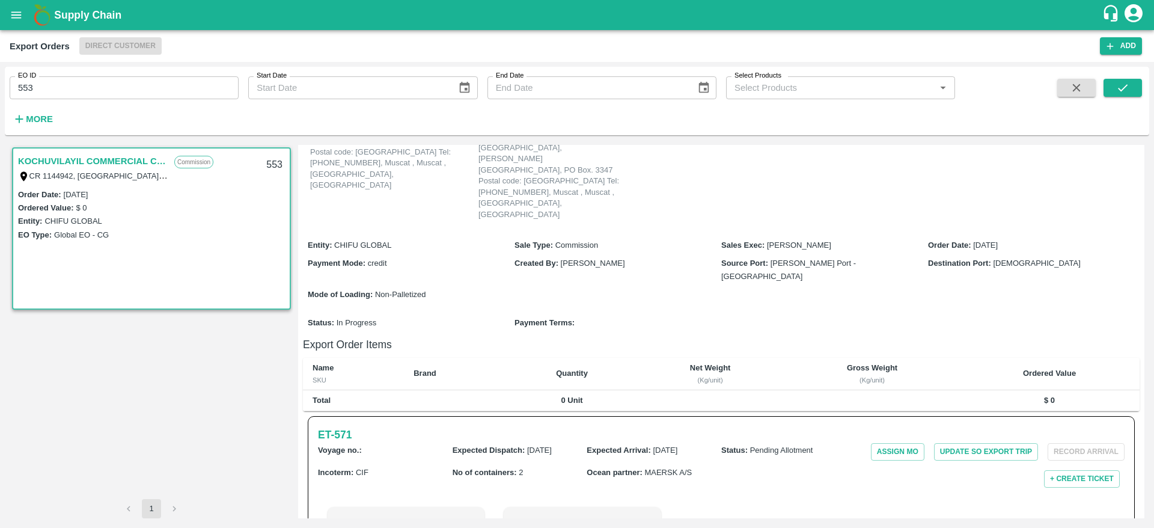
scroll to position [183, 0]
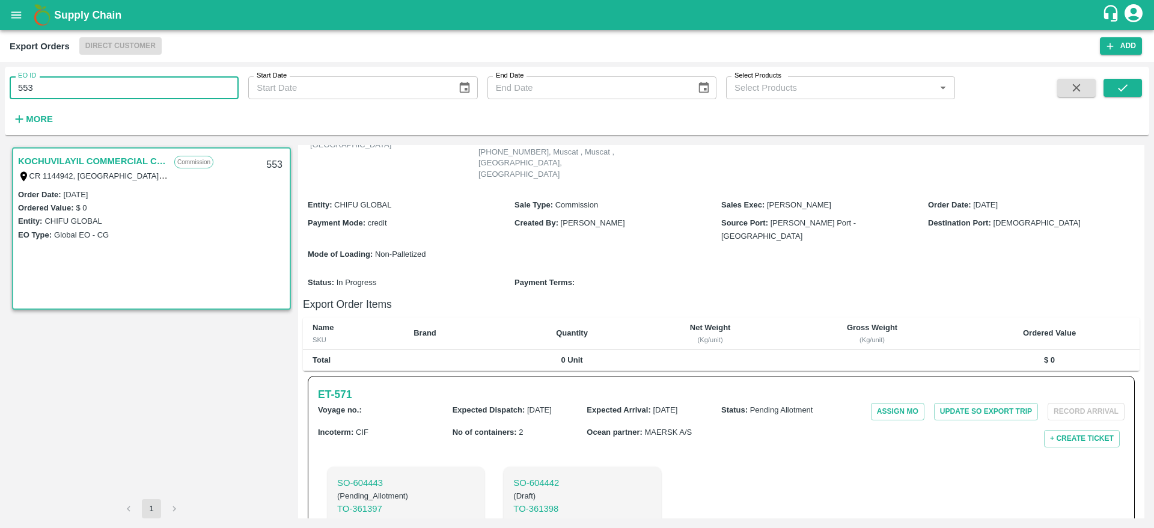
click at [194, 88] on input "553" at bounding box center [124, 87] width 229 height 23
type input "575"
click at [1130, 82] on button "submit" at bounding box center [1123, 88] width 38 height 18
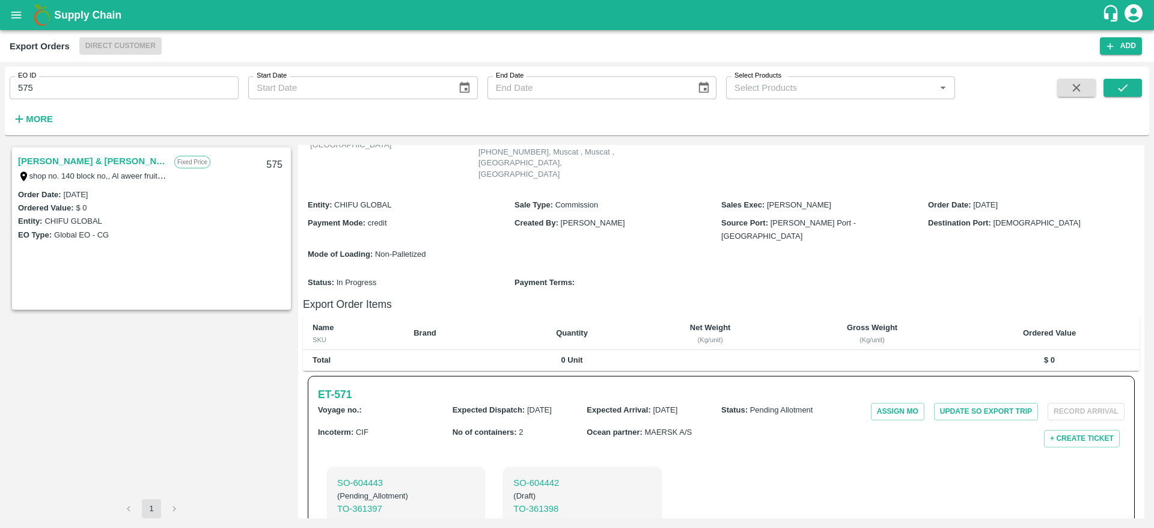
click at [104, 161] on link "ABDULMUNEM ABDULLA AL KHATTAL & ZAYED ABDULLA AHMAD AL KIHATAL.CO." at bounding box center [93, 161] width 150 height 16
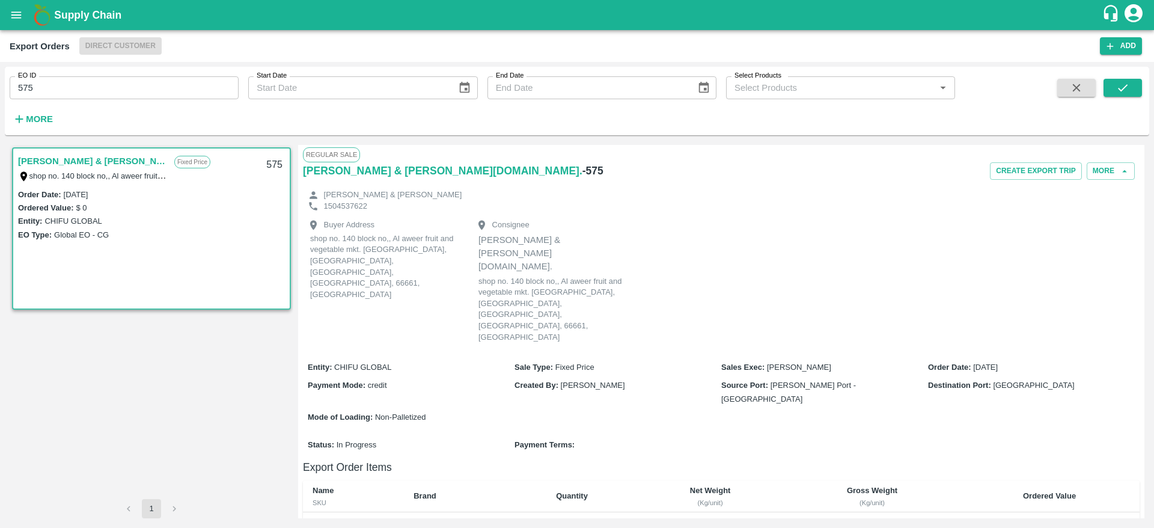
click at [594, 296] on p "shop no. 140 block no,, Al aweer fruit and vegetable mkt. Ras Al khor, Dubai, D…" at bounding box center [551, 309] width 144 height 67
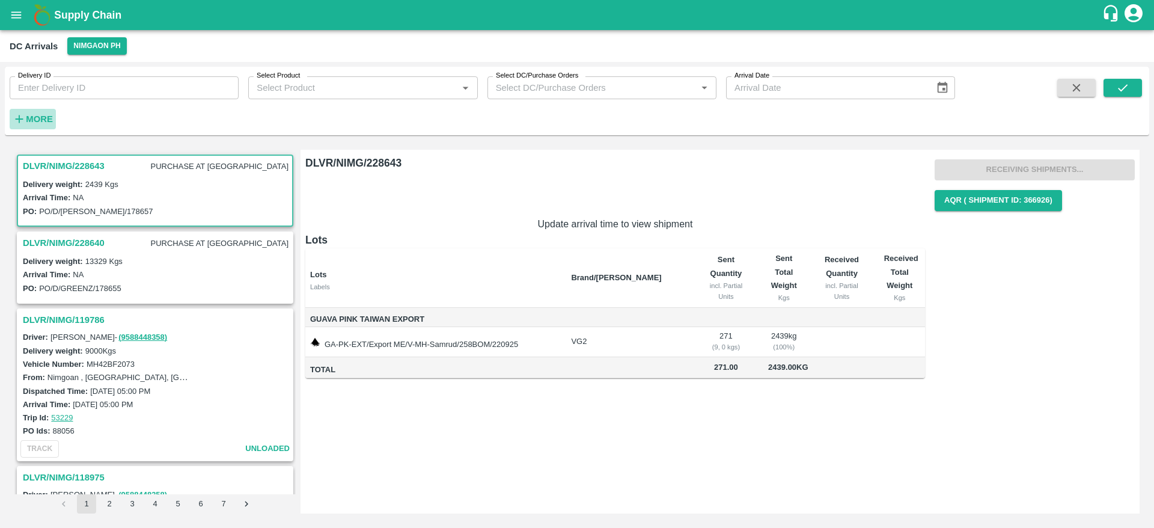
click at [40, 116] on strong "More" at bounding box center [39, 119] width 27 height 10
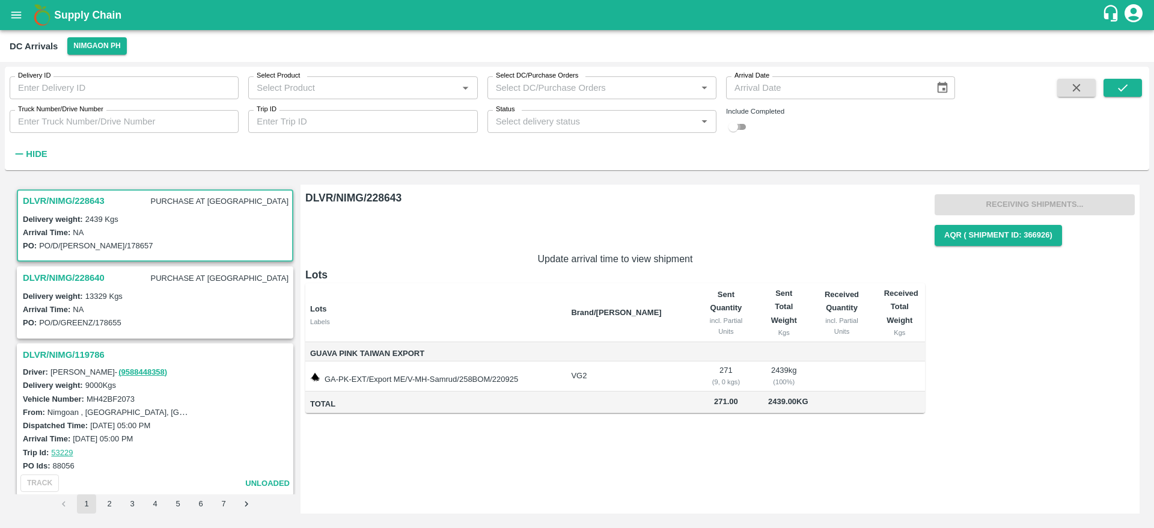
click at [742, 126] on input "checkbox" at bounding box center [733, 127] width 43 height 14
checkbox input "true"
click at [1127, 93] on icon "submit" at bounding box center [1122, 87] width 13 height 13
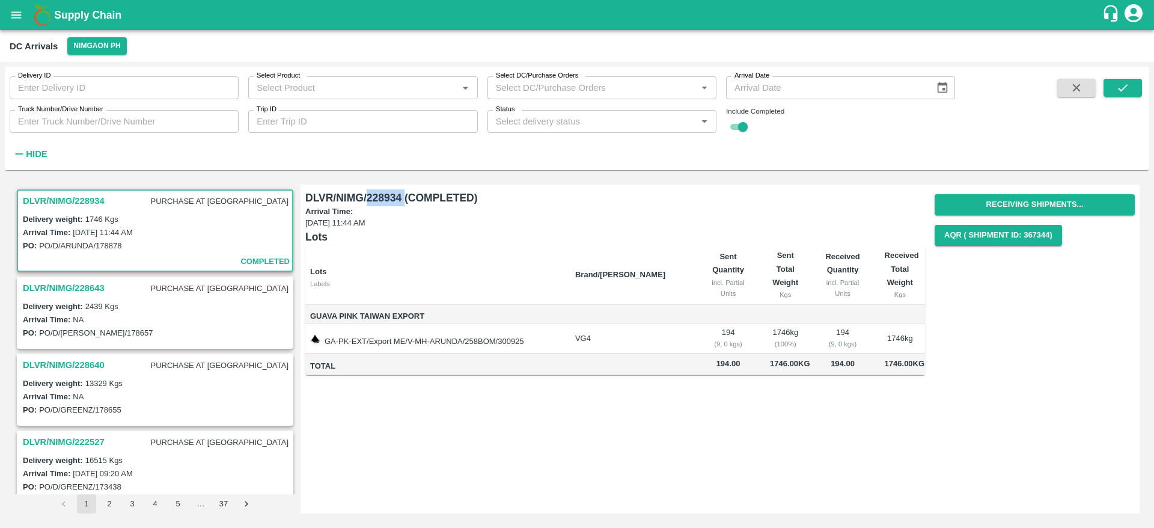
drag, startPoint x: 367, startPoint y: 201, endPoint x: 403, endPoint y: 197, distance: 36.9
click at [403, 197] on h6 "DLVR/NIMG/228934 (COMPLETED)" at bounding box center [615, 197] width 620 height 17
copy h6 "228934"
click at [7, 11] on button "open drawer" at bounding box center [16, 15] width 28 height 28
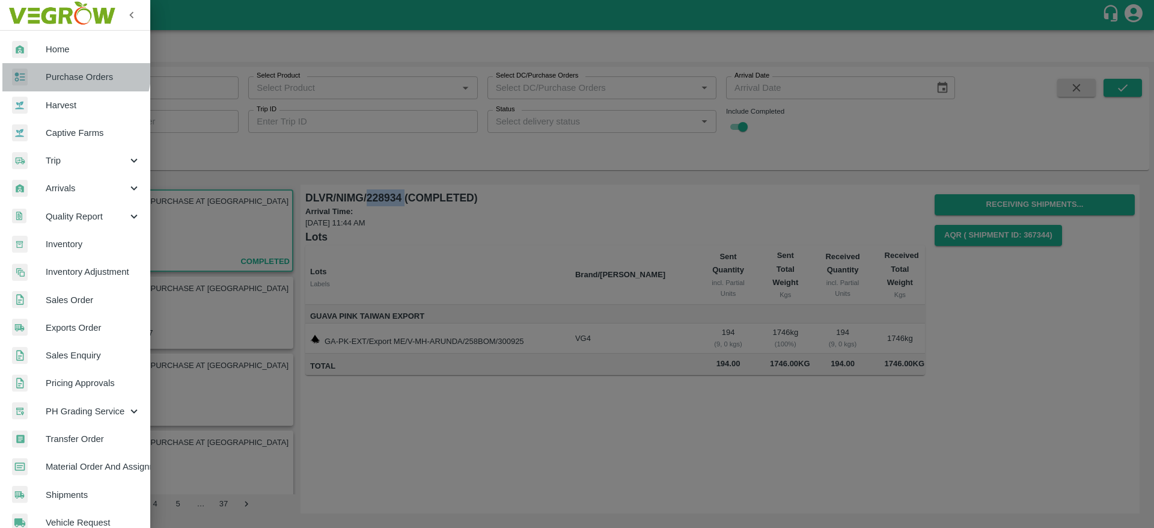
click at [58, 69] on link "Purchase Orders" at bounding box center [75, 77] width 150 height 28
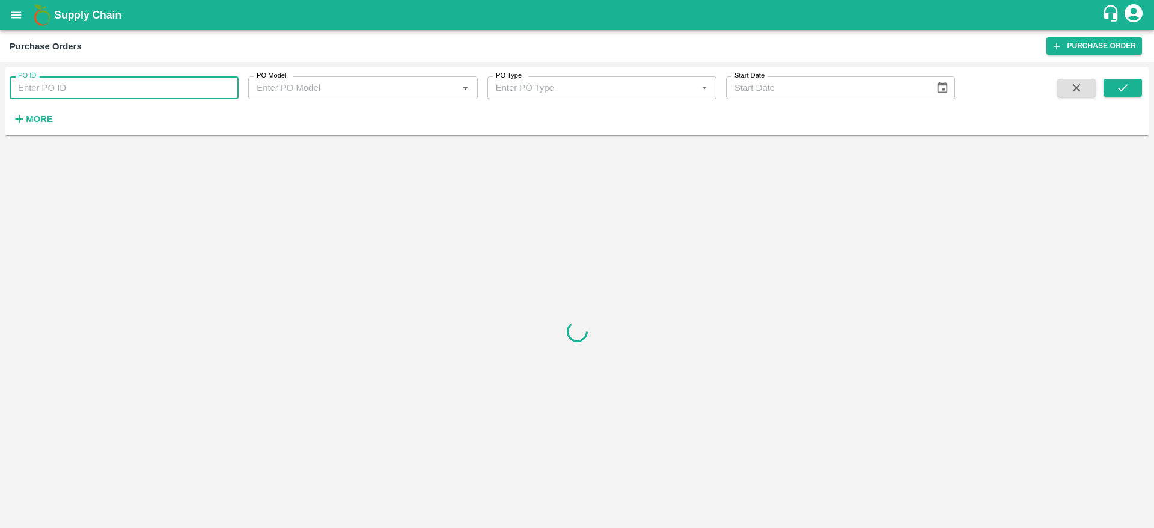
click at [94, 85] on input "PO ID" at bounding box center [124, 87] width 229 height 23
click at [1113, 97] on span at bounding box center [1123, 103] width 38 height 49
click at [1119, 94] on button "submit" at bounding box center [1123, 88] width 38 height 18
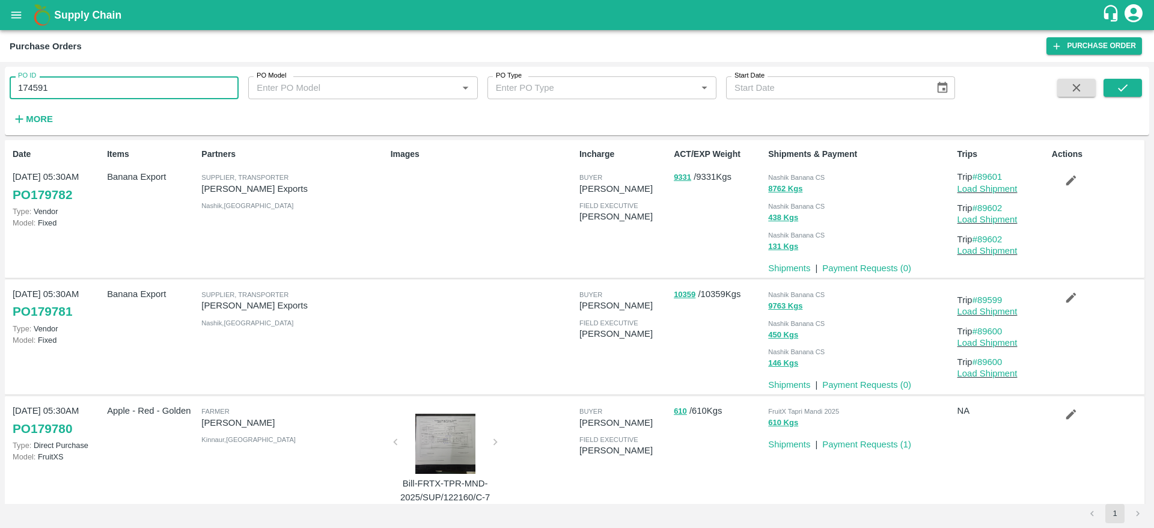
click at [115, 90] on input "174591" at bounding box center [124, 87] width 229 height 23
type input "174591"
click at [1138, 94] on button "submit" at bounding box center [1123, 88] width 38 height 18
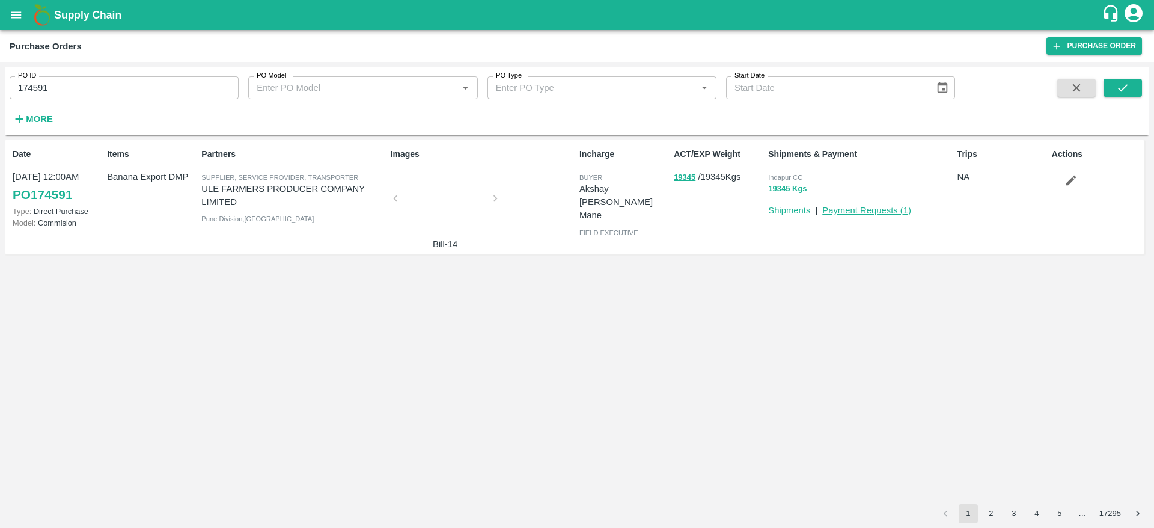
click at [862, 212] on link "Payment Requests ( 1 )" at bounding box center [866, 211] width 89 height 10
click at [1124, 91] on icon "submit" at bounding box center [1122, 87] width 13 height 13
click at [786, 191] on button "19345 Kgs" at bounding box center [787, 189] width 38 height 14
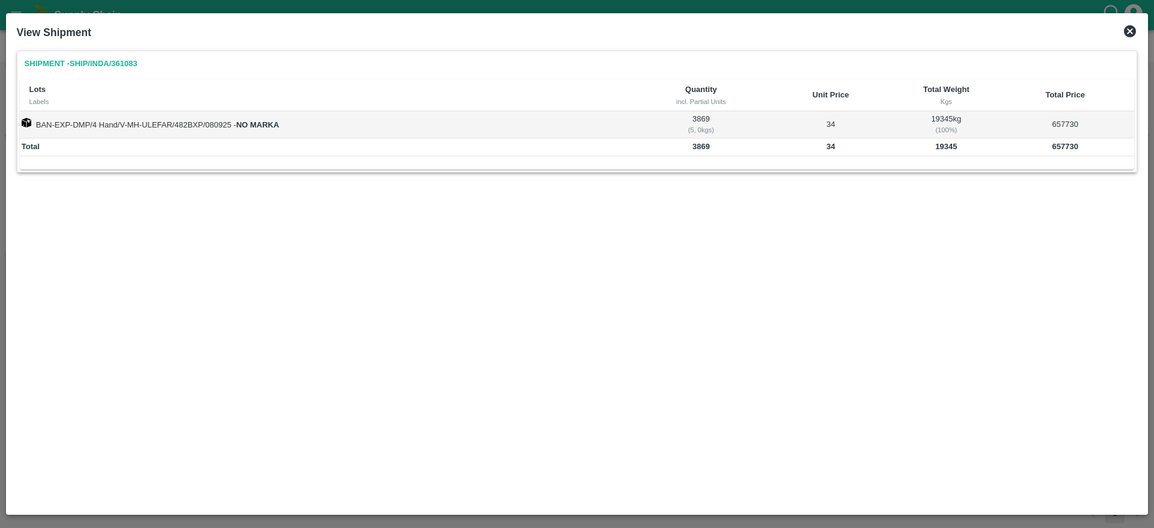
click at [1123, 31] on icon at bounding box center [1130, 31] width 14 height 14
